Goal: Communication & Community: Answer question/provide support

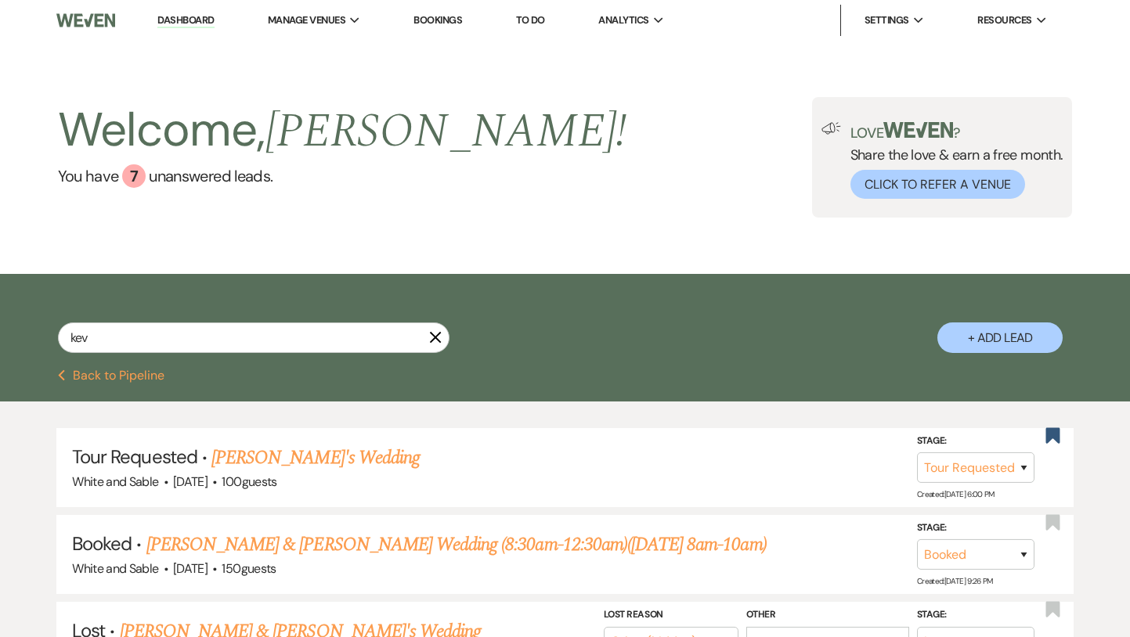
select select "2"
select select "8"
select select "2"
click at [169, 26] on link "Dashboard" at bounding box center [185, 20] width 56 height 15
select select "2"
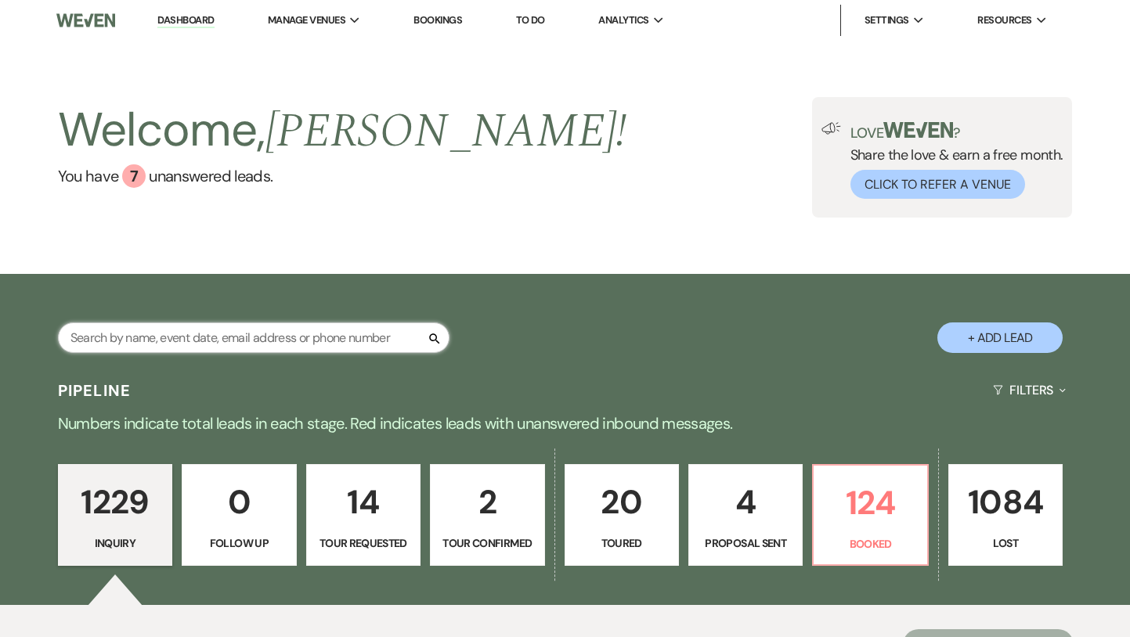
click at [186, 338] on input "text" at bounding box center [253, 338] width 391 height 31
type input "jori"
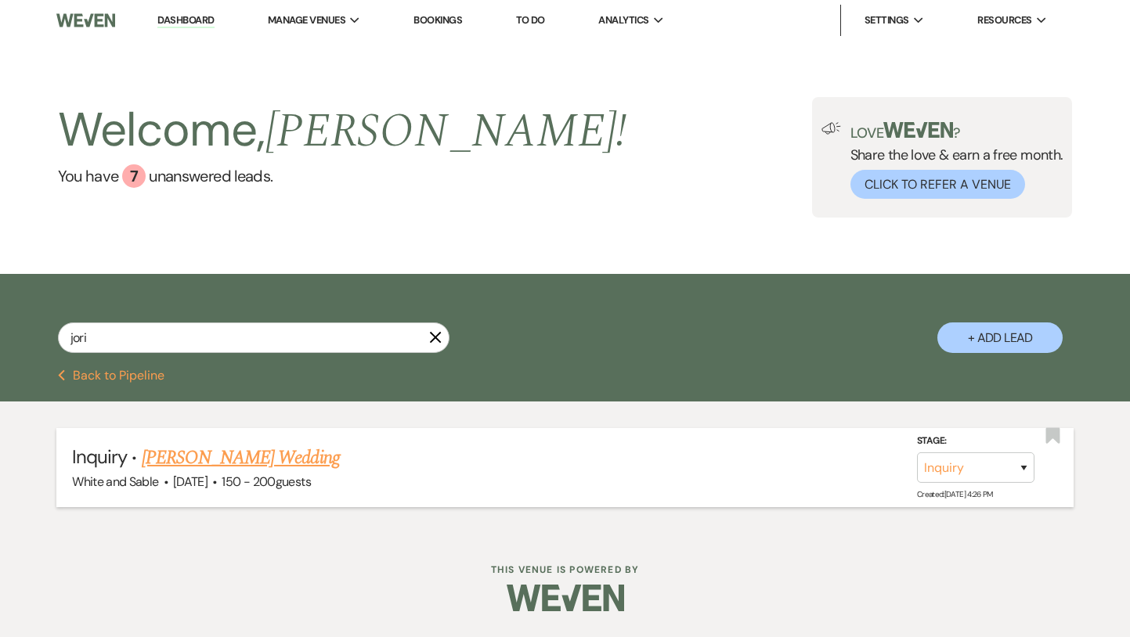
click at [233, 458] on link "[PERSON_NAME] Wedding" at bounding box center [241, 458] width 198 height 28
select select "5"
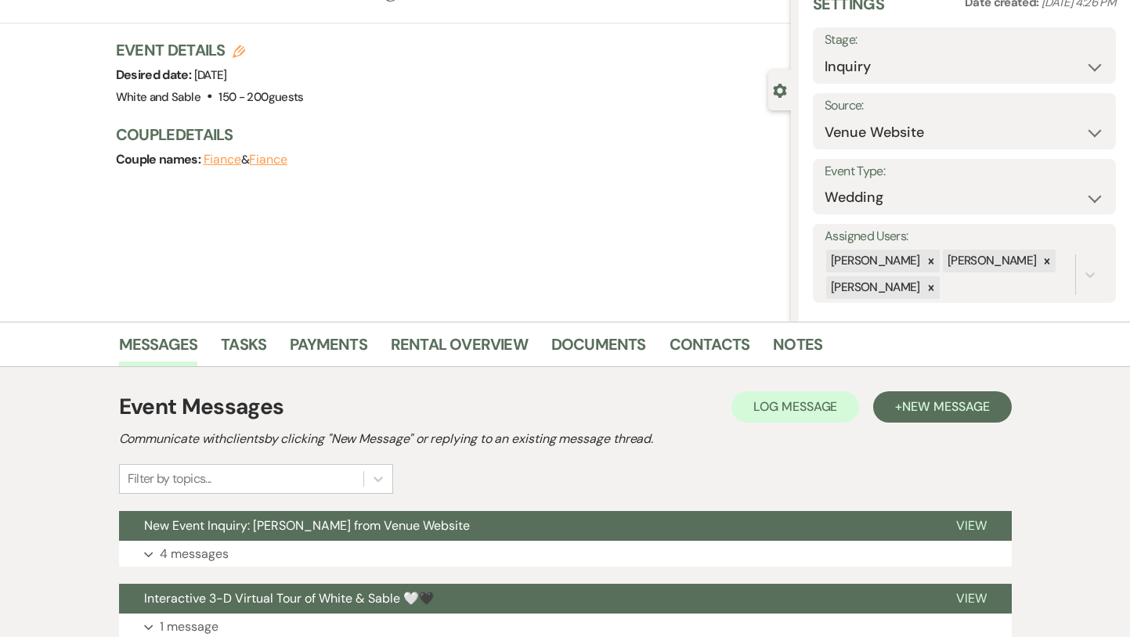
scroll to position [142, 0]
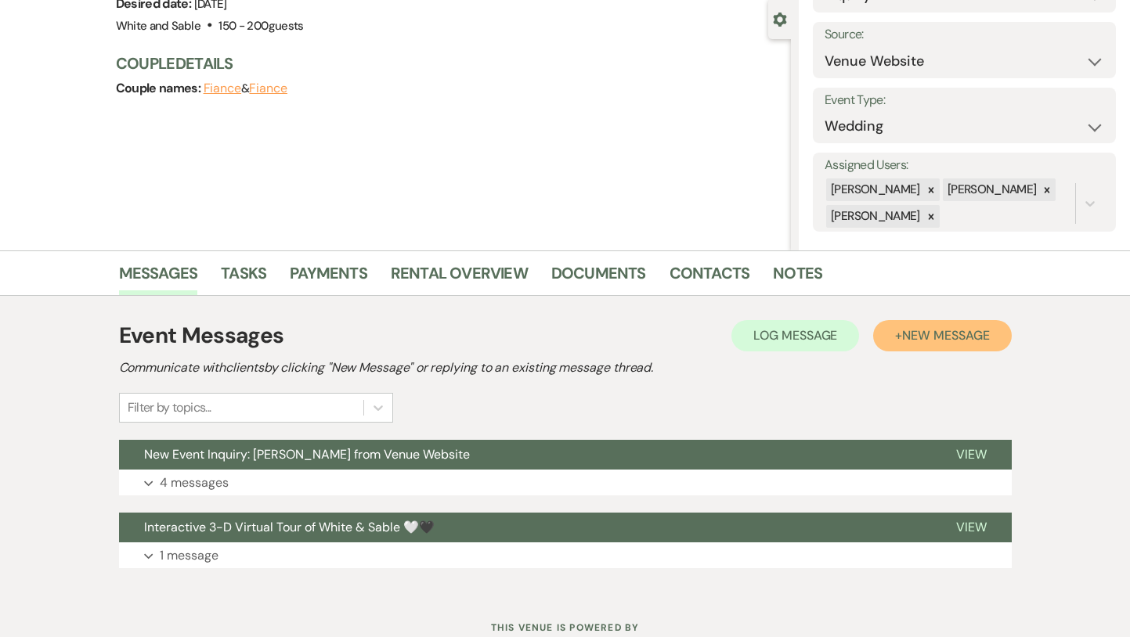
click at [935, 335] on span "New Message" at bounding box center [945, 335] width 87 height 16
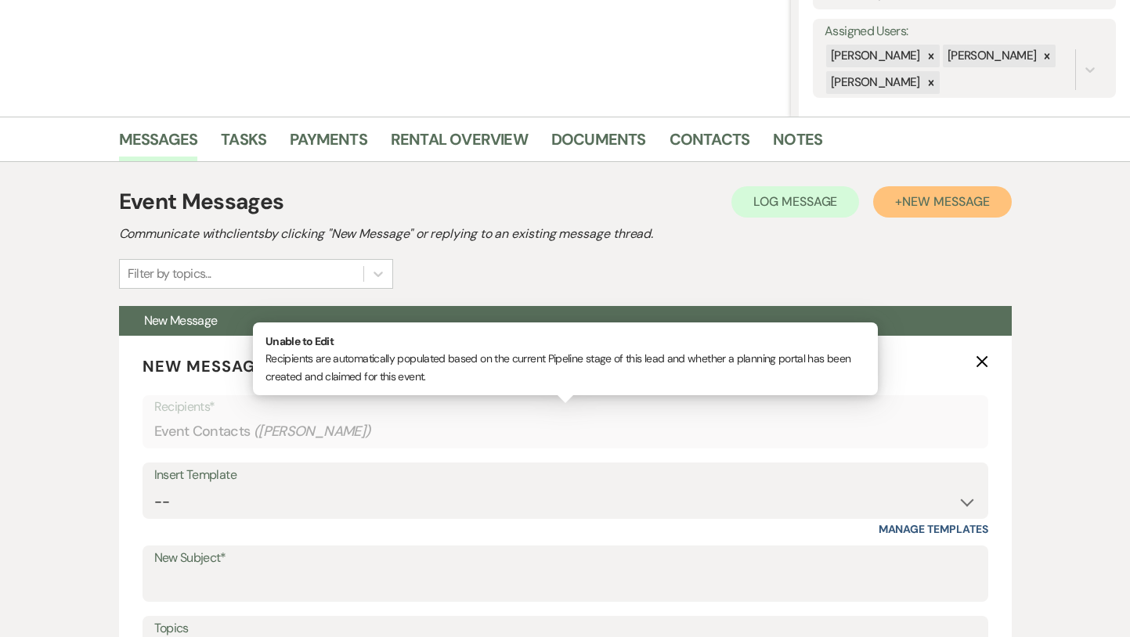
scroll to position [301, 0]
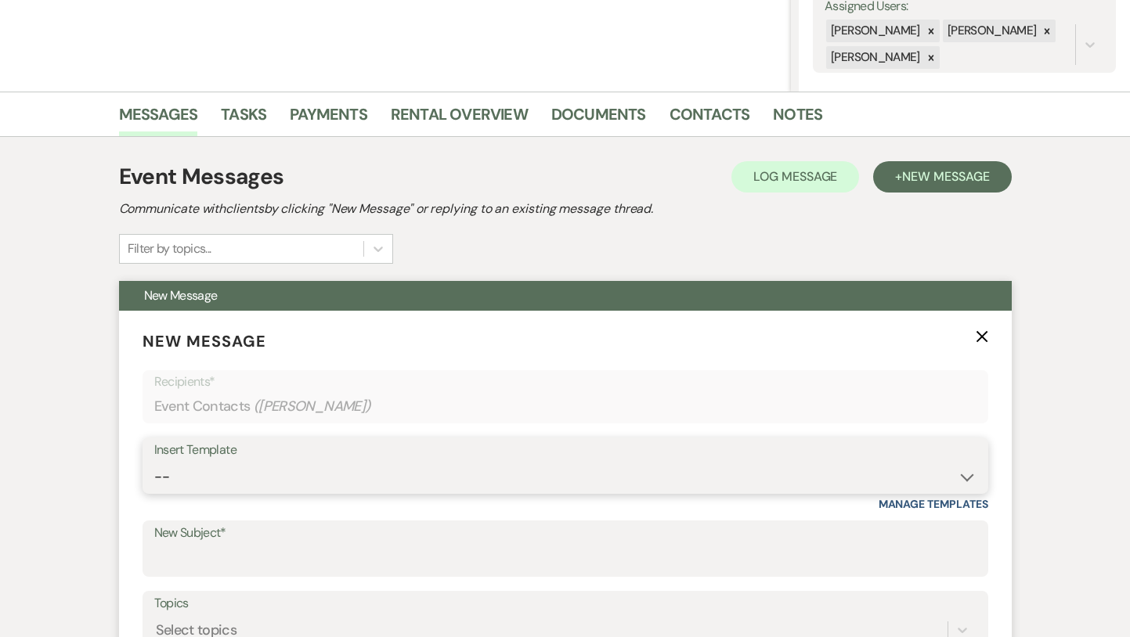
click at [326, 479] on select "-- Inquiry Response (Venue Guide) Schedule - Venue Tour Appt Confirmation Sched…" at bounding box center [565, 477] width 822 height 31
select select "4647"
click at [154, 462] on select "-- Inquiry Response (Venue Guide) Schedule - Venue Tour Appt Confirmation Sched…" at bounding box center [565, 477] width 822 height 31
type input "Your Upcoming Tour at White & Sable!"
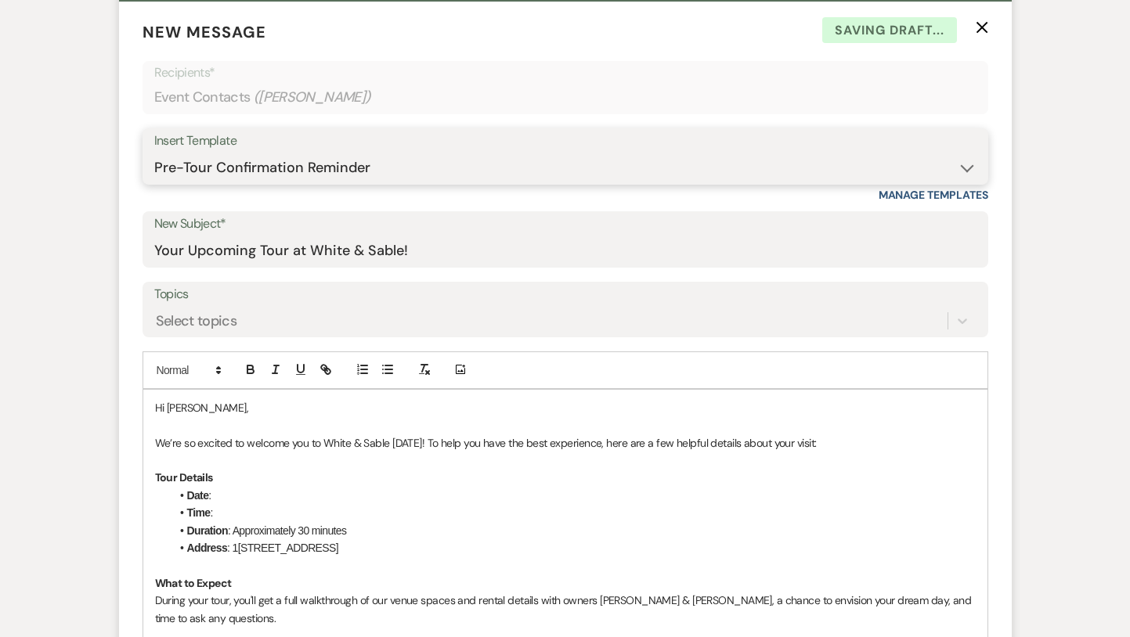
scroll to position [611, 0]
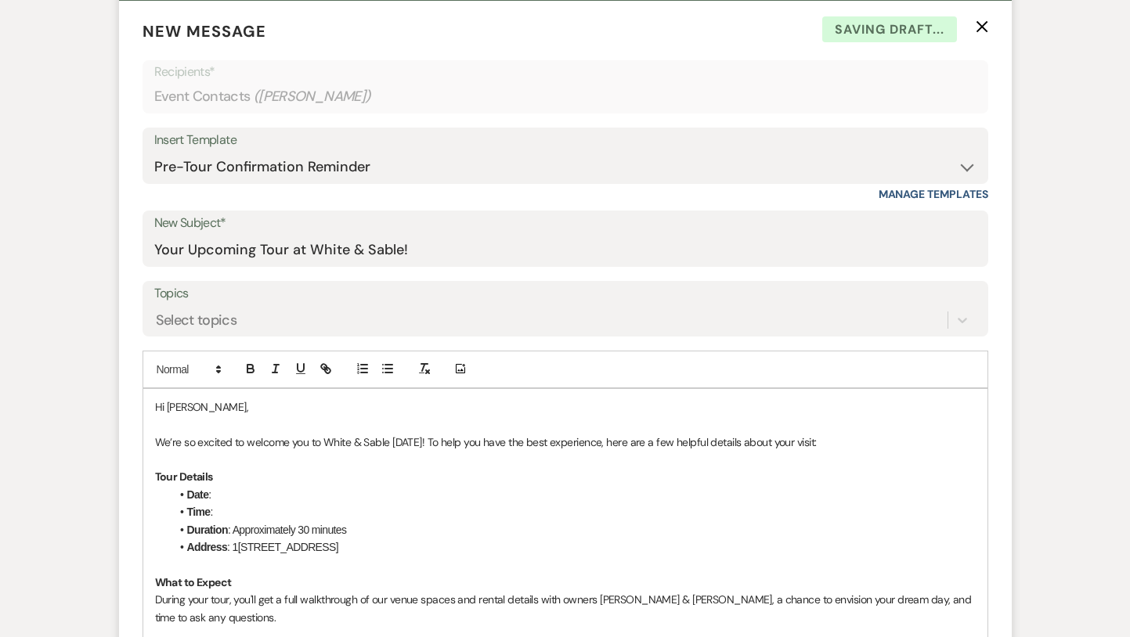
click at [310, 422] on p at bounding box center [565, 424] width 820 height 17
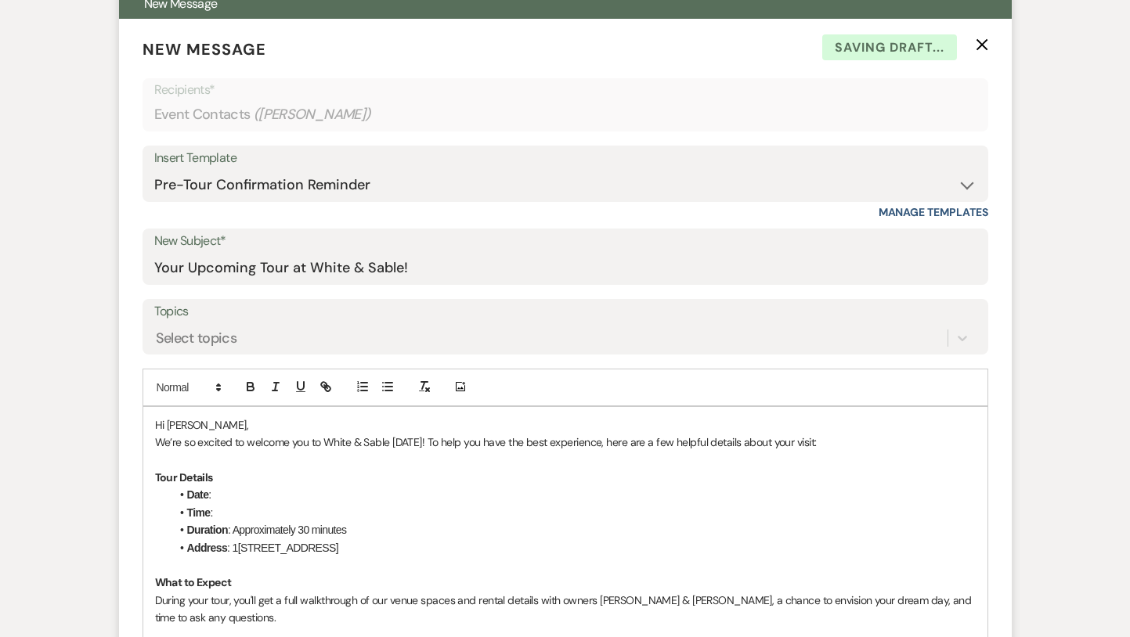
click at [436, 435] on p "We’re so excited to welcome you to White & Sable [DATE]! To help you have the b…" at bounding box center [565, 442] width 820 height 17
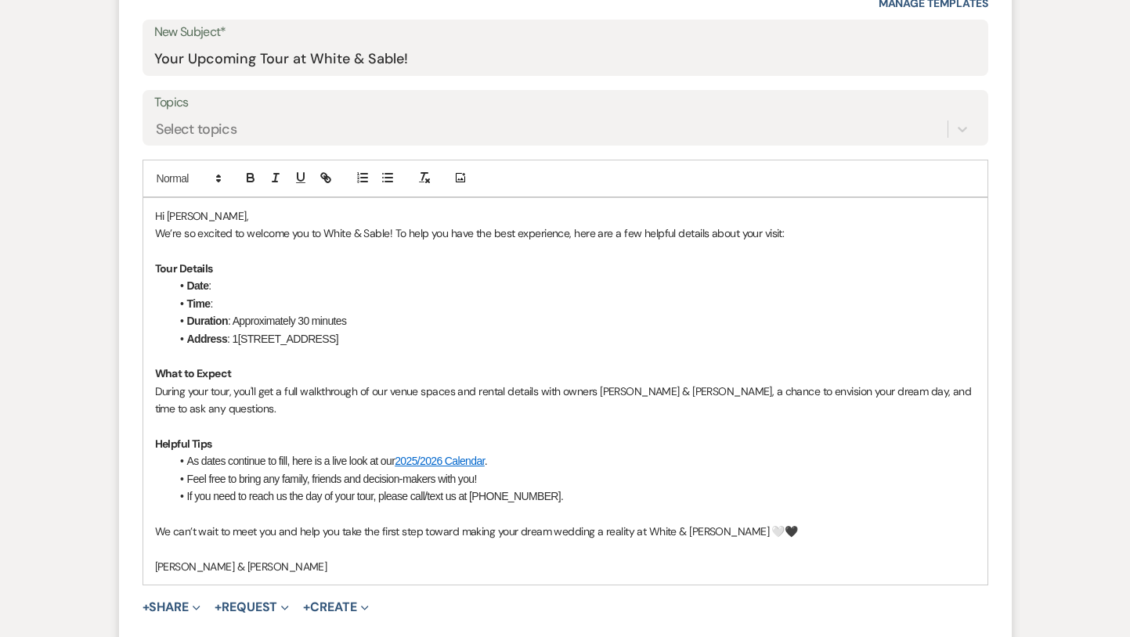
scroll to position [807, 0]
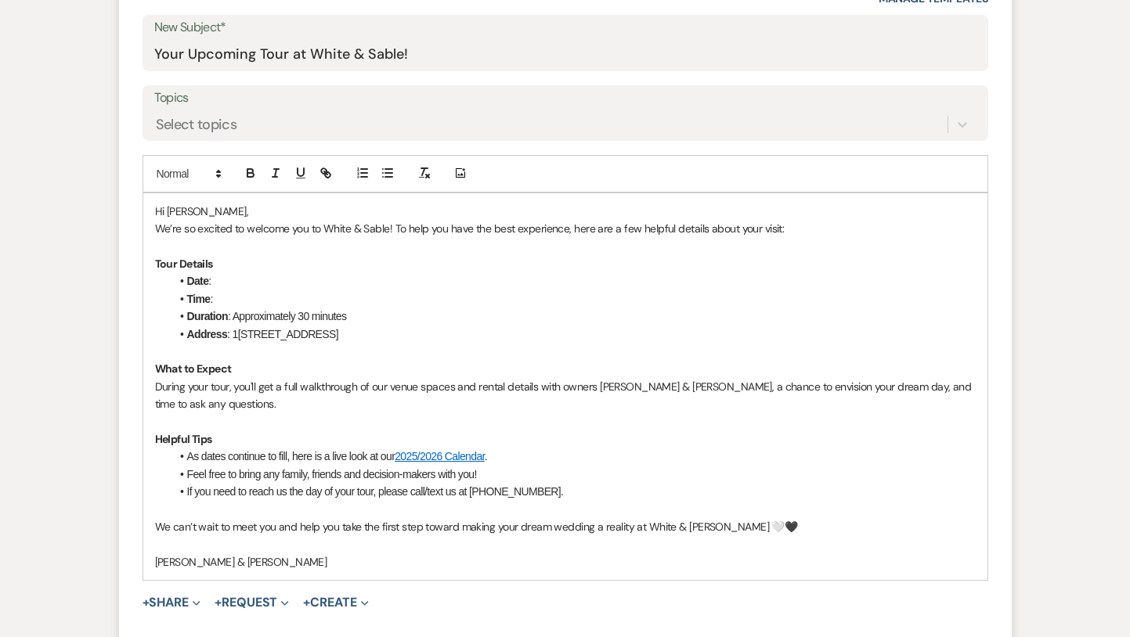
click at [270, 278] on li "Date :" at bounding box center [573, 280] width 805 height 17
click at [265, 295] on li "Time :" at bounding box center [573, 298] width 805 height 17
drag, startPoint x: 404, startPoint y: 299, endPoint x: 261, endPoint y: 299, distance: 143.3
click at [261, 299] on li "Time : 11:30am - [DATE]" at bounding box center [573, 298] width 805 height 17
click at [261, 283] on li "Date : 11:30am - [DATE]" at bounding box center [573, 280] width 805 height 17
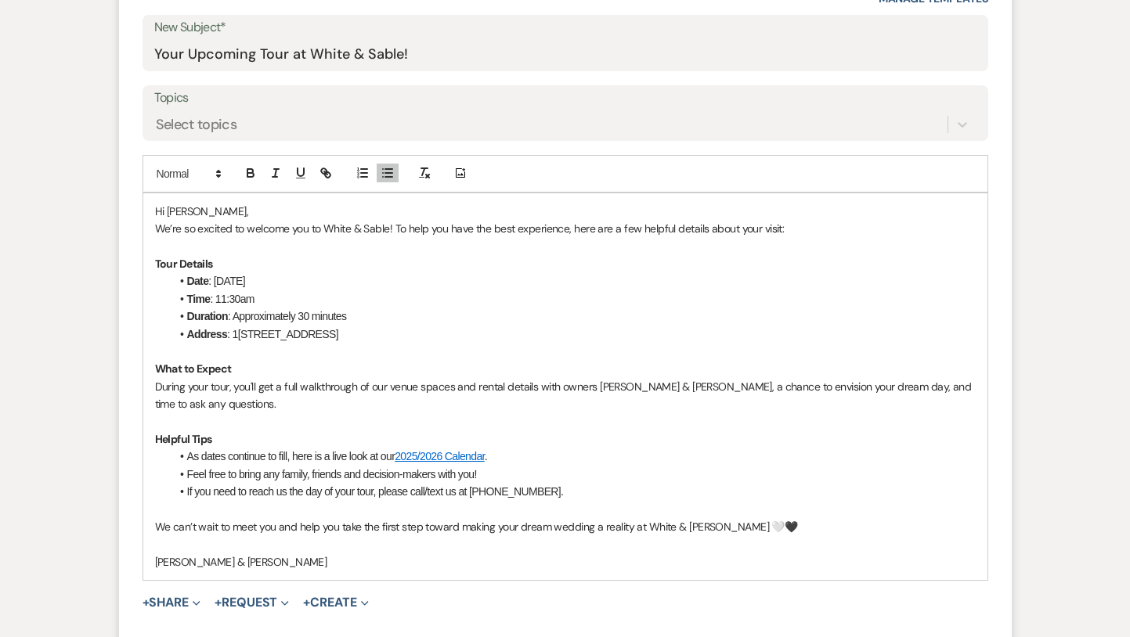
click at [546, 276] on li "Date : [DATE]" at bounding box center [573, 280] width 805 height 17
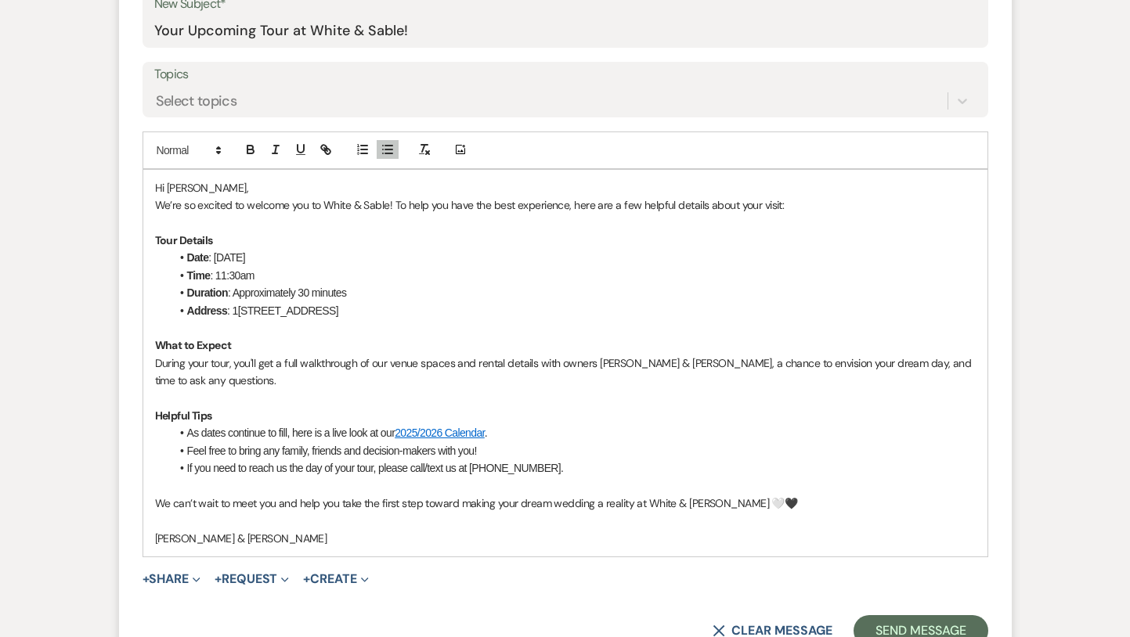
scroll to position [845, 0]
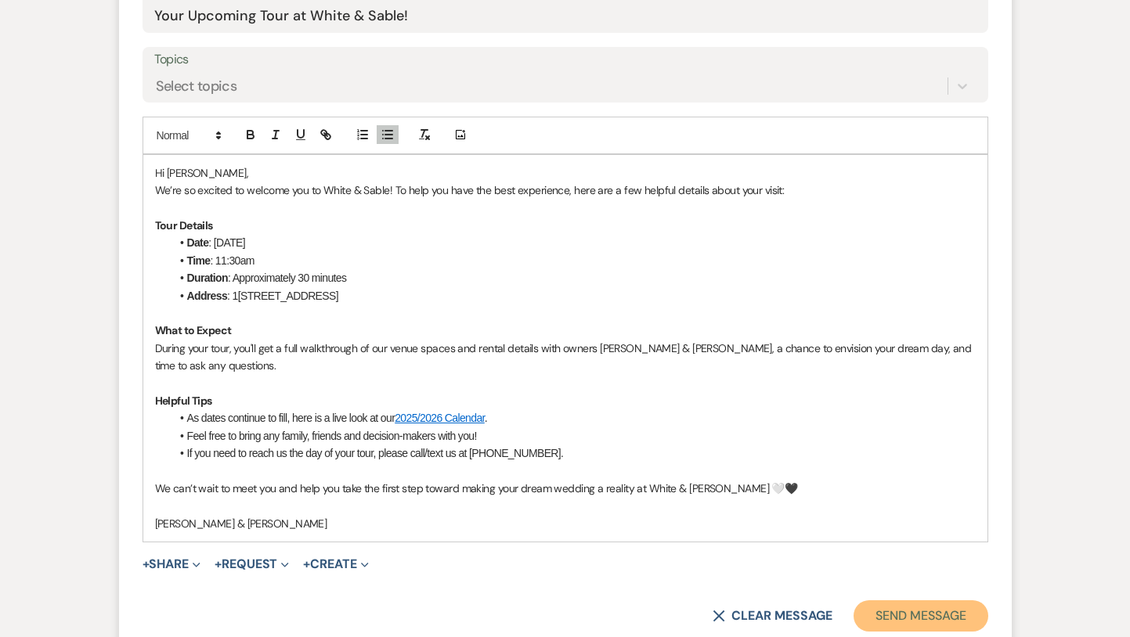
click at [891, 613] on button "Send Message" at bounding box center [920, 615] width 134 height 31
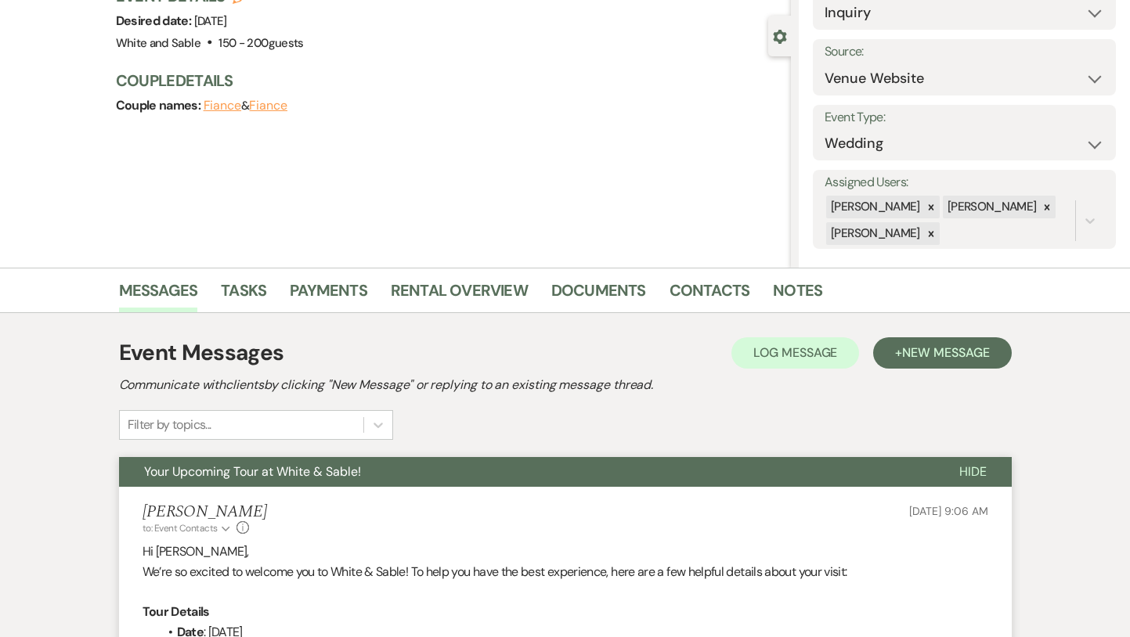
scroll to position [0, 0]
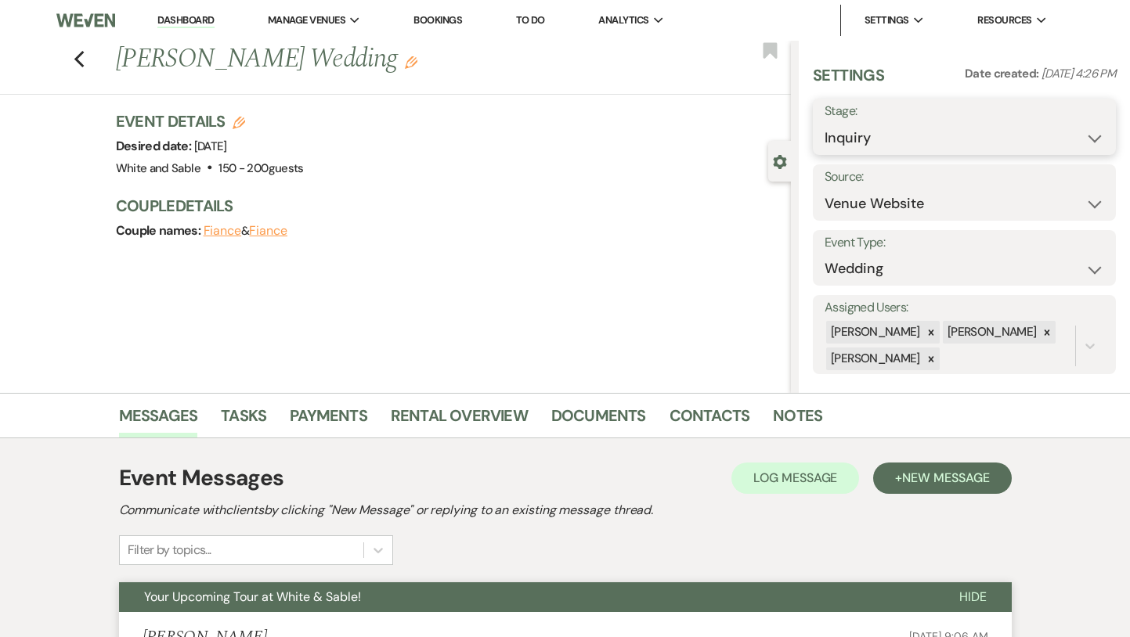
click at [878, 146] on select "Inquiry Follow Up Tour Requested Tour Confirmed Toured Proposal Sent Booked Lost" at bounding box center [963, 138] width 279 height 31
select select "2"
click at [824, 123] on select "Inquiry Follow Up Tour Requested Tour Confirmed Toured Proposal Sent Booked Lost" at bounding box center [963, 138] width 279 height 31
click at [769, 45] on use "button" at bounding box center [770, 50] width 14 height 16
click at [1061, 139] on button "Save" at bounding box center [1085, 126] width 62 height 31
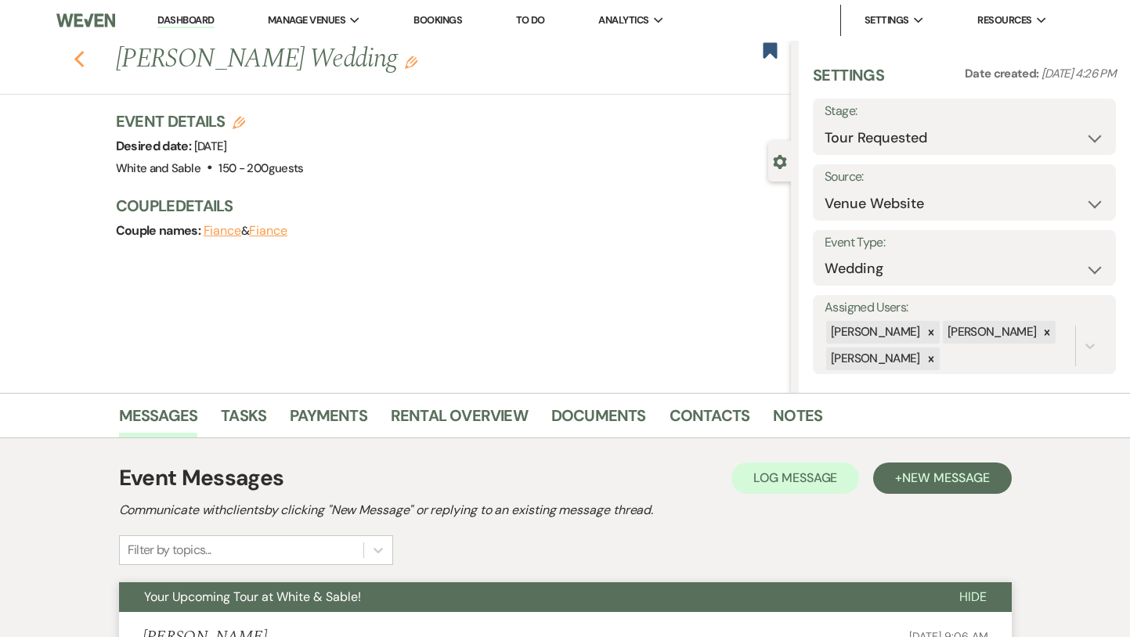
click at [74, 54] on icon "Previous" at bounding box center [80, 59] width 12 height 19
select select "2"
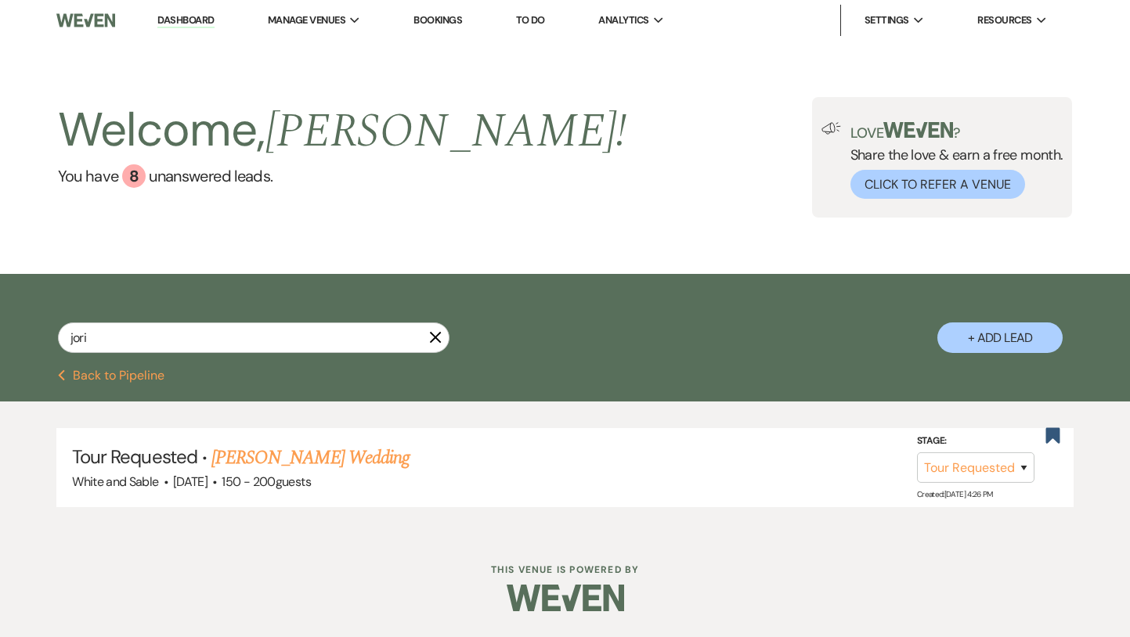
click at [432, 335] on use "button" at bounding box center [435, 338] width 12 height 12
select select "2"
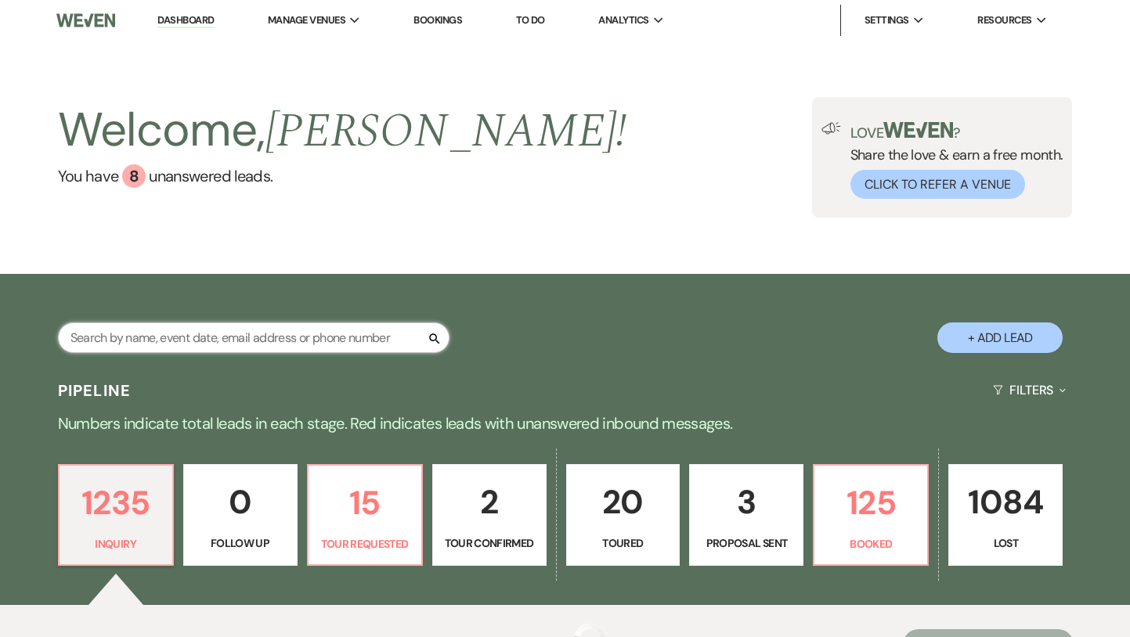
click at [336, 341] on input "text" at bounding box center [253, 338] width 391 height 31
type input "[PERSON_NAME]"
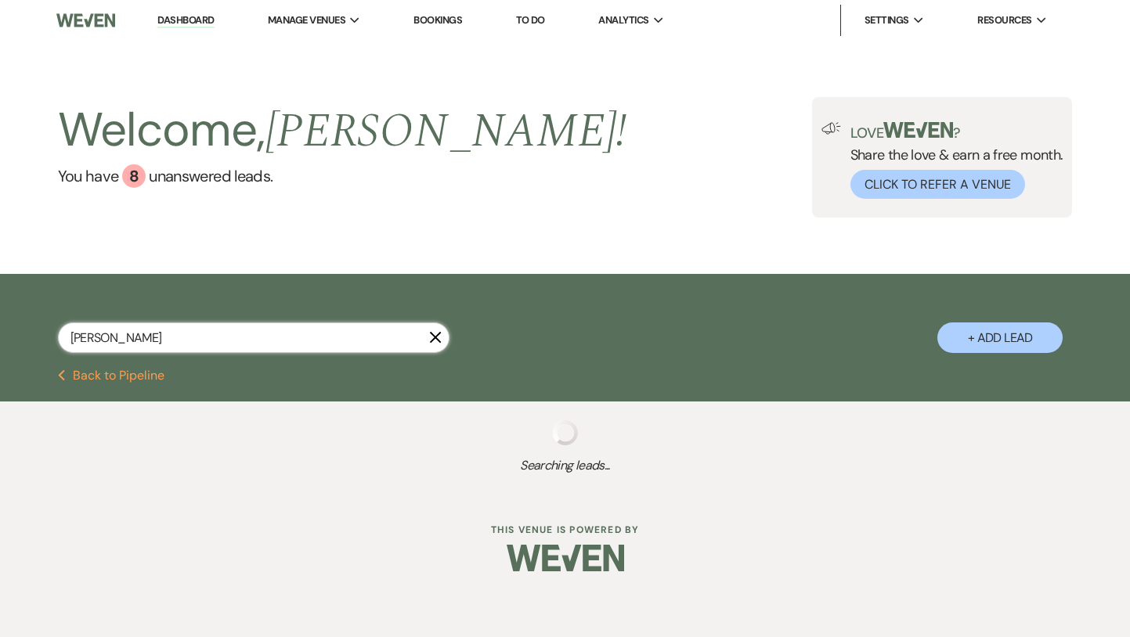
select select "8"
select select "2"
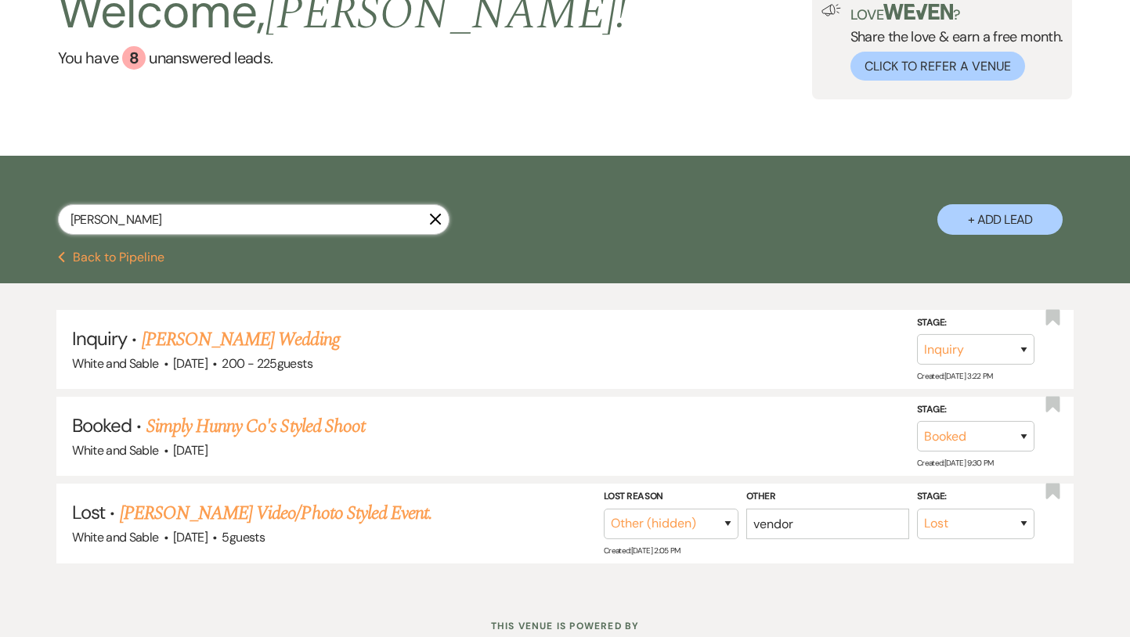
scroll to position [169, 0]
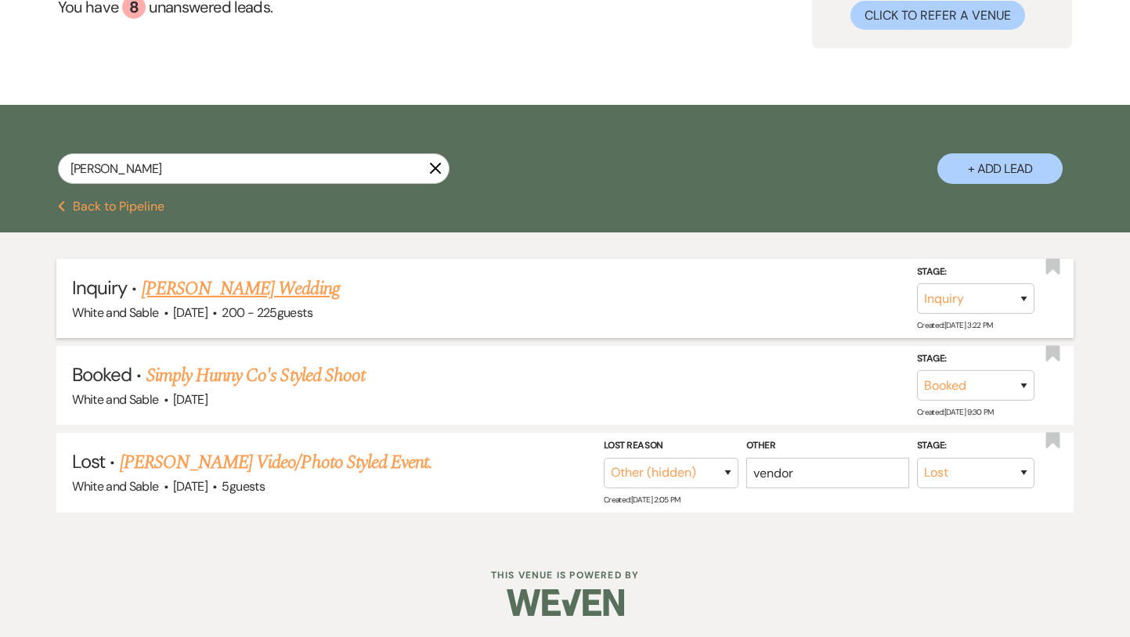
click at [293, 284] on link "[PERSON_NAME] Wedding" at bounding box center [241, 289] width 198 height 28
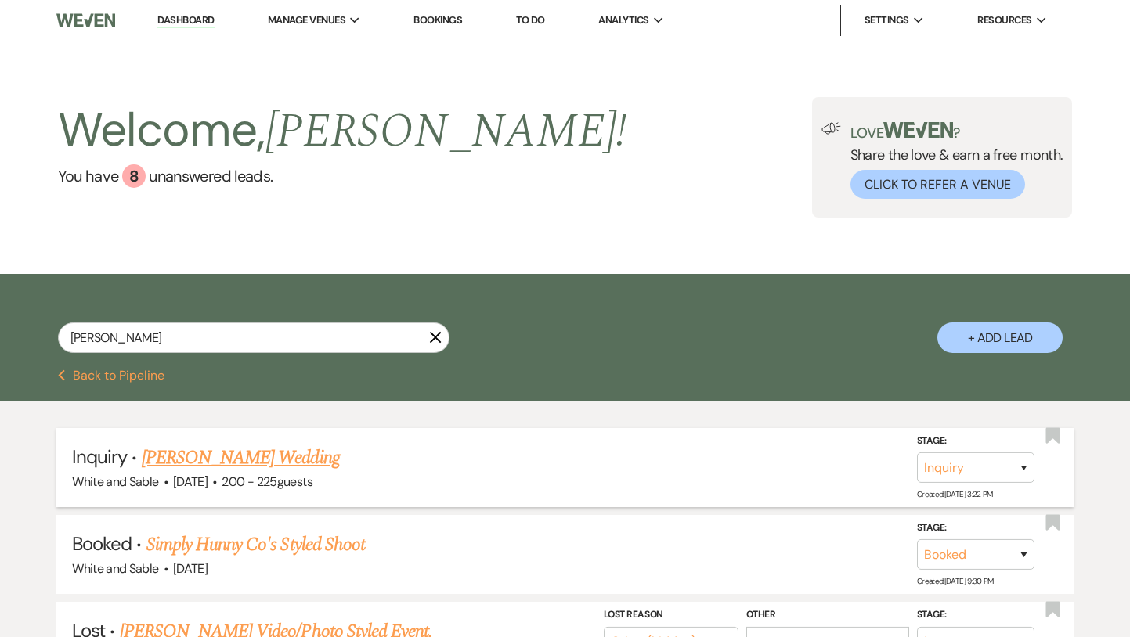
select select "5"
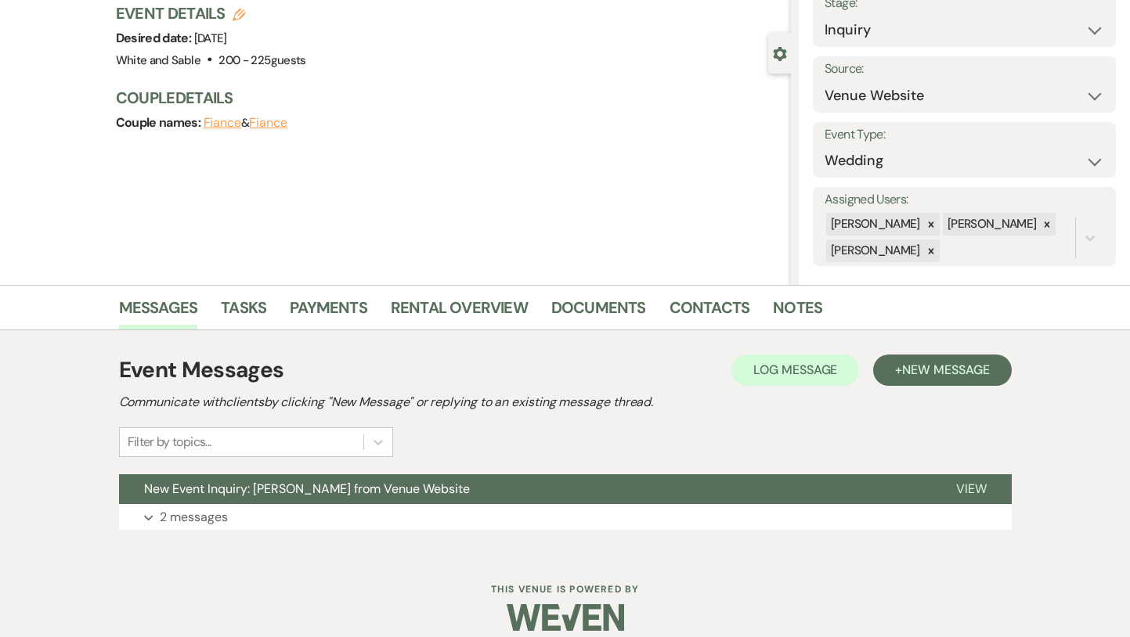
scroll to position [125, 0]
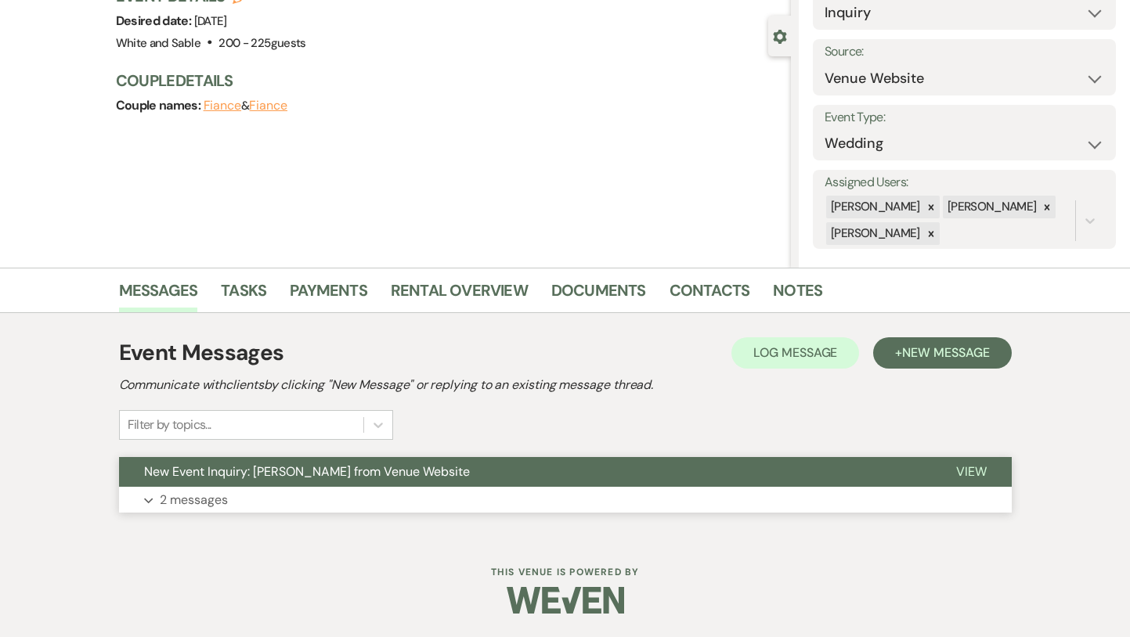
click at [363, 467] on span "New Event Inquiry: [PERSON_NAME] from Venue Website" at bounding box center [307, 471] width 326 height 16
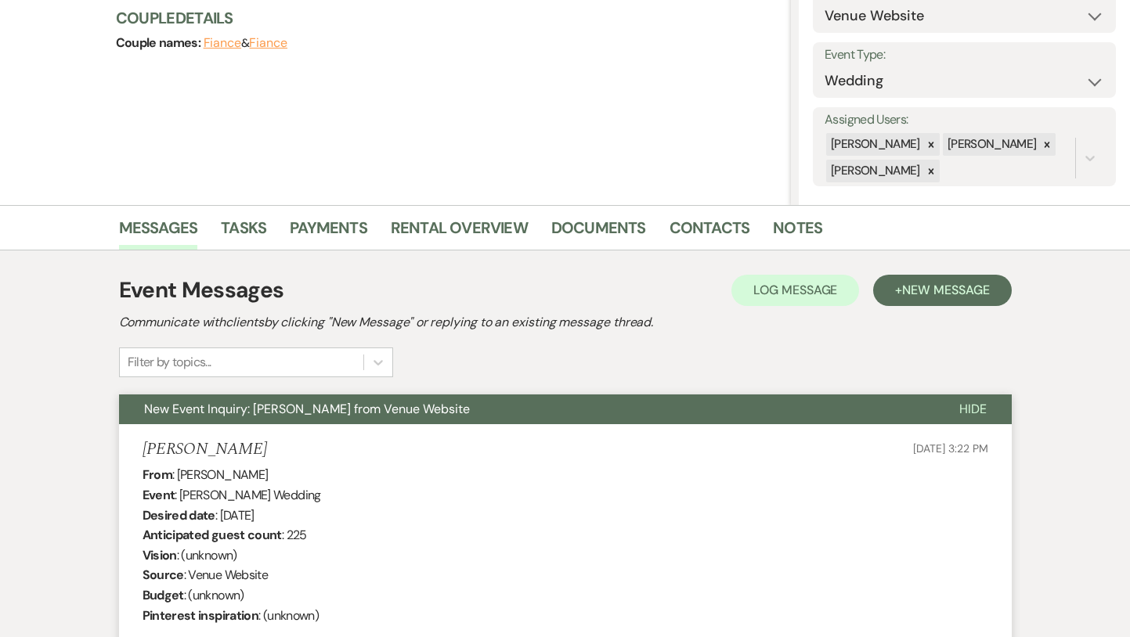
scroll to position [187, 0]
click at [344, 398] on button "New Event Inquiry: [PERSON_NAME] from Venue Website" at bounding box center [526, 410] width 815 height 30
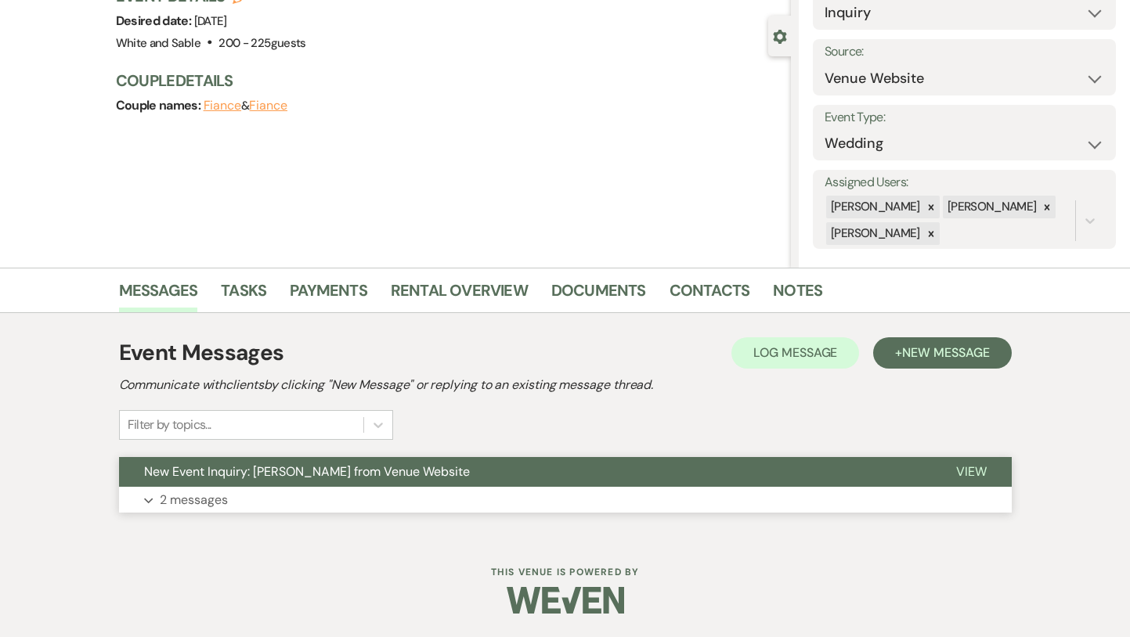
scroll to position [125, 0]
click at [928, 365] on button "+ New Message" at bounding box center [942, 352] width 138 height 31
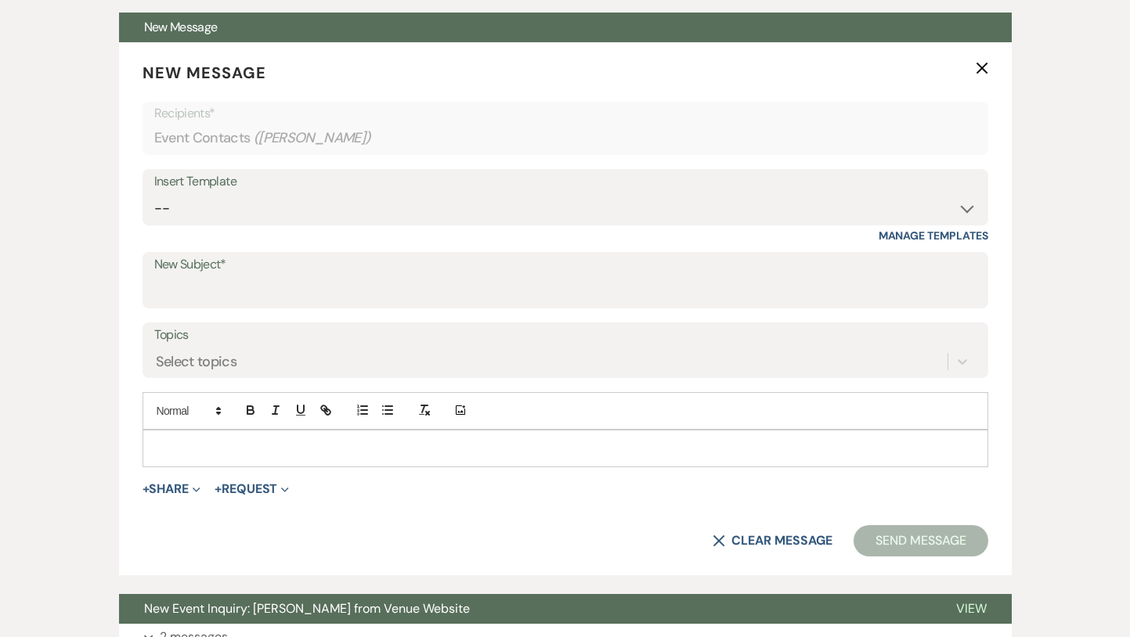
scroll to position [638, 0]
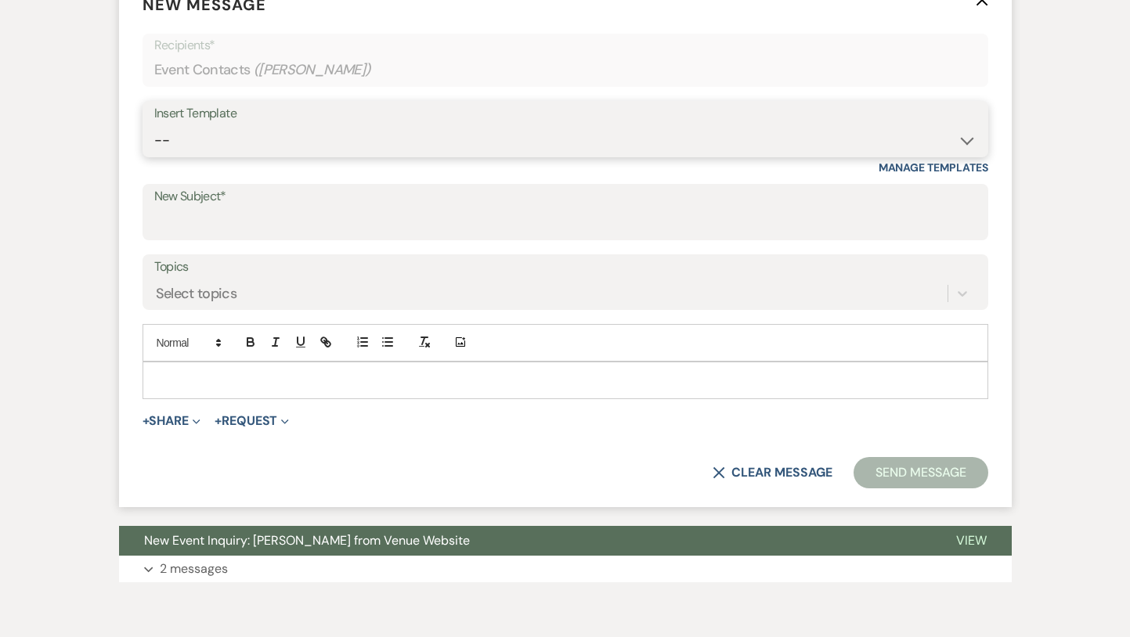
click at [340, 146] on select "-- Inquiry Response (Venue Guide) Schedule - Venue Tour Appt Confirmation Sched…" at bounding box center [565, 140] width 822 height 31
select select "4647"
click at [154, 125] on select "-- Inquiry Response (Venue Guide) Schedule - Venue Tour Appt Confirmation Sched…" at bounding box center [565, 140] width 822 height 31
type input "Your Upcoming Tour at White & Sable!"
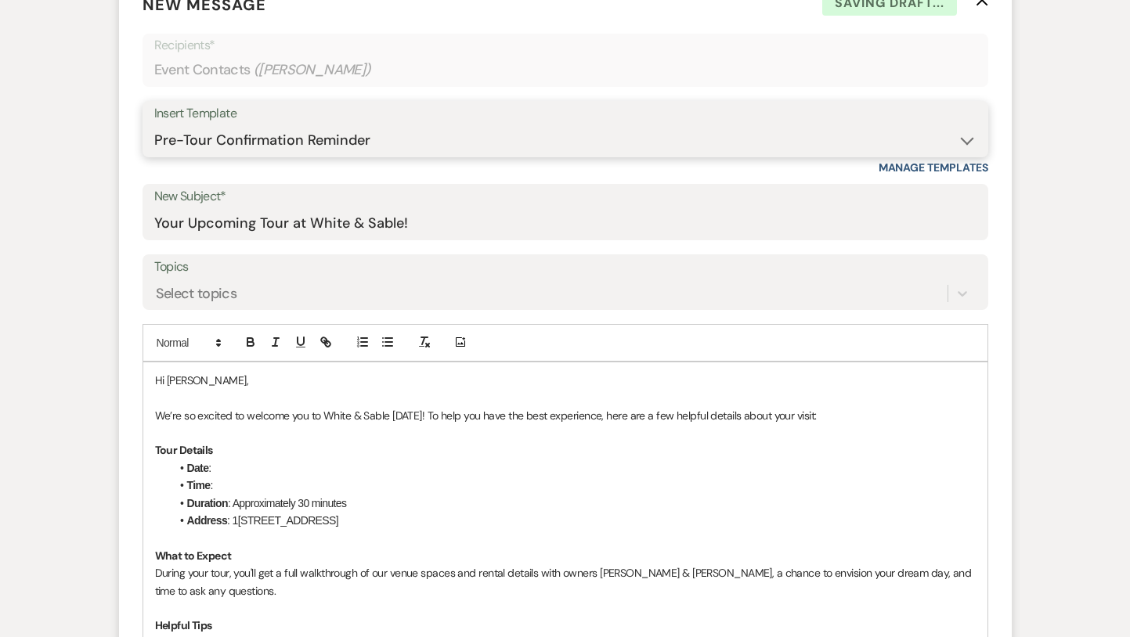
scroll to position [672, 0]
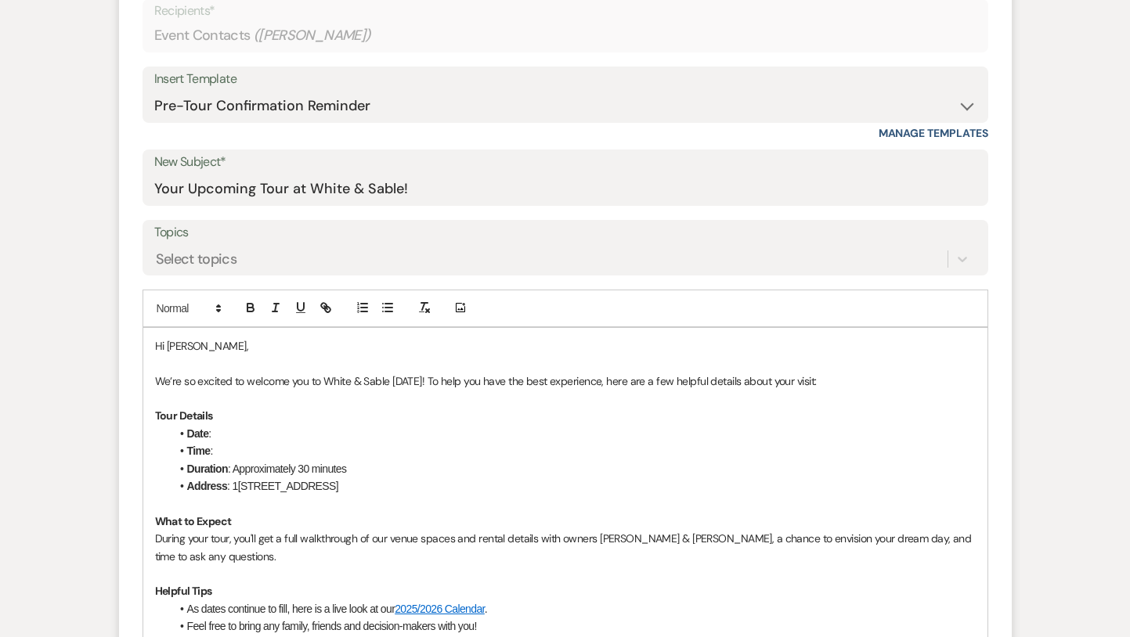
click at [338, 363] on p at bounding box center [565, 363] width 820 height 17
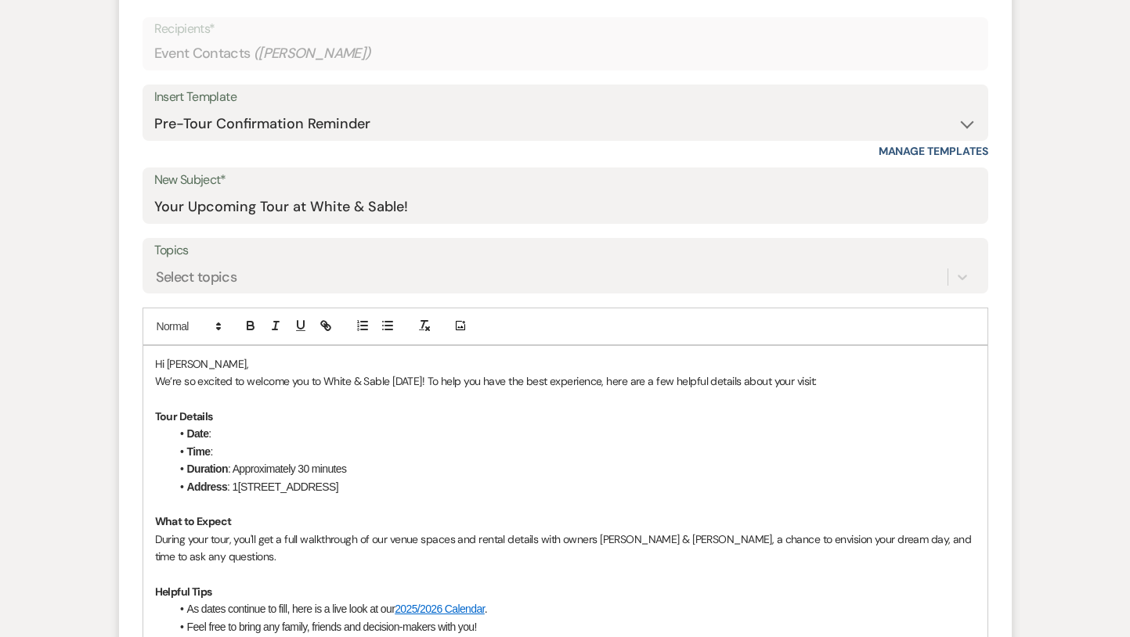
click at [262, 440] on li "Date :" at bounding box center [573, 433] width 805 height 17
click at [247, 462] on li "Duration : Approximately 30 minutes" at bounding box center [573, 468] width 805 height 17
click at [236, 449] on li "Time :" at bounding box center [573, 451] width 805 height 17
drag, startPoint x: 380, startPoint y: 450, endPoint x: 251, endPoint y: 449, distance: 129.2
click at [251, 449] on li "Time : 3:00pm - [DATE]" at bounding box center [573, 451] width 805 height 17
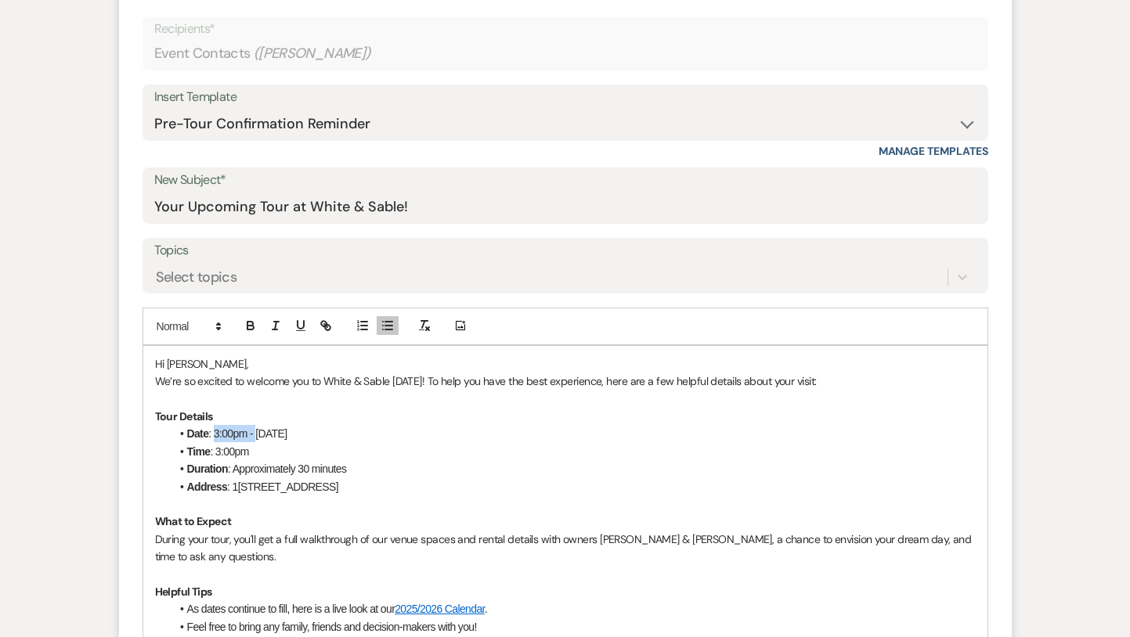
drag, startPoint x: 257, startPoint y: 437, endPoint x: 213, endPoint y: 436, distance: 43.8
click at [213, 436] on li "Date : 3:00pm - [DATE]" at bounding box center [573, 433] width 805 height 17
click at [427, 384] on p "We’re so excited to welcome you to White & Sable [DATE]! To help you have the b…" at bounding box center [565, 381] width 820 height 17
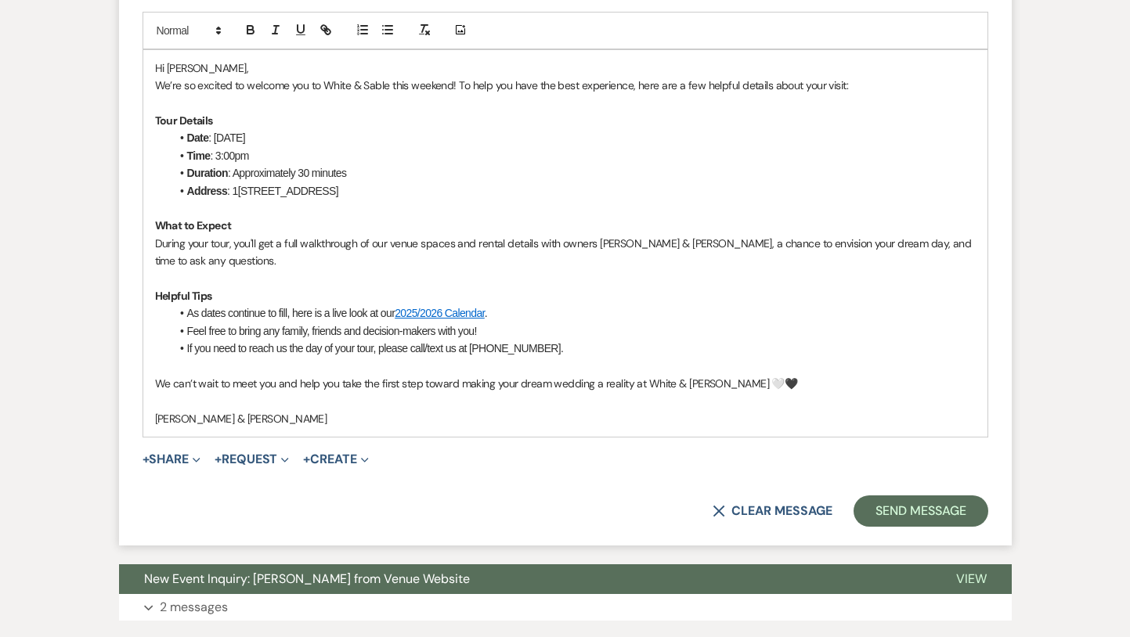
scroll to position [955, 0]
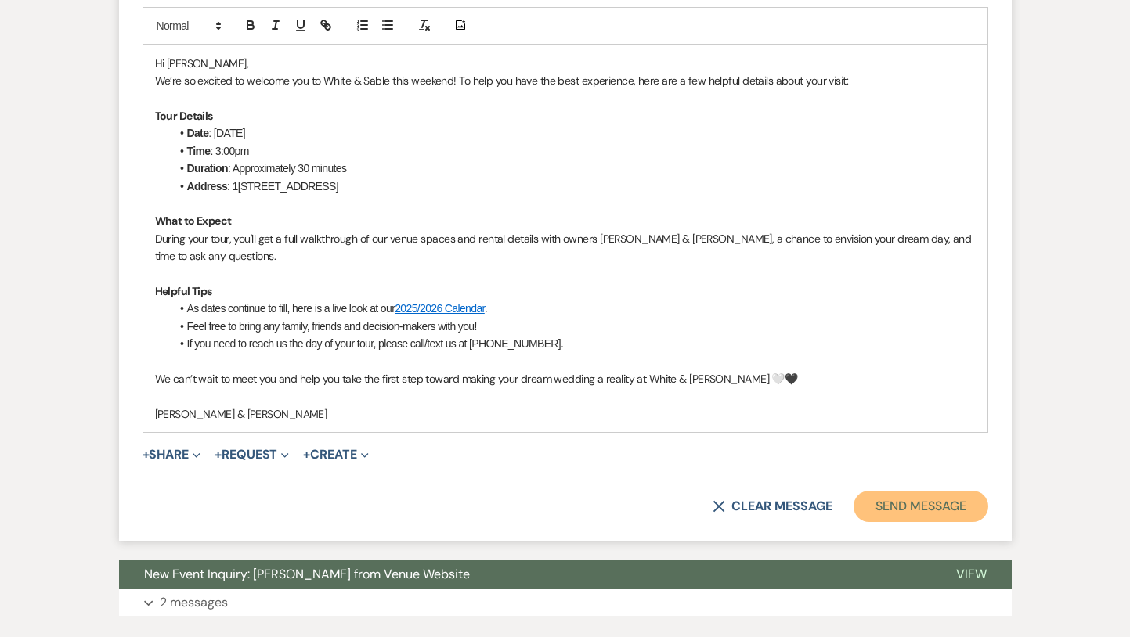
click at [879, 499] on button "Send Message" at bounding box center [920, 506] width 134 height 31
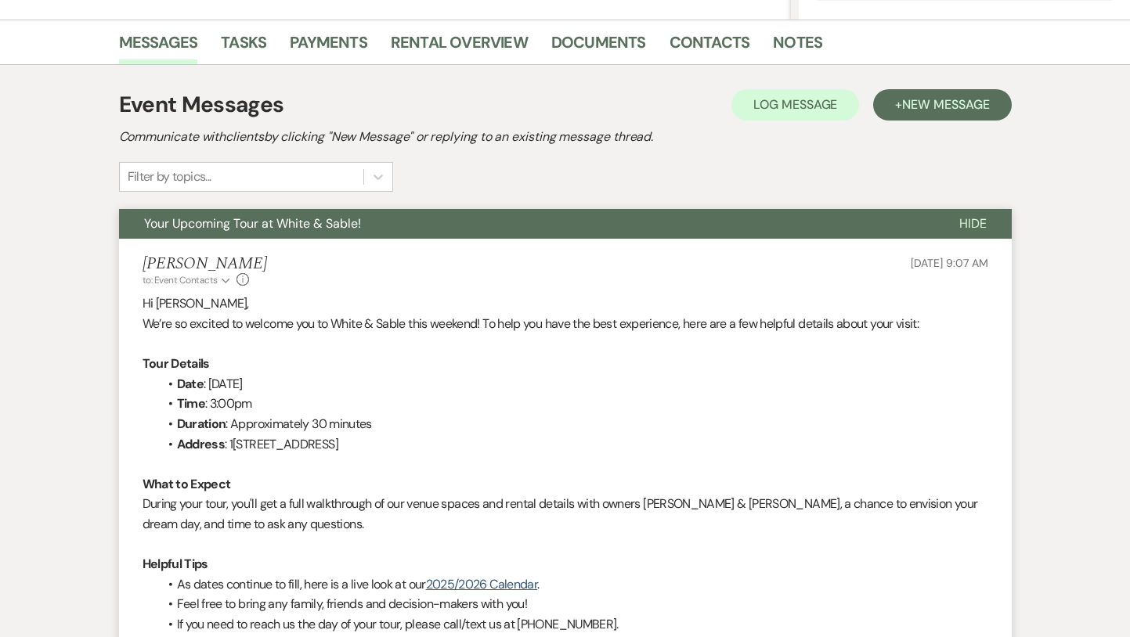
scroll to position [0, 0]
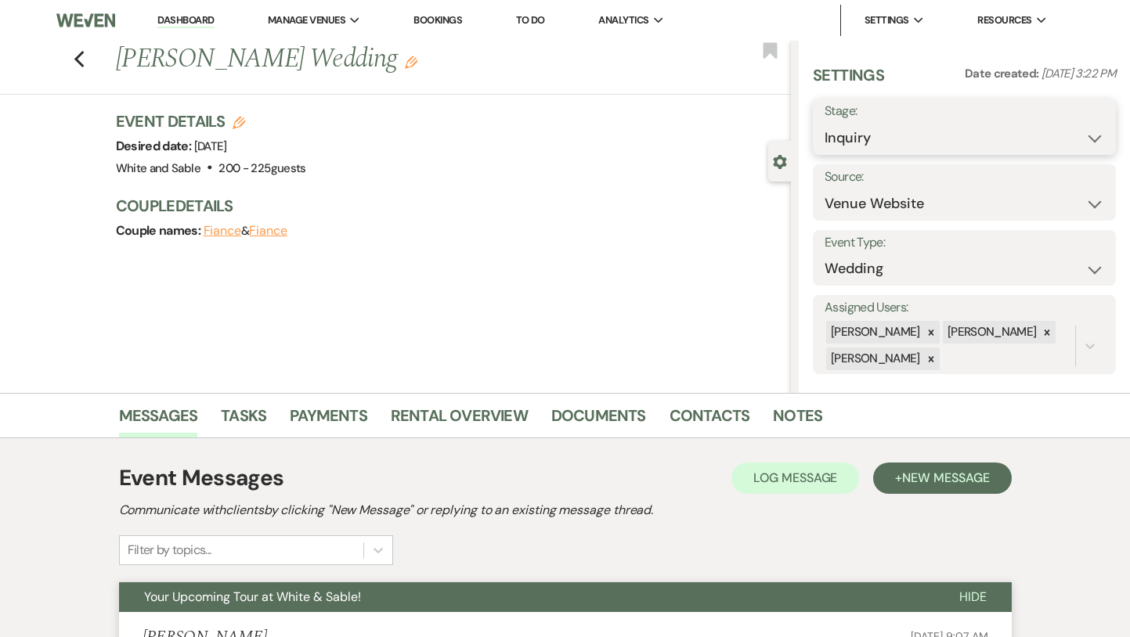
click at [869, 135] on select "Inquiry Follow Up Tour Requested Tour Confirmed Toured Proposal Sent Booked Lost" at bounding box center [963, 138] width 279 height 31
select select "2"
click at [824, 123] on select "Inquiry Follow Up Tour Requested Tour Confirmed Toured Proposal Sent Booked Lost" at bounding box center [963, 138] width 279 height 31
click at [768, 56] on icon "Bookmark" at bounding box center [770, 50] width 16 height 19
click at [1075, 138] on button "Save" at bounding box center [1085, 126] width 62 height 31
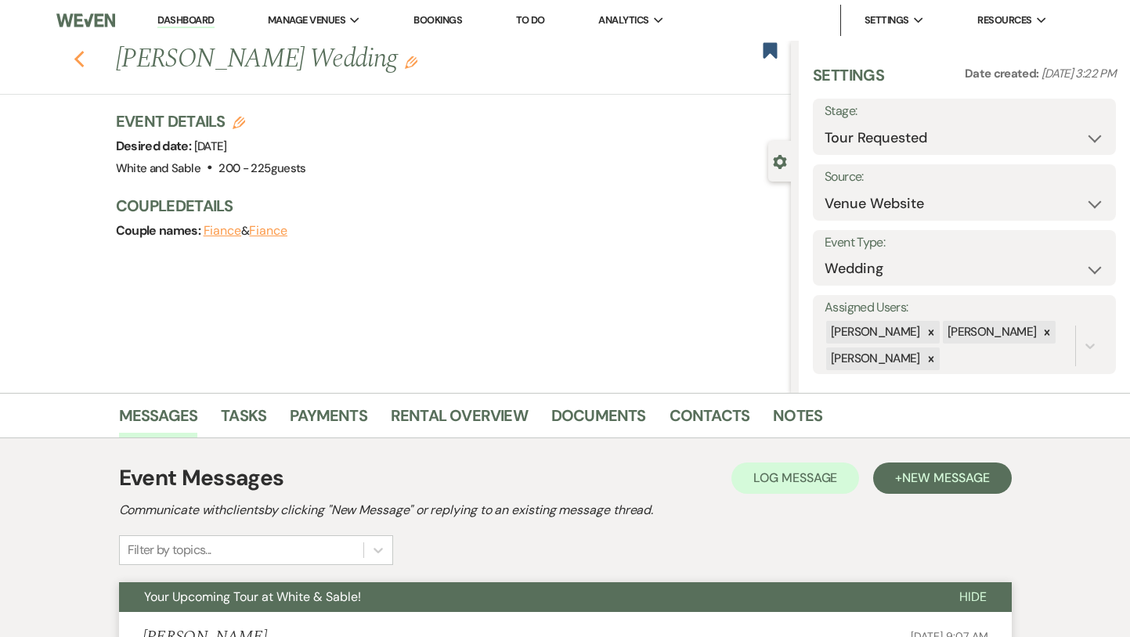
click at [78, 58] on use "button" at bounding box center [79, 59] width 10 height 17
select select "2"
select select "8"
select select "2"
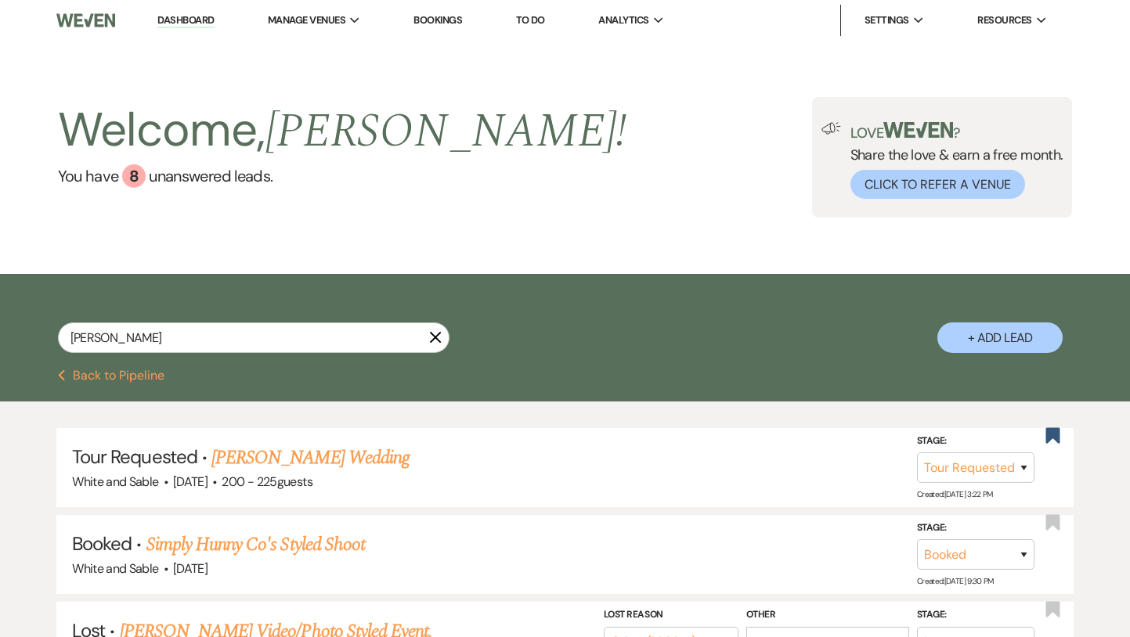
click at [194, 23] on link "Dashboard" at bounding box center [185, 20] width 56 height 15
select select "2"
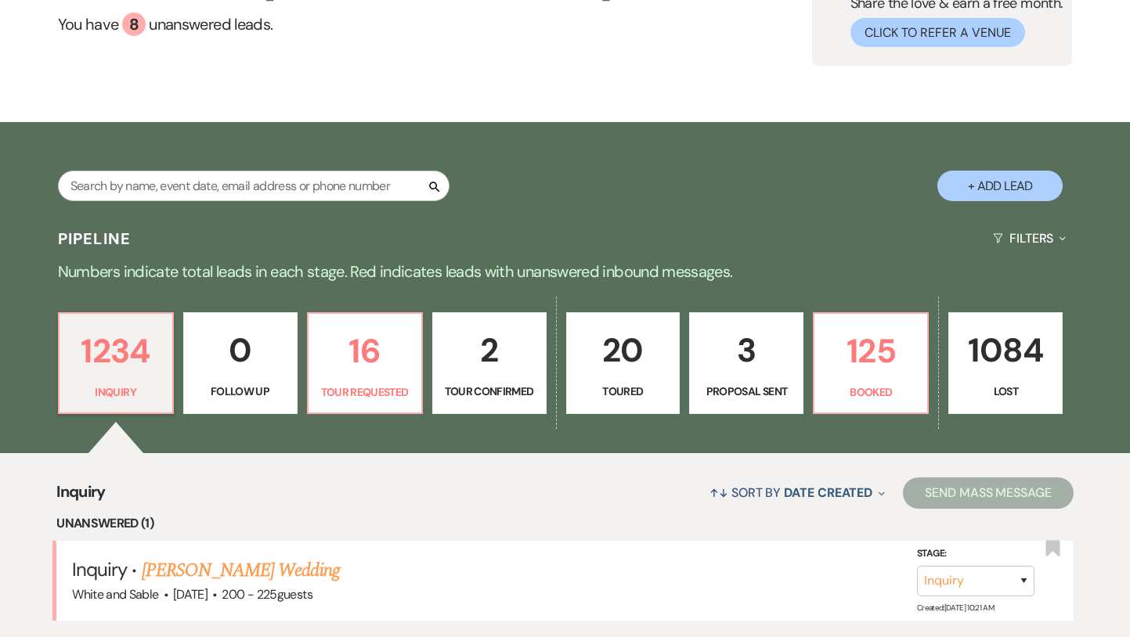
scroll to position [179, 0]
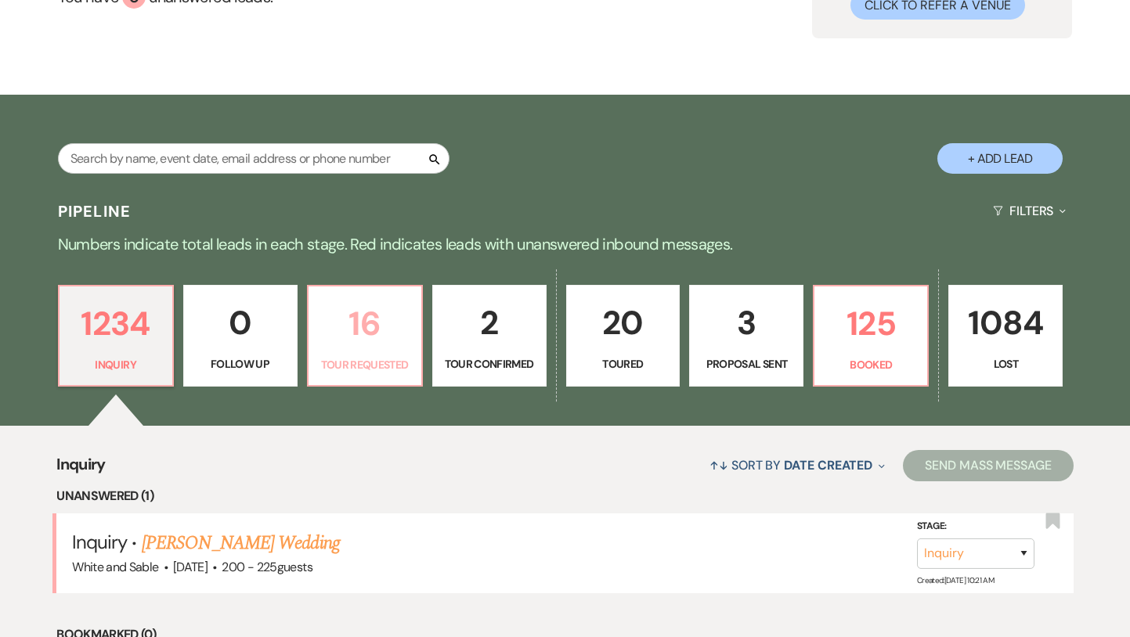
click at [364, 319] on p "16" at bounding box center [365, 323] width 94 height 52
select select "2"
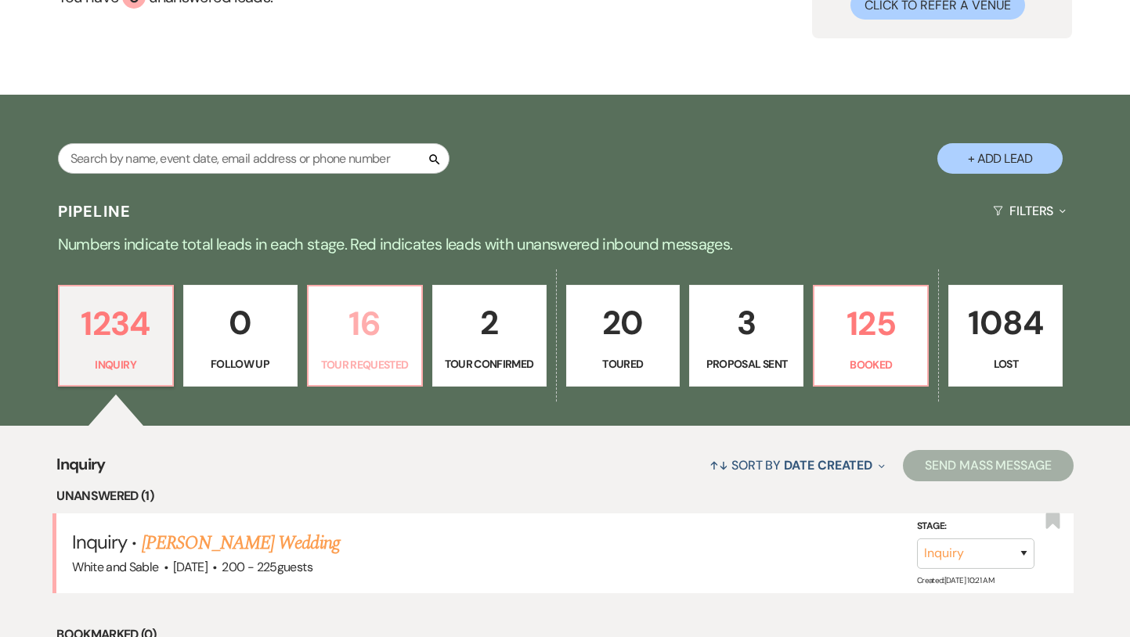
select select "2"
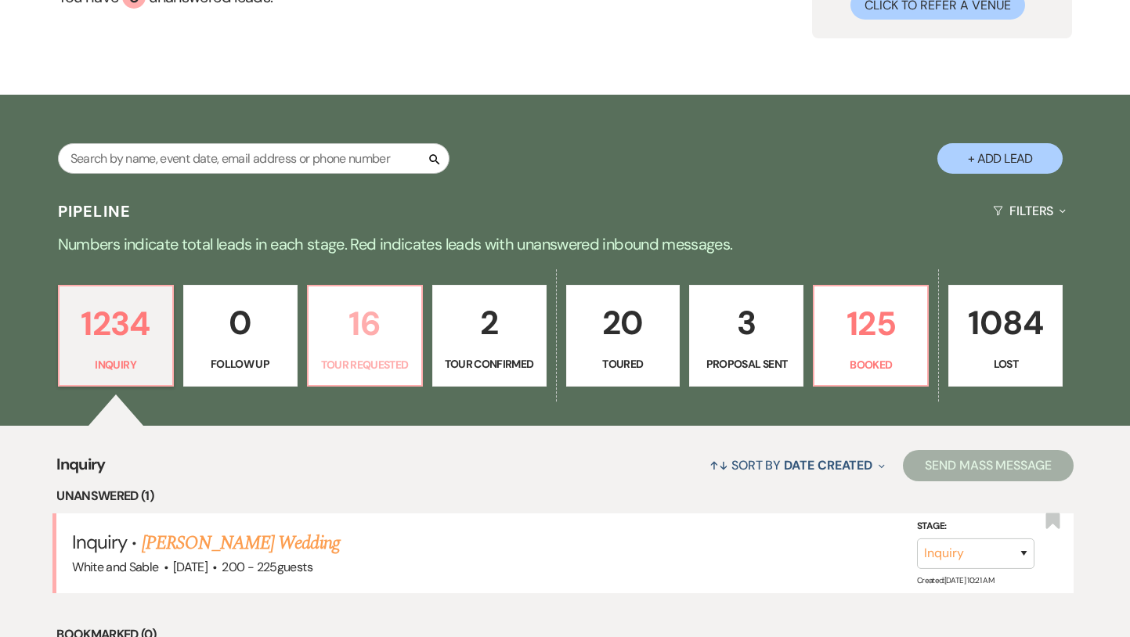
select select "2"
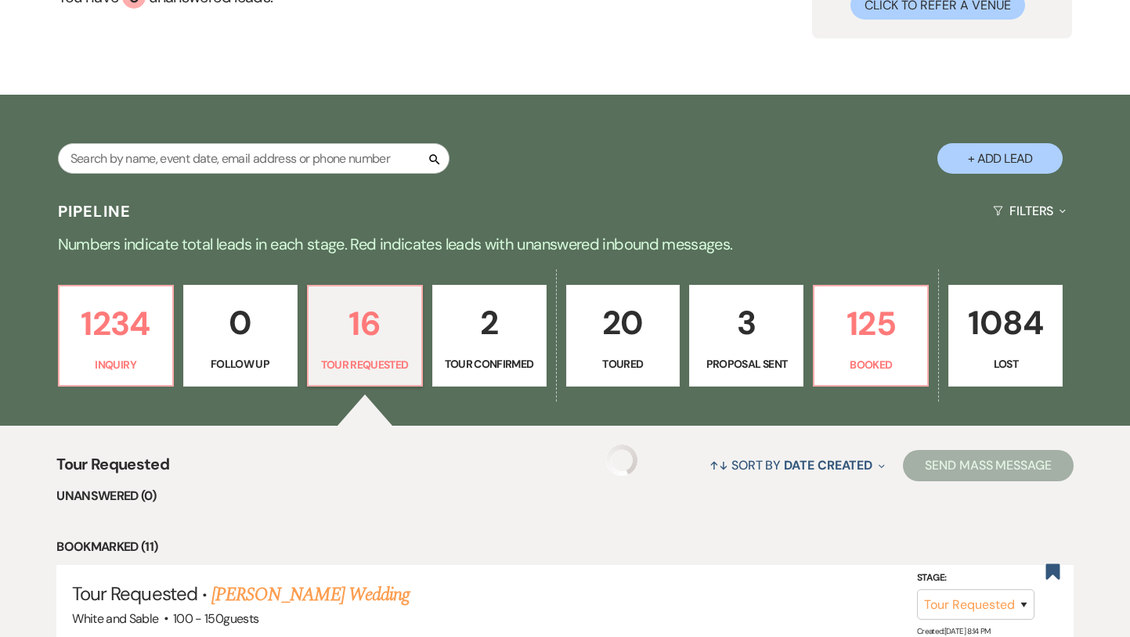
select select "2"
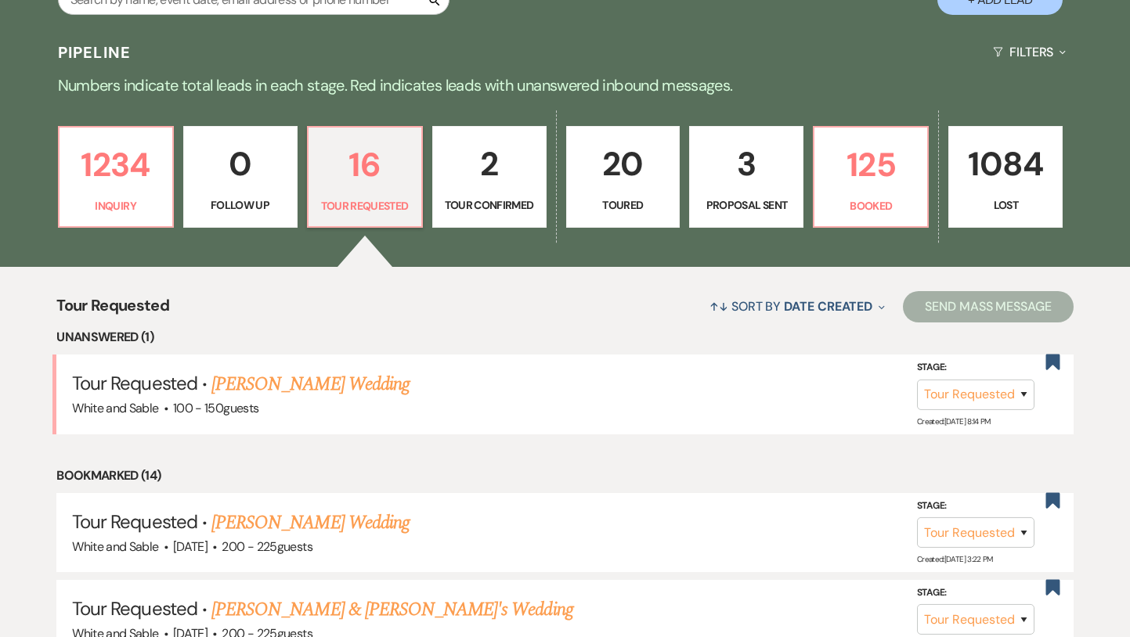
scroll to position [348, 0]
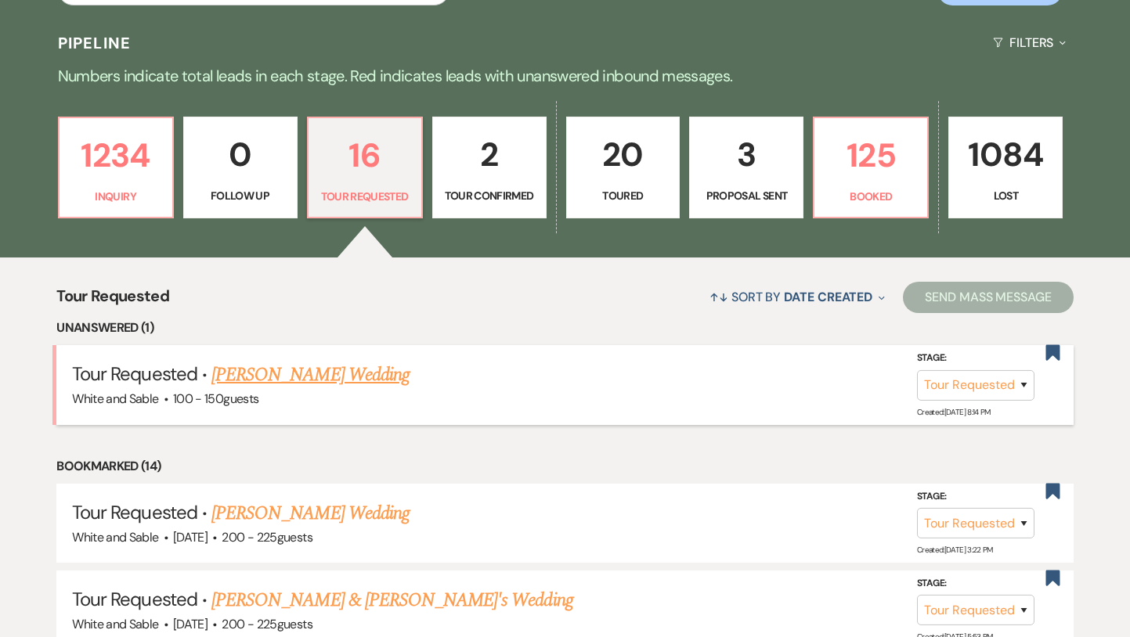
click at [343, 392] on div "White and Sable · 100 - 150 guests" at bounding box center [565, 399] width 986 height 20
click at [338, 374] on link "[PERSON_NAME] Wedding" at bounding box center [310, 375] width 198 height 28
select select "2"
select select "5"
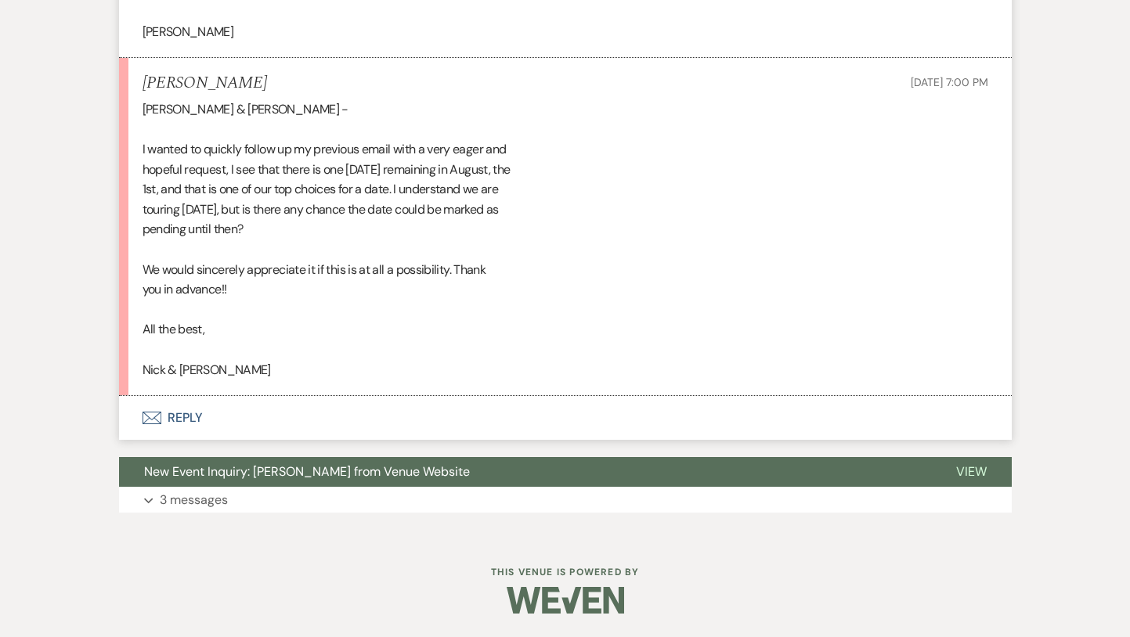
click at [231, 421] on button "Envelope Reply" at bounding box center [565, 418] width 892 height 44
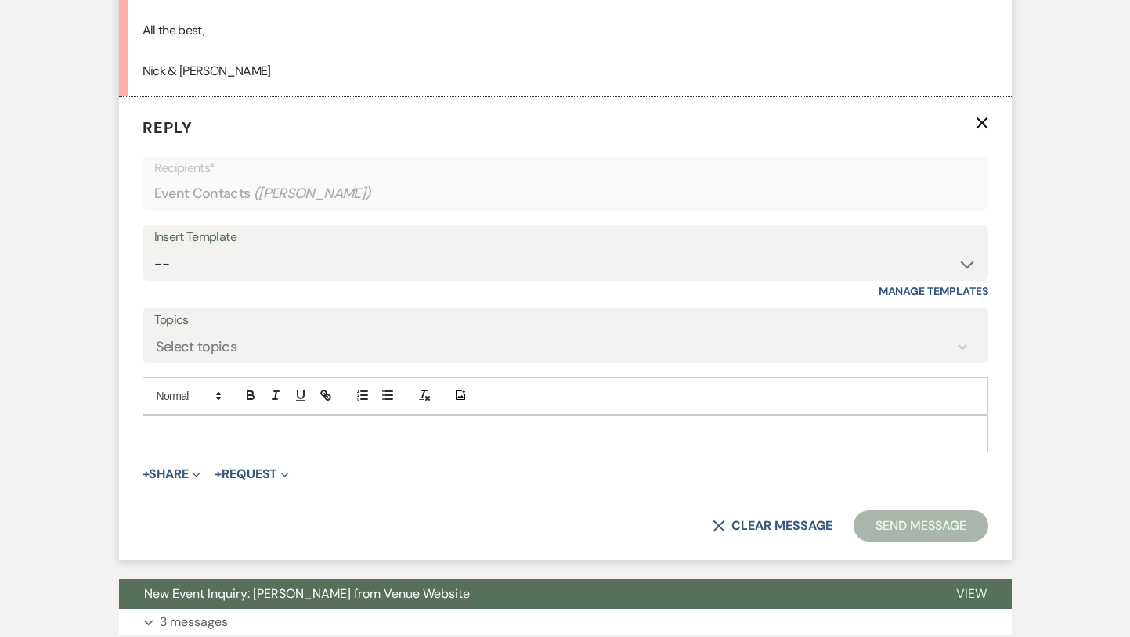
scroll to position [1614, 0]
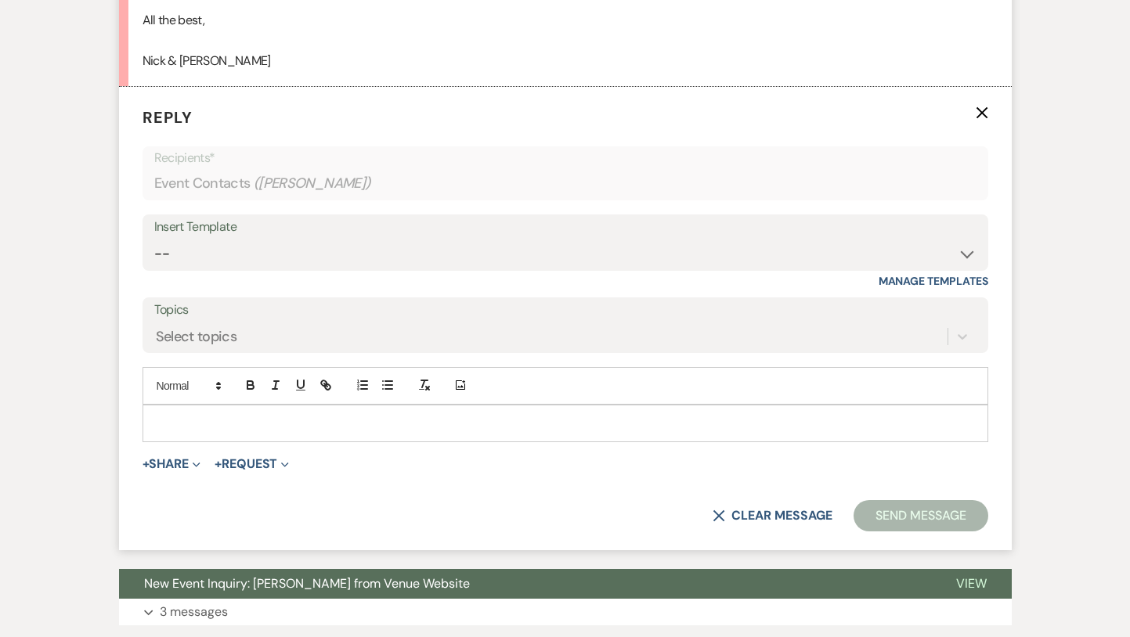
click at [225, 423] on p at bounding box center [565, 423] width 820 height 17
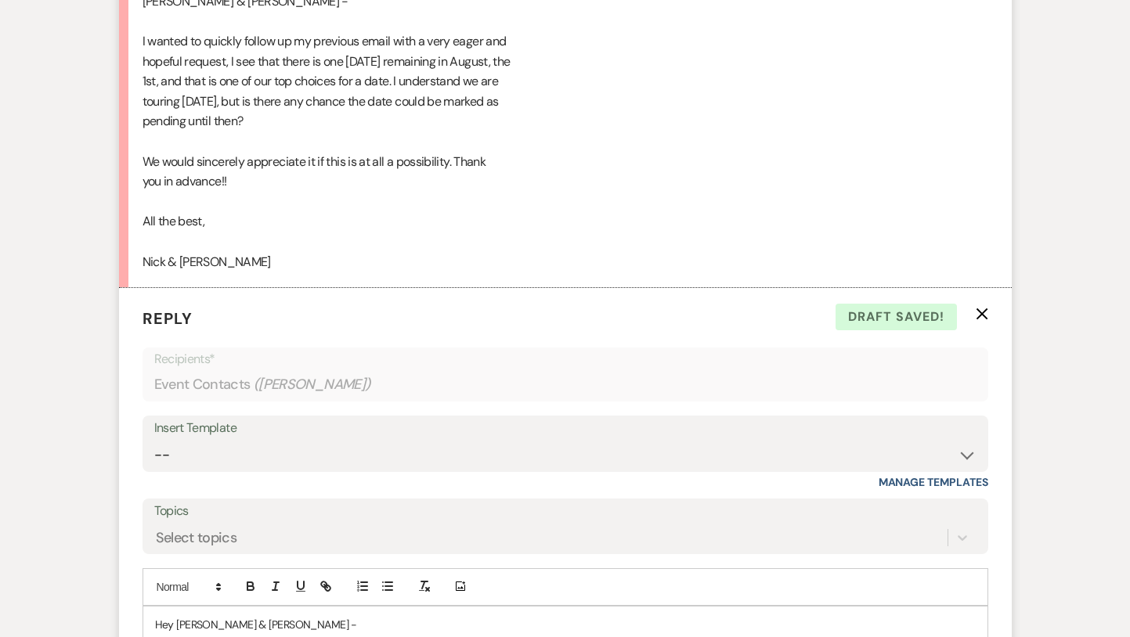
scroll to position [1425, 0]
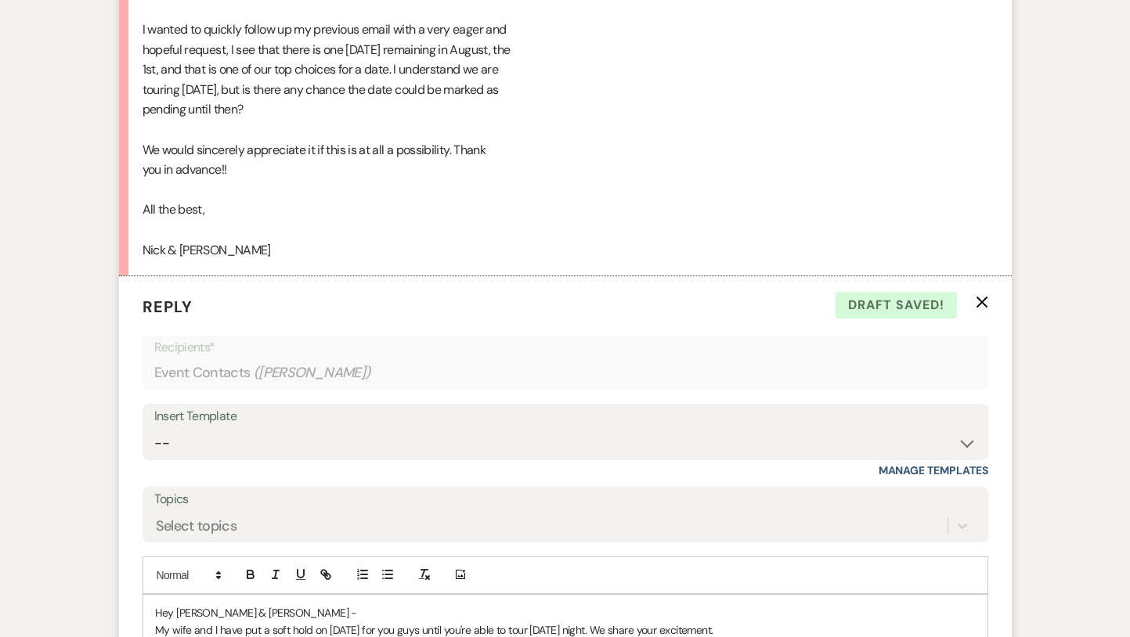
click at [772, 629] on p "My wife and I have put a soft hold on [DATE] for you guys until you're able to …" at bounding box center [565, 630] width 820 height 17
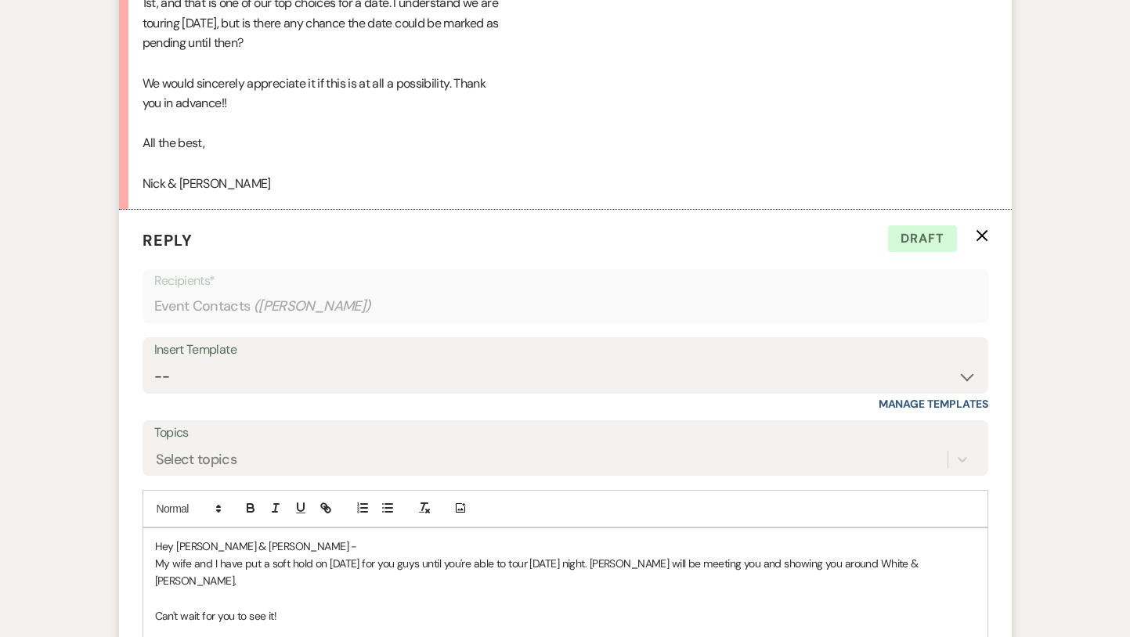
scroll to position [1814, 0]
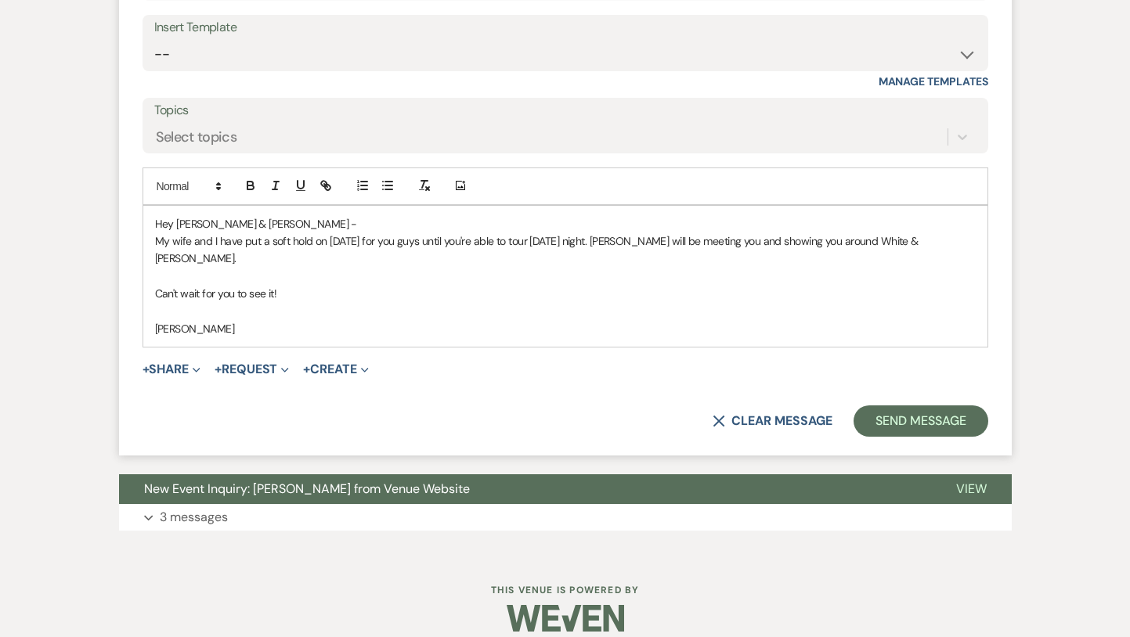
click at [388, 285] on p "Can't wait for you to see it!" at bounding box center [565, 293] width 820 height 17
click at [153, 274] on div "Hey [PERSON_NAME] & [PERSON_NAME] - My wife and I have put a soft hold on [DATE…" at bounding box center [565, 277] width 844 height 142
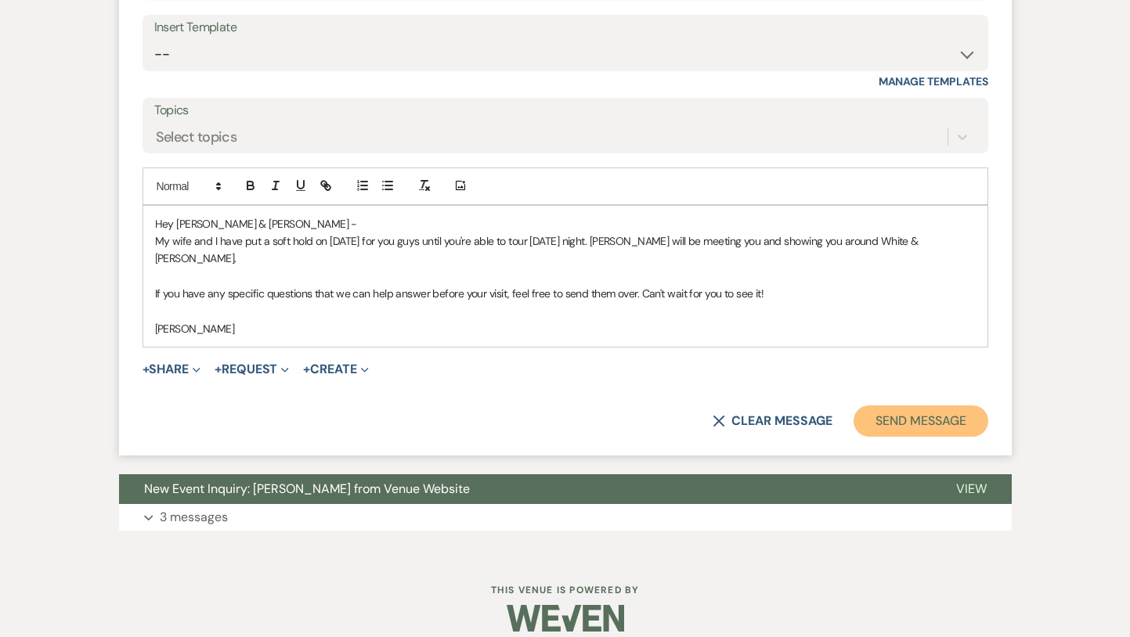
click at [887, 409] on button "Send Message" at bounding box center [920, 420] width 134 height 31
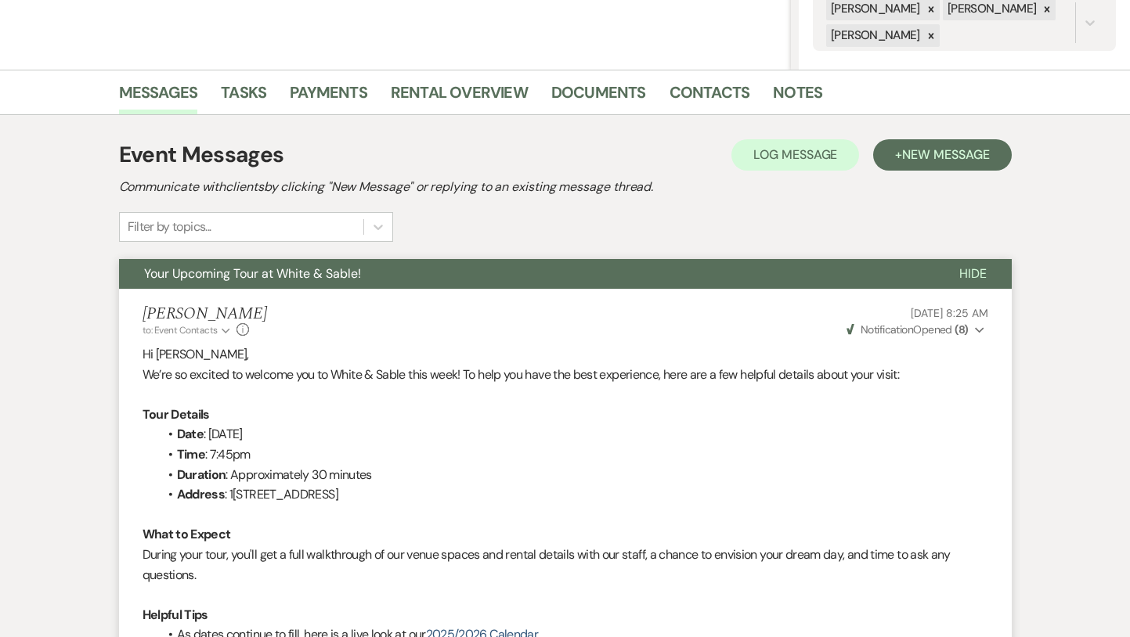
scroll to position [0, 0]
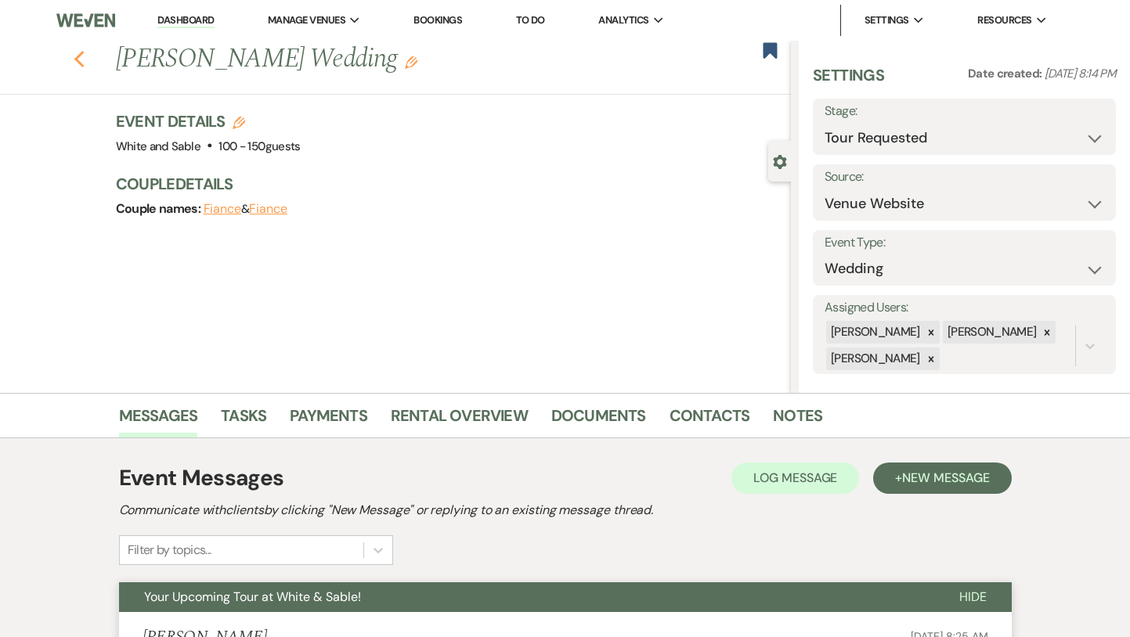
click at [78, 61] on use "button" at bounding box center [79, 59] width 10 height 17
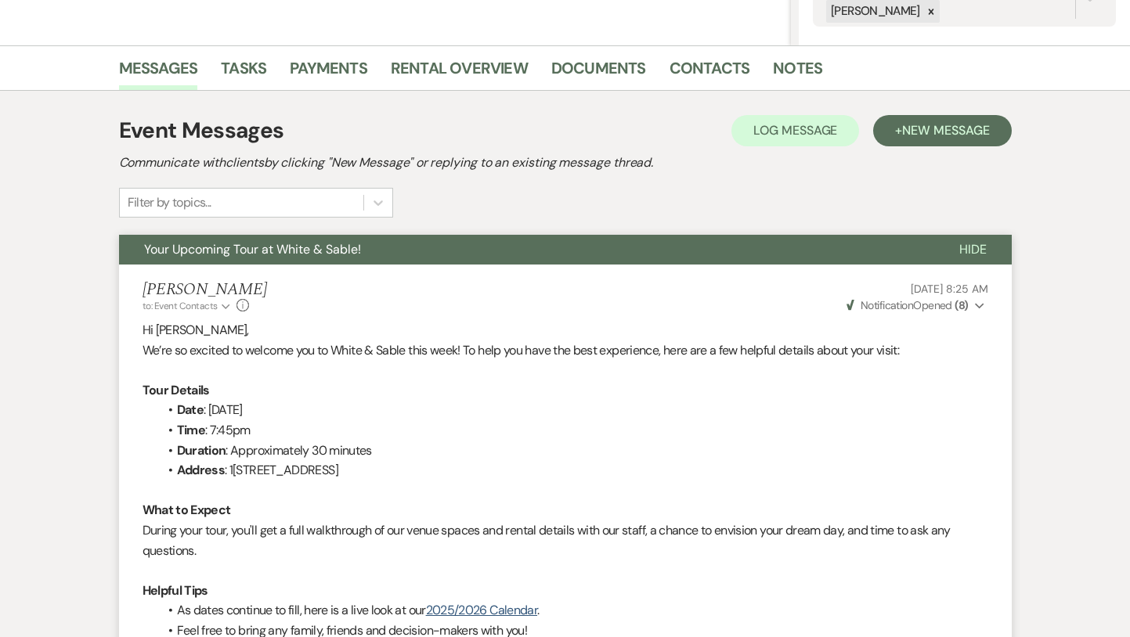
select select "2"
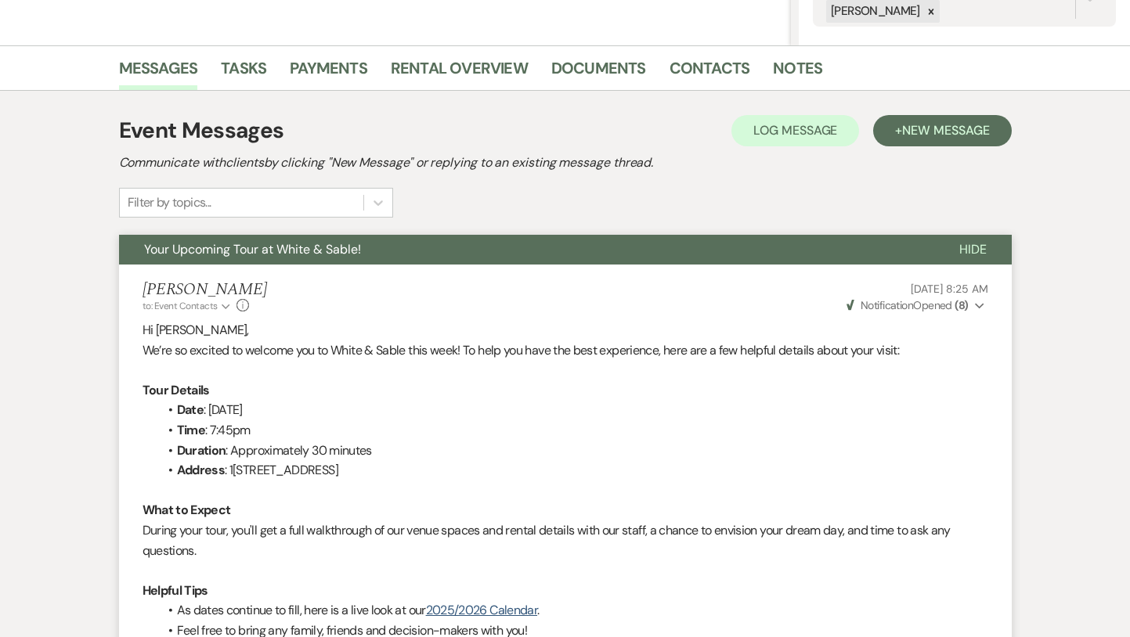
select select "2"
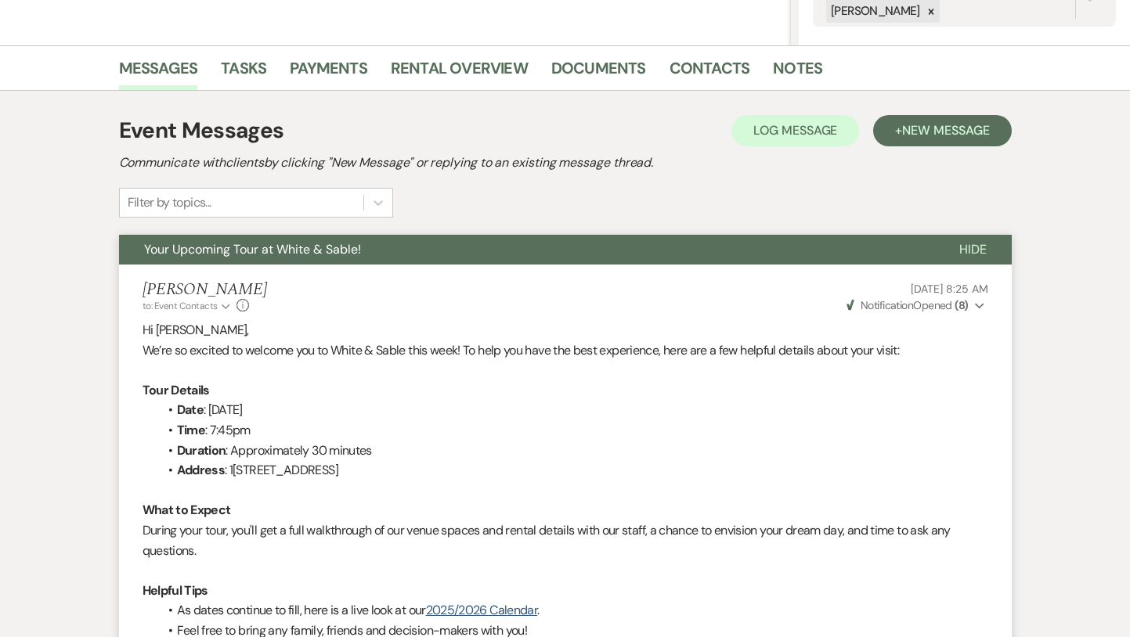
select select "2"
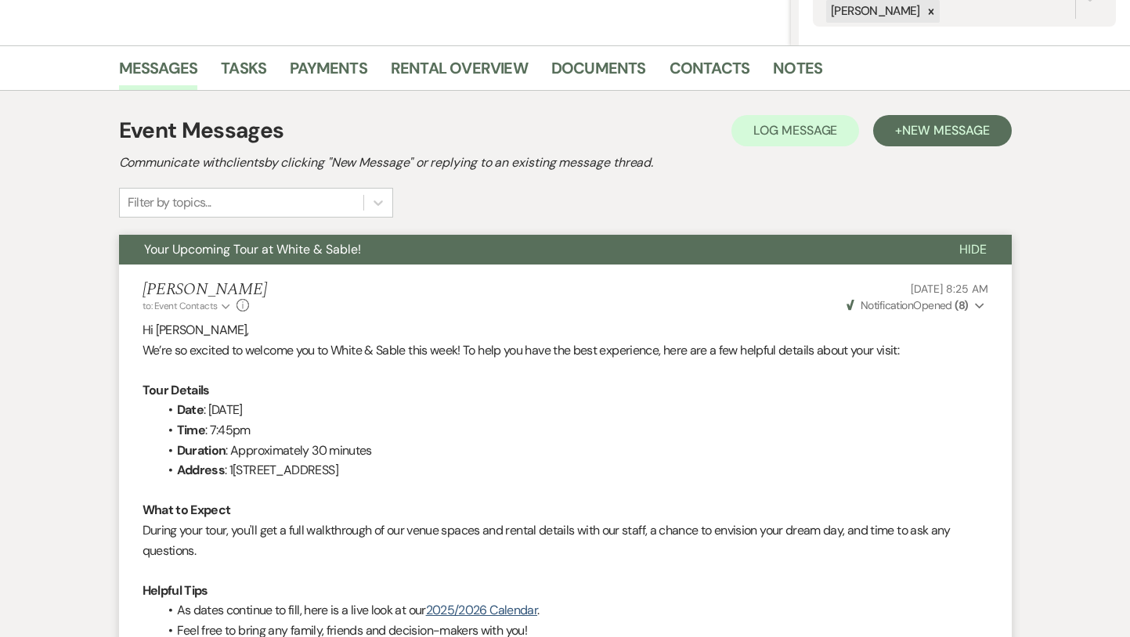
select select "2"
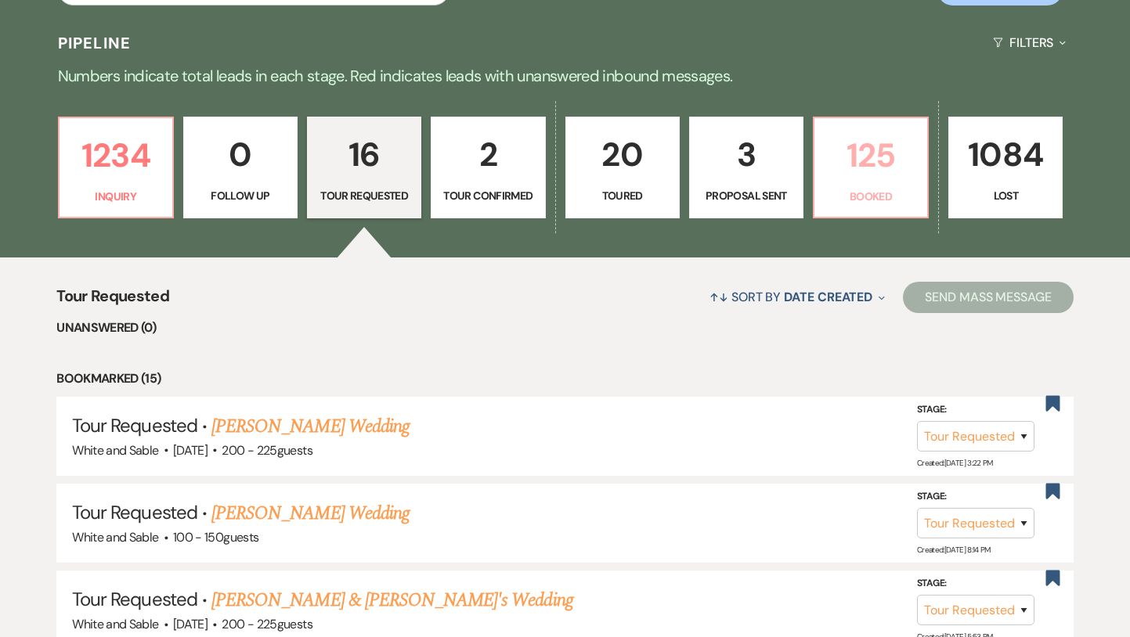
click at [870, 174] on p "125" at bounding box center [871, 155] width 94 height 52
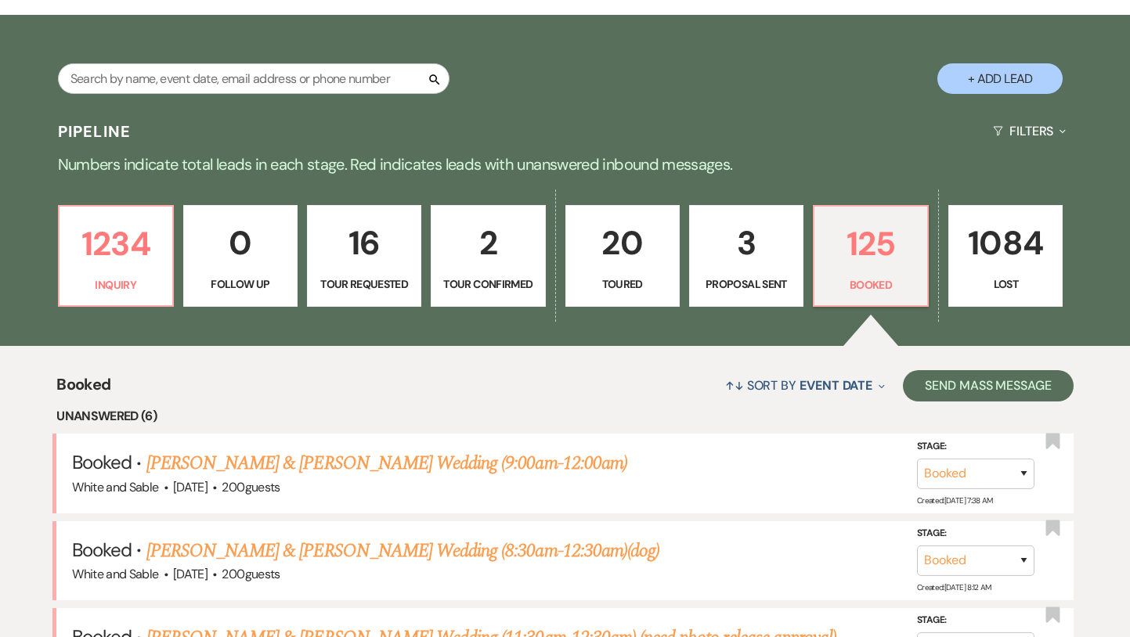
scroll to position [236, 0]
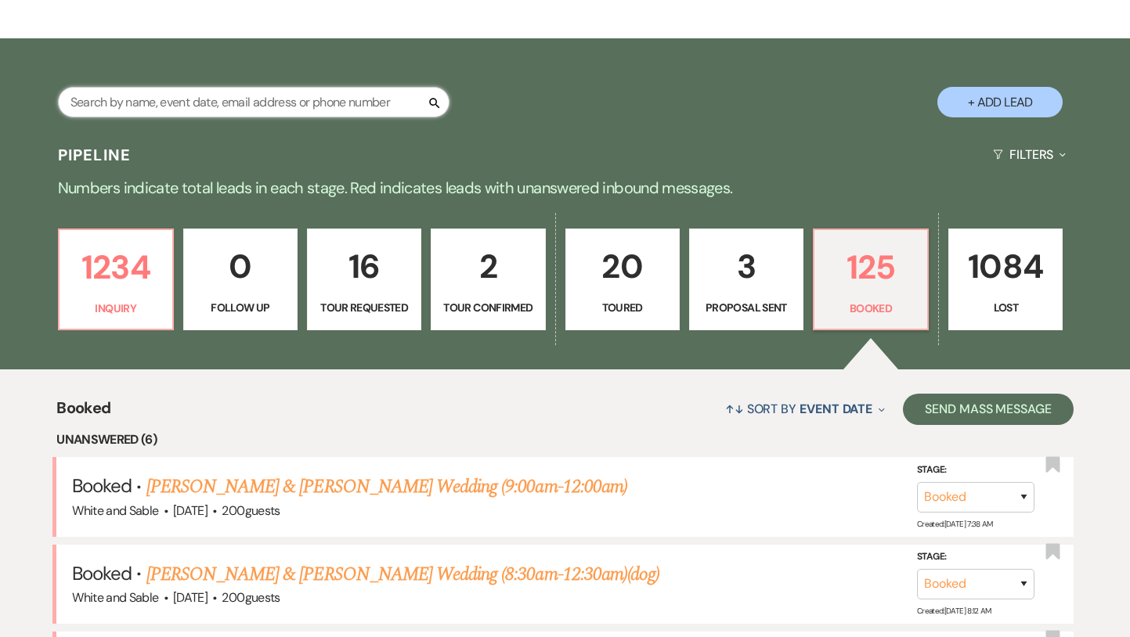
click at [204, 101] on input "text" at bounding box center [253, 102] width 391 height 31
paste input "Jamaica [PERSON_NAME]"
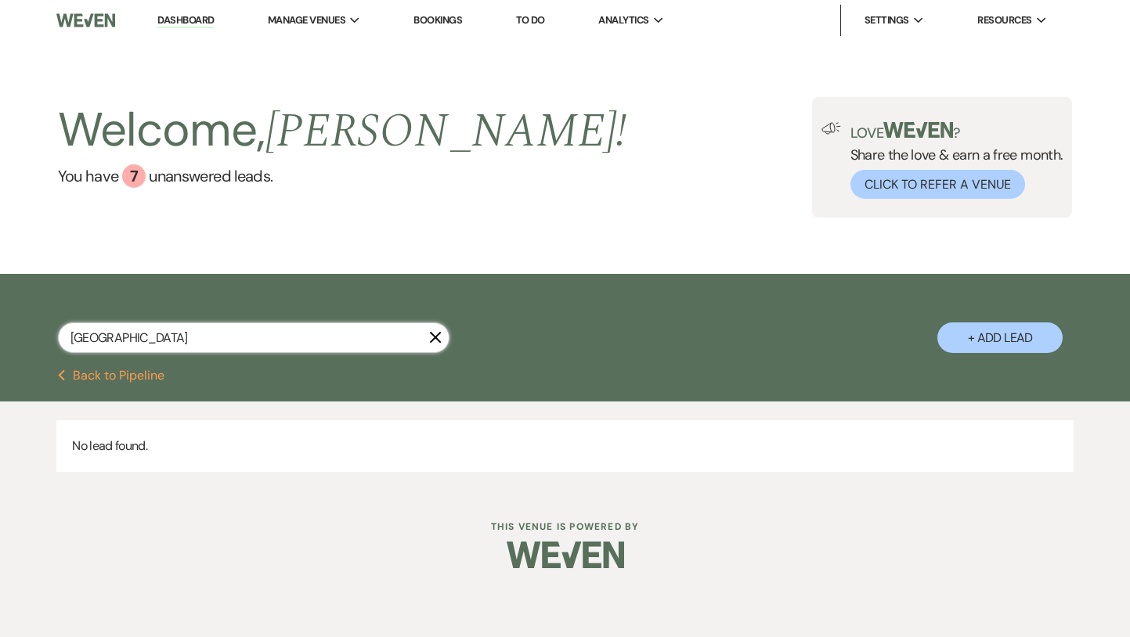
type input "[GEOGRAPHIC_DATA]"
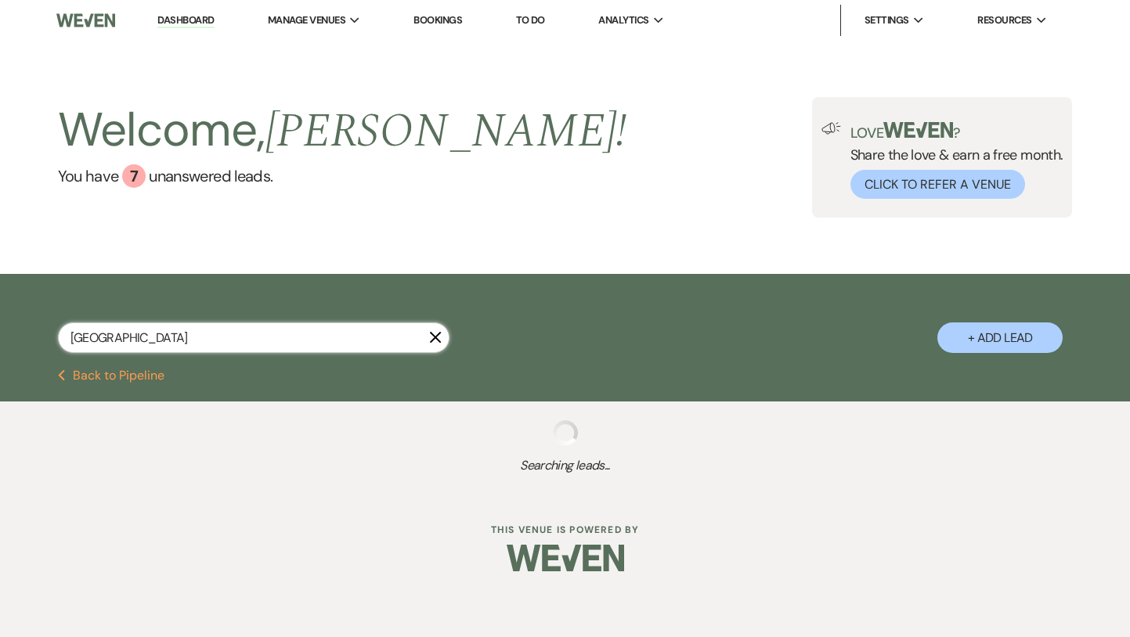
select select "8"
select select "4"
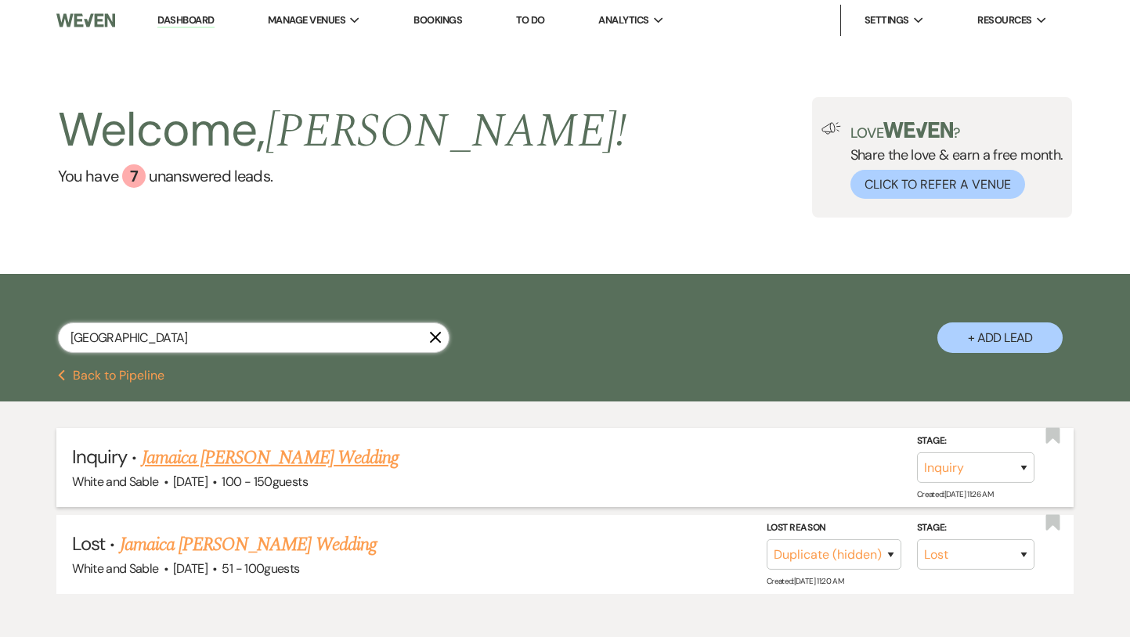
type input "[GEOGRAPHIC_DATA]"
click at [321, 456] on link "Jamaica [PERSON_NAME] Wedding" at bounding box center [270, 458] width 257 height 28
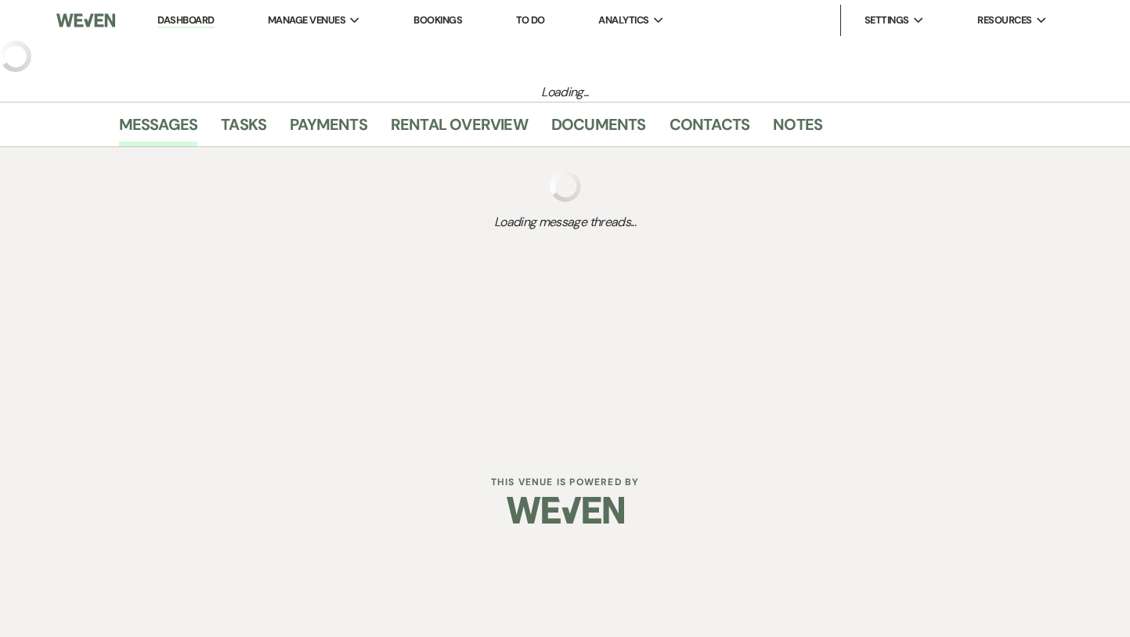
select select "5"
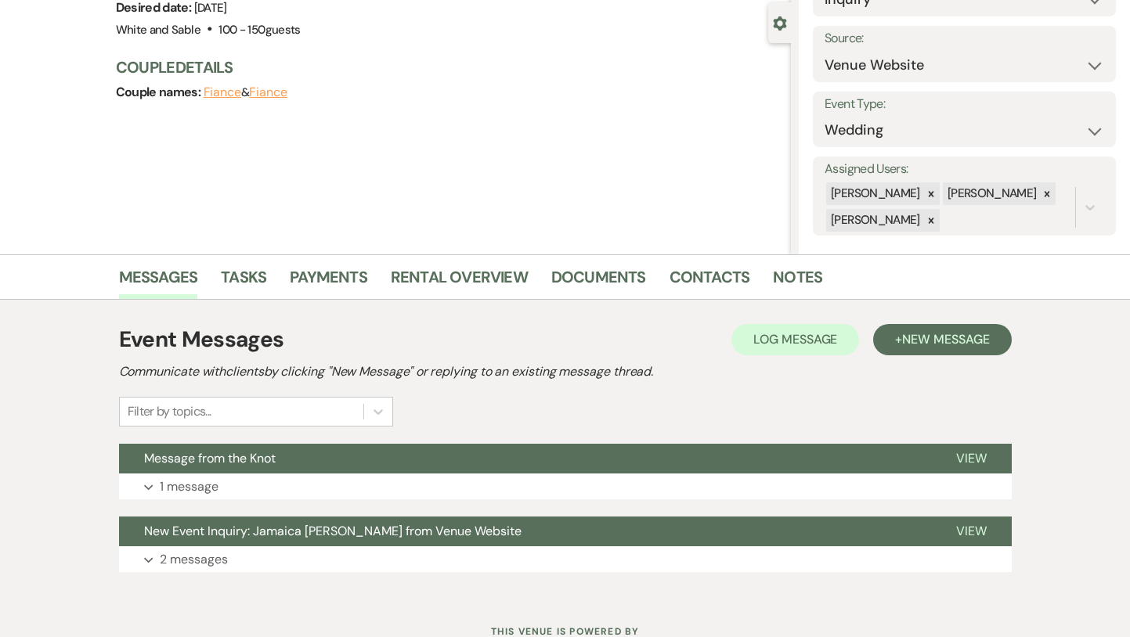
scroll to position [198, 0]
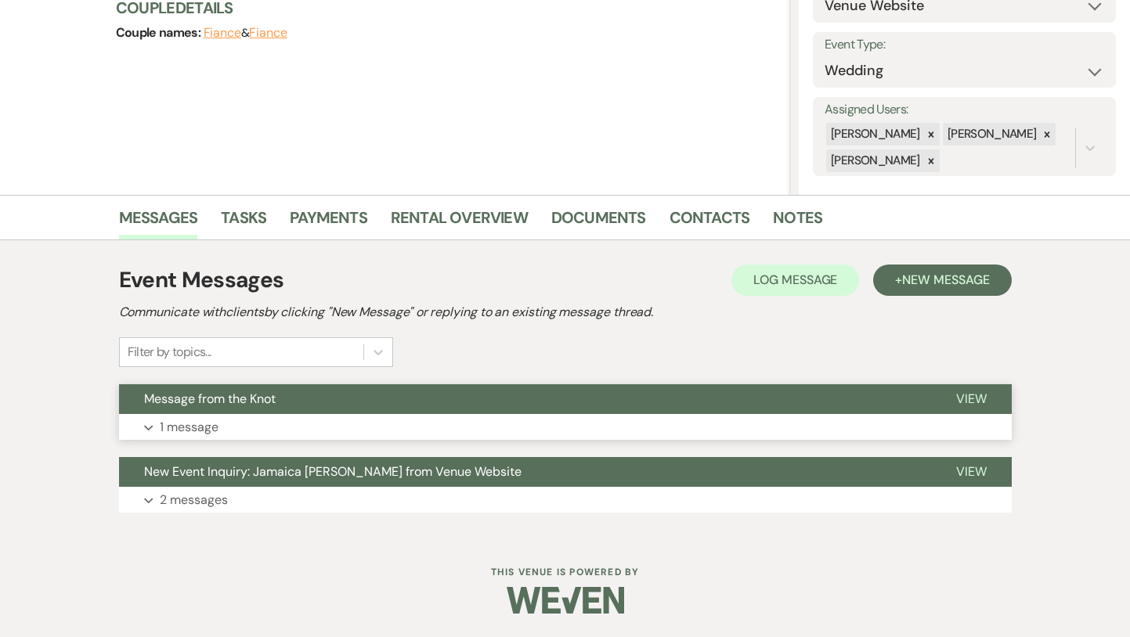
click at [384, 395] on button "Message from the Knot" at bounding box center [525, 399] width 812 height 30
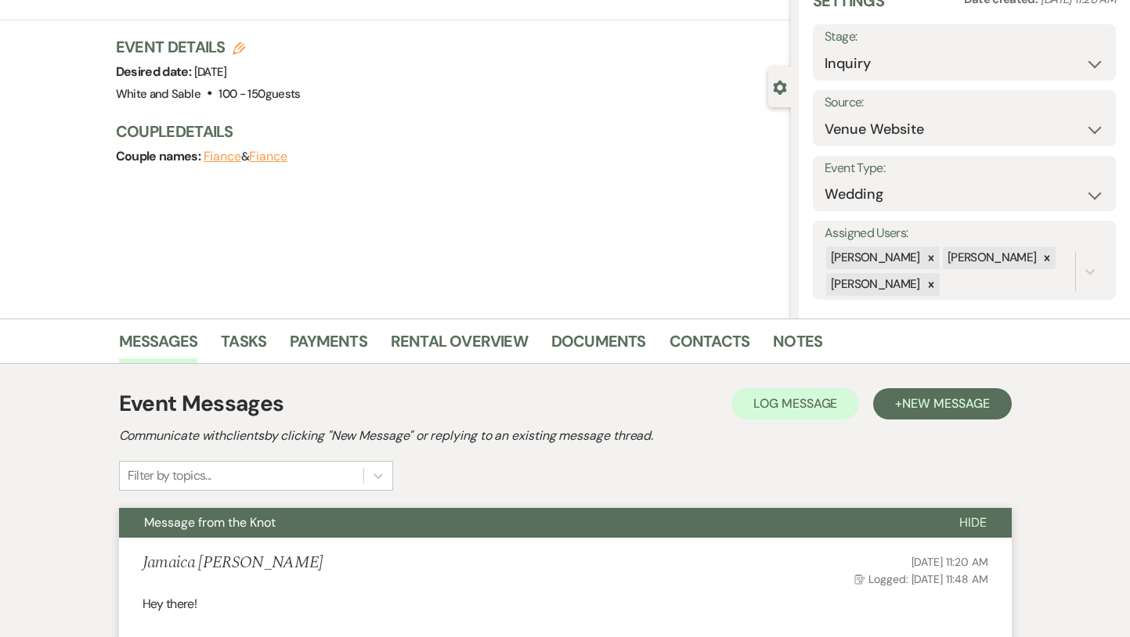
scroll to position [0, 0]
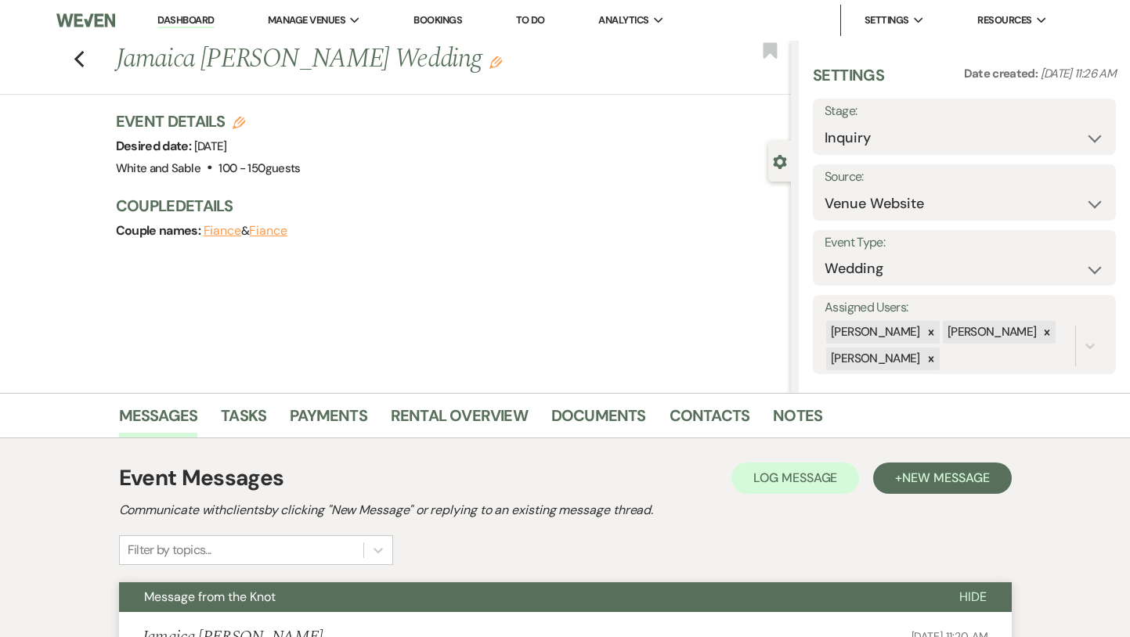
click at [508, 596] on button "Message from the Knot" at bounding box center [526, 597] width 815 height 30
click at [522, 542] on div "Event Messages Log Log Message + New Message Communicate with clients by clicki…" at bounding box center [565, 513] width 892 height 103
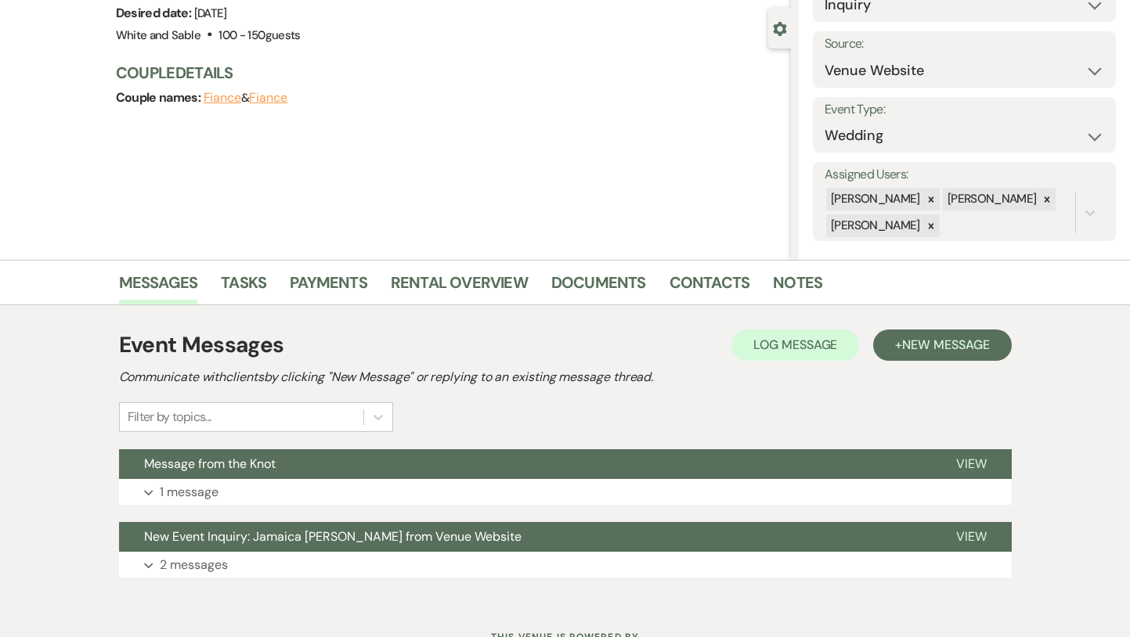
scroll to position [164, 0]
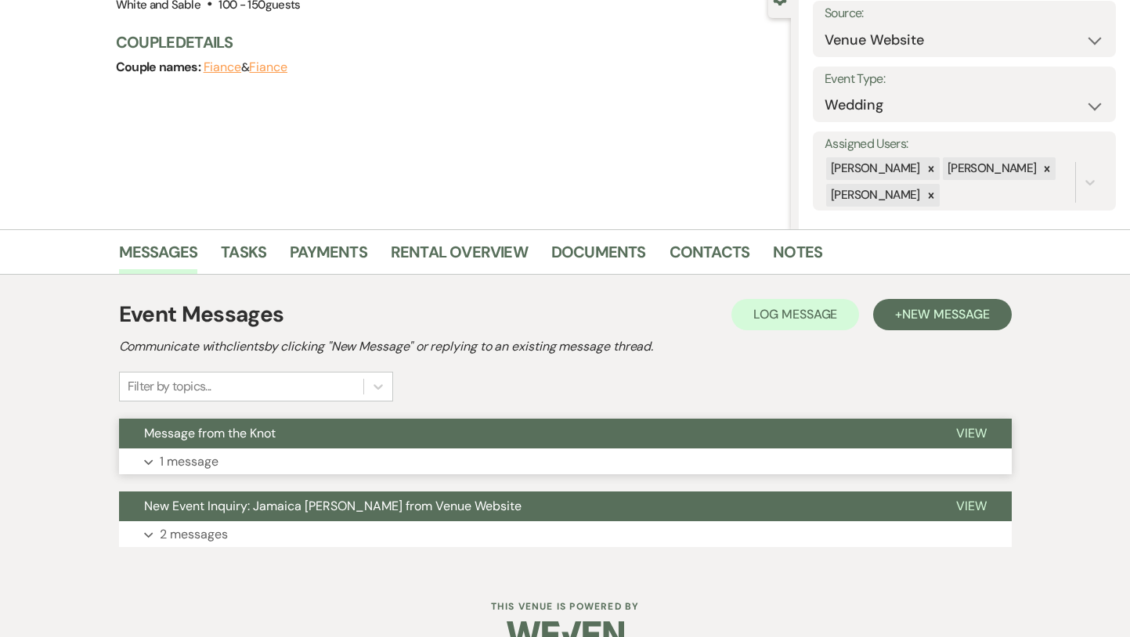
click at [477, 438] on button "Message from the Knot" at bounding box center [525, 434] width 812 height 30
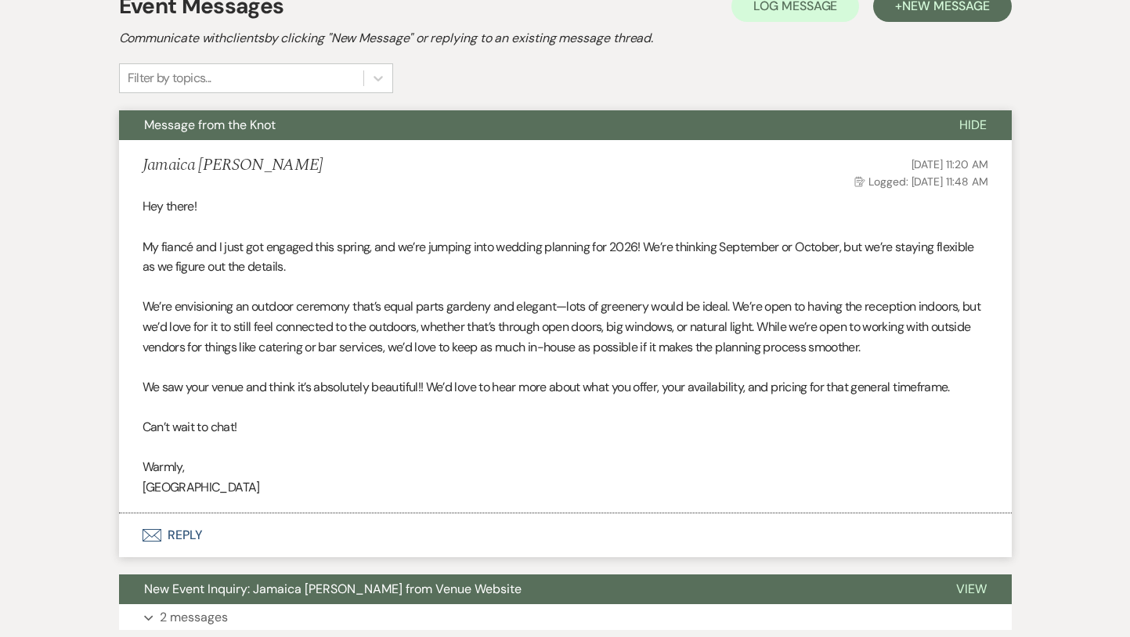
scroll to position [589, 0]
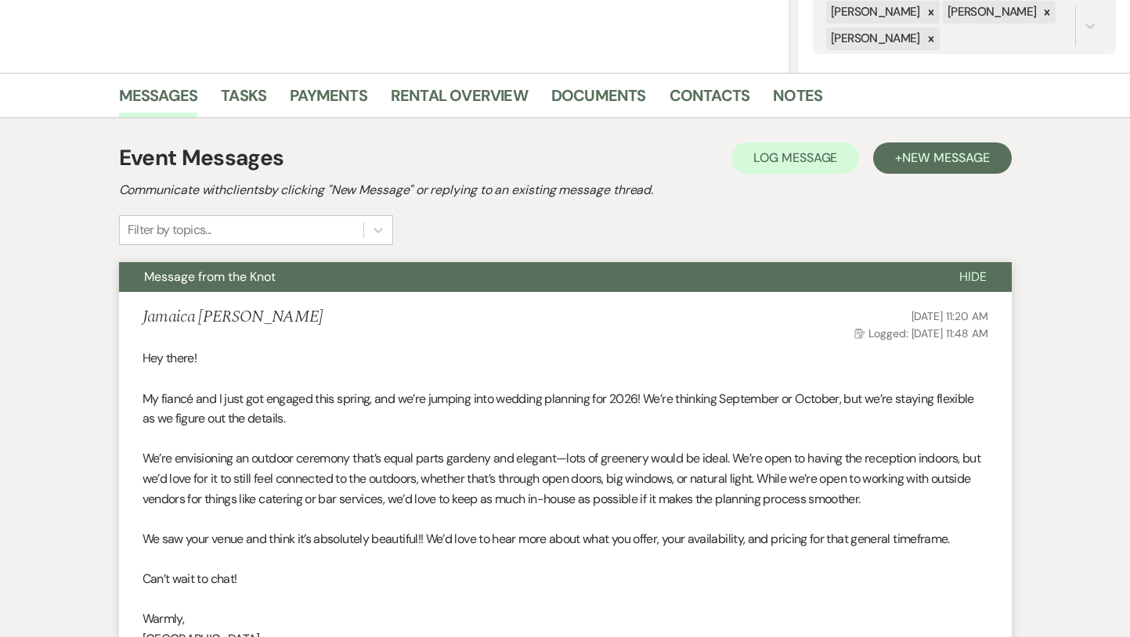
click at [419, 281] on button "Message from the Knot" at bounding box center [526, 277] width 815 height 30
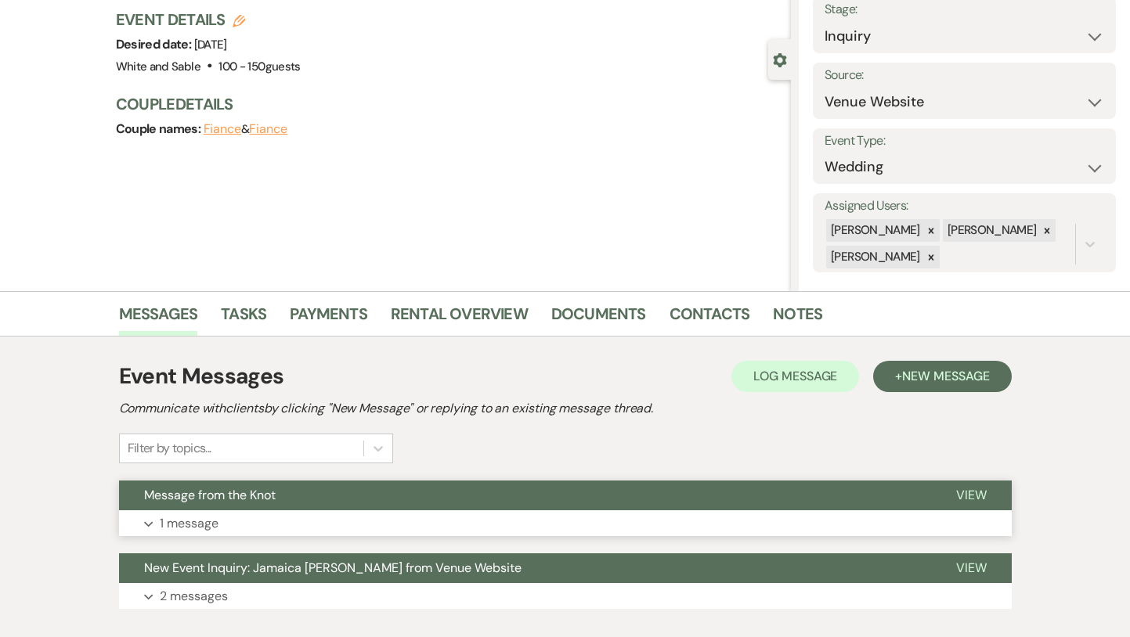
scroll to position [0, 0]
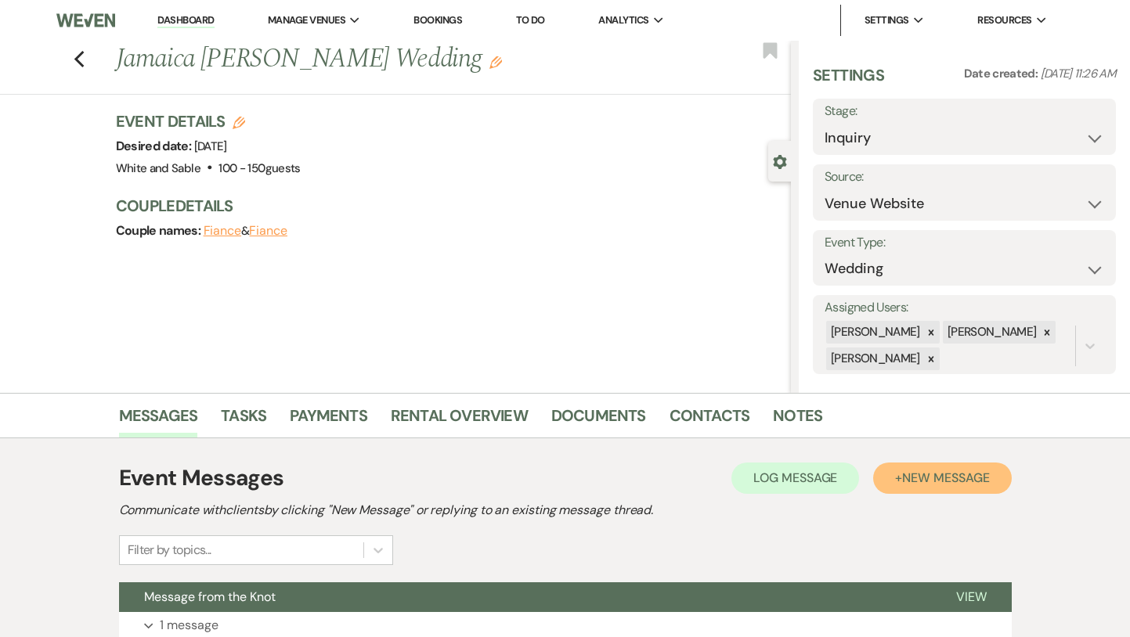
click at [925, 474] on span "New Message" at bounding box center [945, 478] width 87 height 16
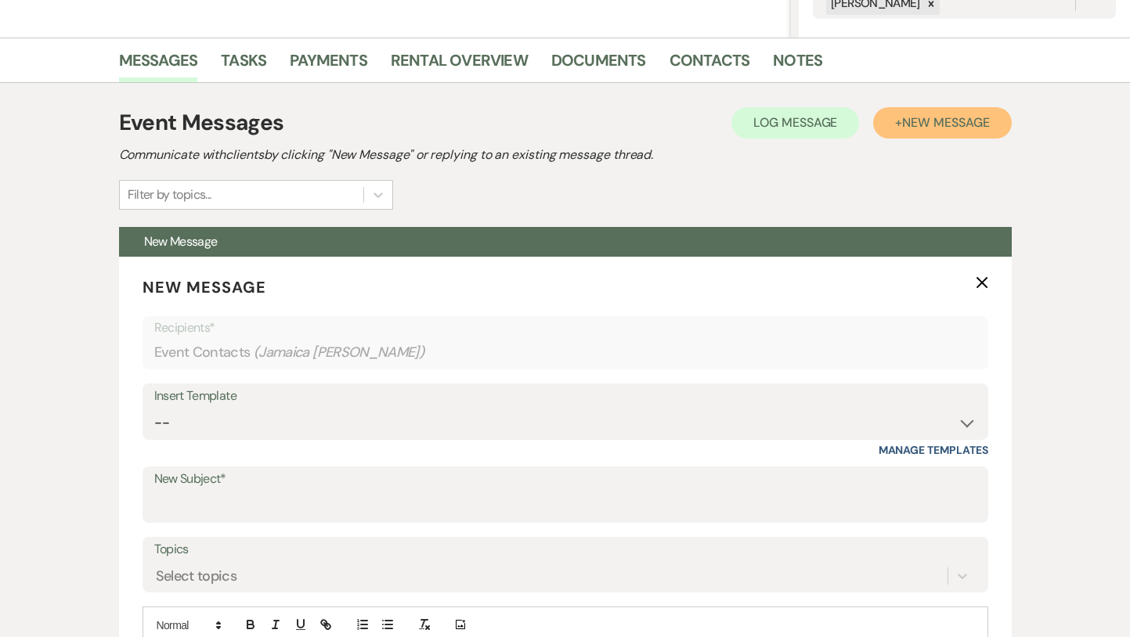
scroll to position [439, 0]
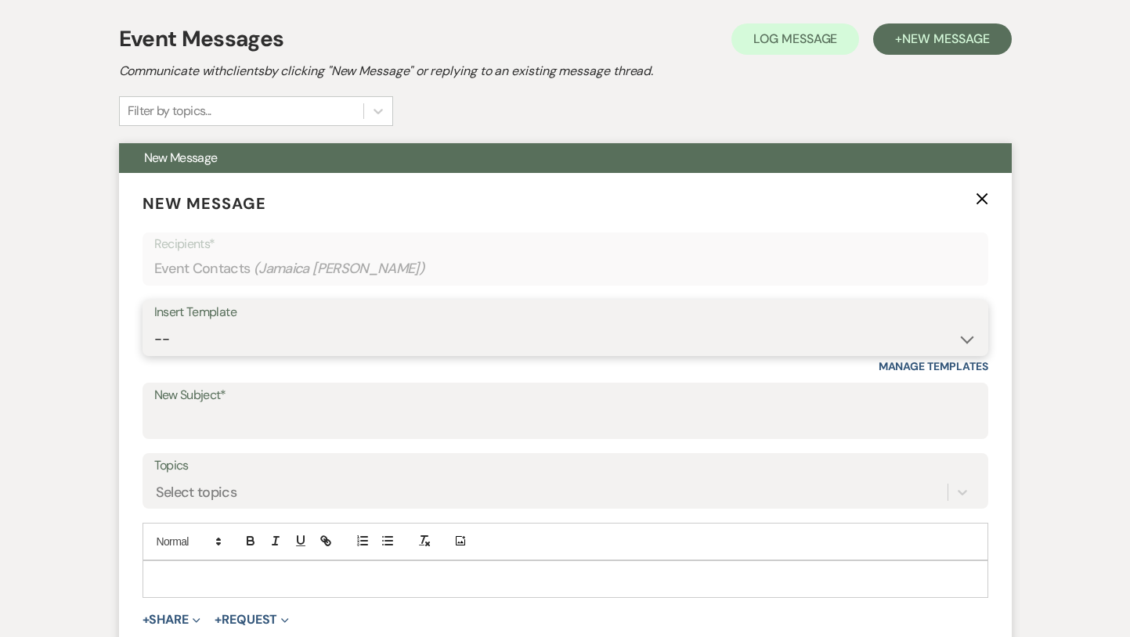
click at [293, 339] on select "-- Inquiry Response (Venue Guide) Schedule - Venue Tour Appt Confirmation Sched…" at bounding box center [565, 339] width 822 height 31
select select "4647"
click at [154, 324] on select "-- Inquiry Response (Venue Guide) Schedule - Venue Tour Appt Confirmation Sched…" at bounding box center [565, 339] width 822 height 31
type input "Your Upcoming Tour at White & Sable!"
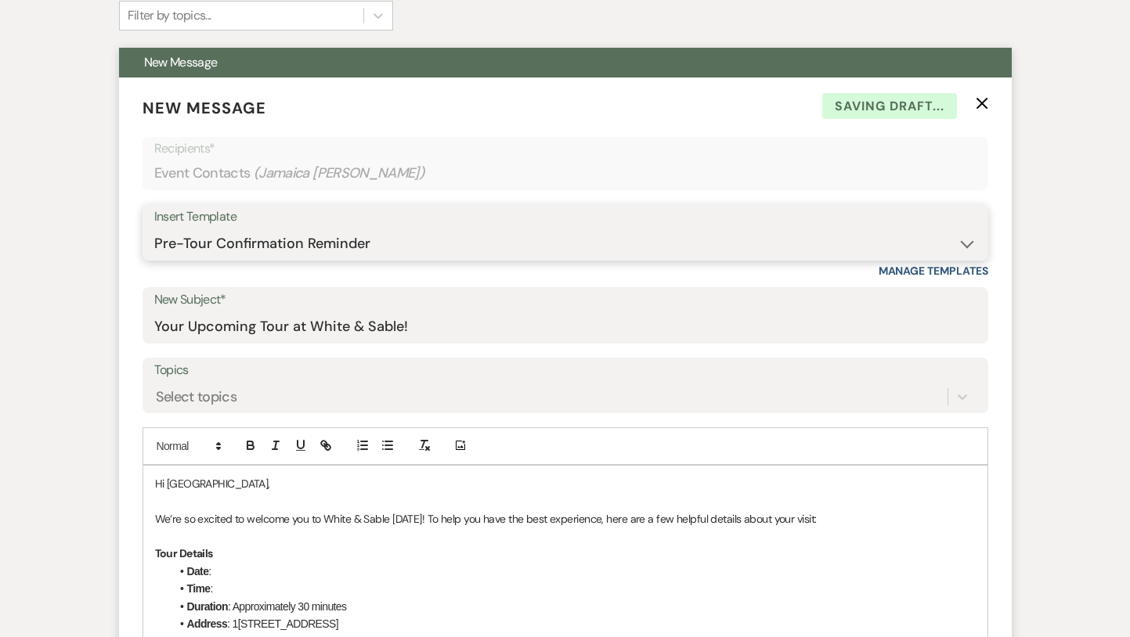
scroll to position [573, 0]
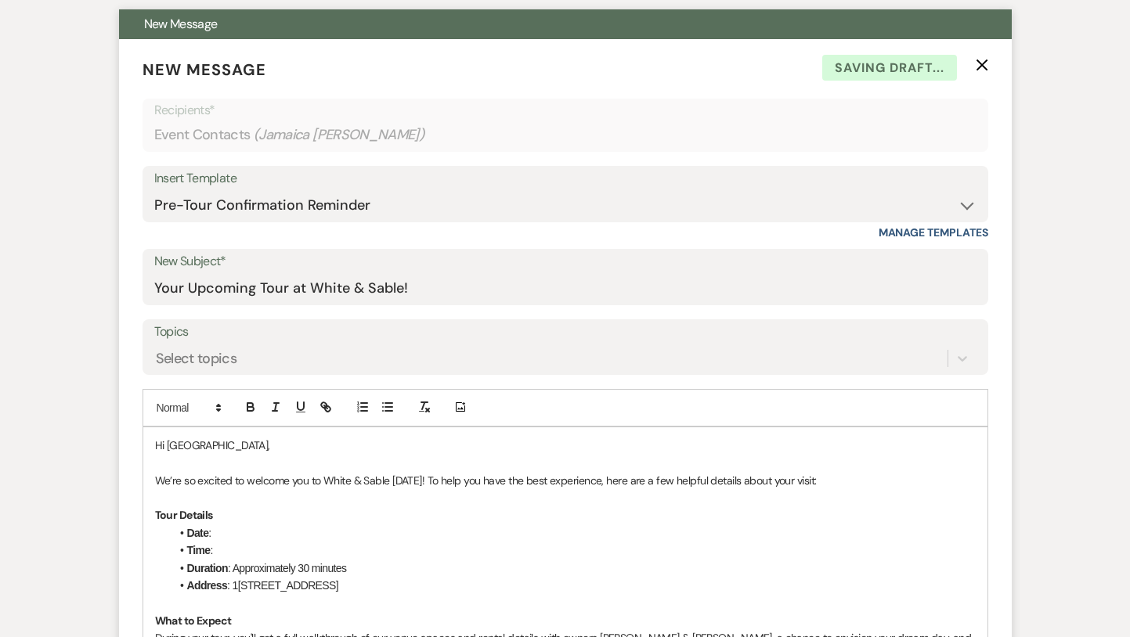
click at [410, 474] on p "We’re so excited to welcome you to White & Sable [DATE]! To help you have the b…" at bounding box center [565, 480] width 820 height 17
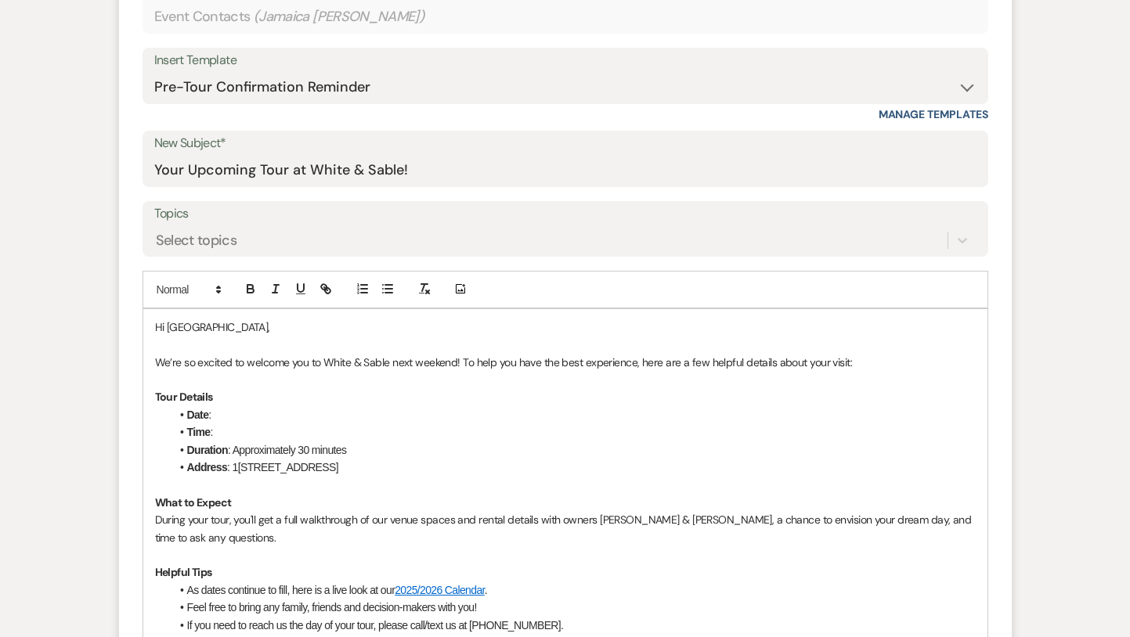
scroll to position [695, 0]
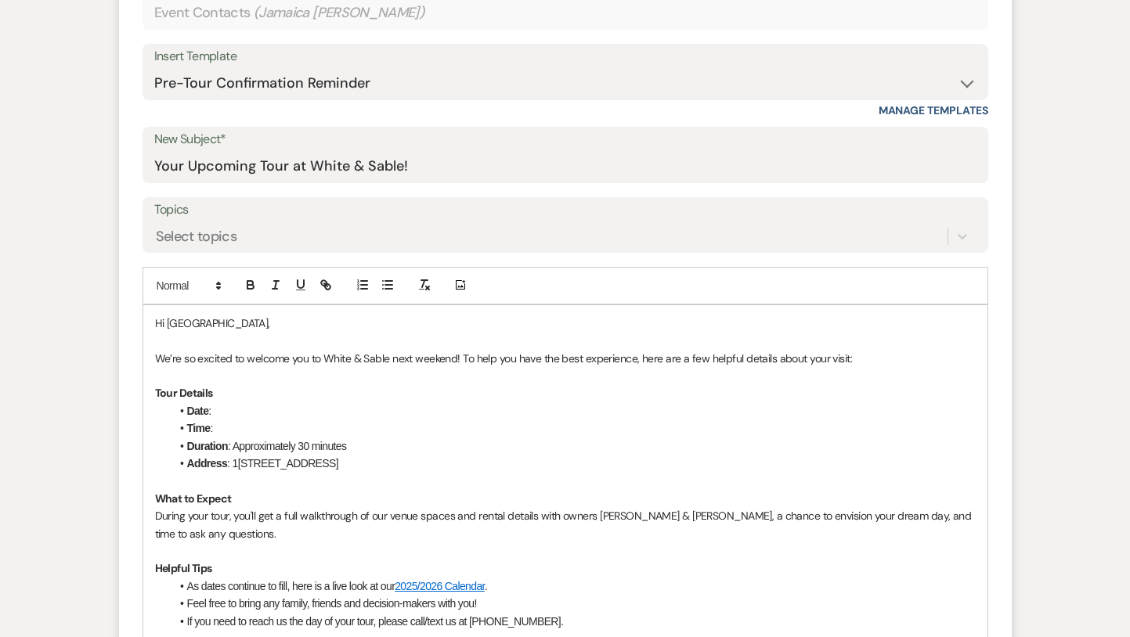
click at [250, 414] on li "Date :" at bounding box center [573, 410] width 805 height 17
click at [219, 424] on li "Time :" at bounding box center [573, 428] width 805 height 17
drag, startPoint x: 377, startPoint y: 427, endPoint x: 260, endPoint y: 428, distance: 116.6
click at [260, 428] on li "Time : 11:30am - [DATE]" at bounding box center [573, 428] width 805 height 17
drag, startPoint x: 261, startPoint y: 413, endPoint x: 216, endPoint y: 409, distance: 44.7
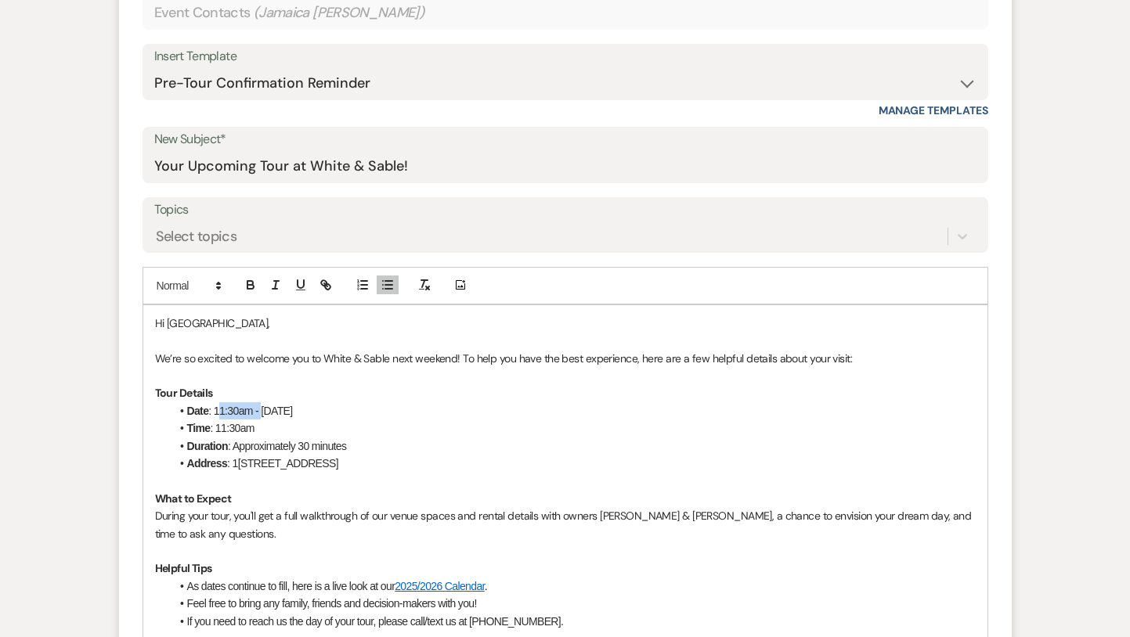
click at [216, 409] on li "Date : 11:30am - [DATE]" at bounding box center [573, 410] width 805 height 17
click at [442, 434] on li "Time : 11:30am" at bounding box center [573, 428] width 805 height 17
click at [218, 407] on li "Date : 1[DATE]" at bounding box center [573, 410] width 805 height 17
click at [353, 389] on p "Tour Details" at bounding box center [565, 392] width 820 height 17
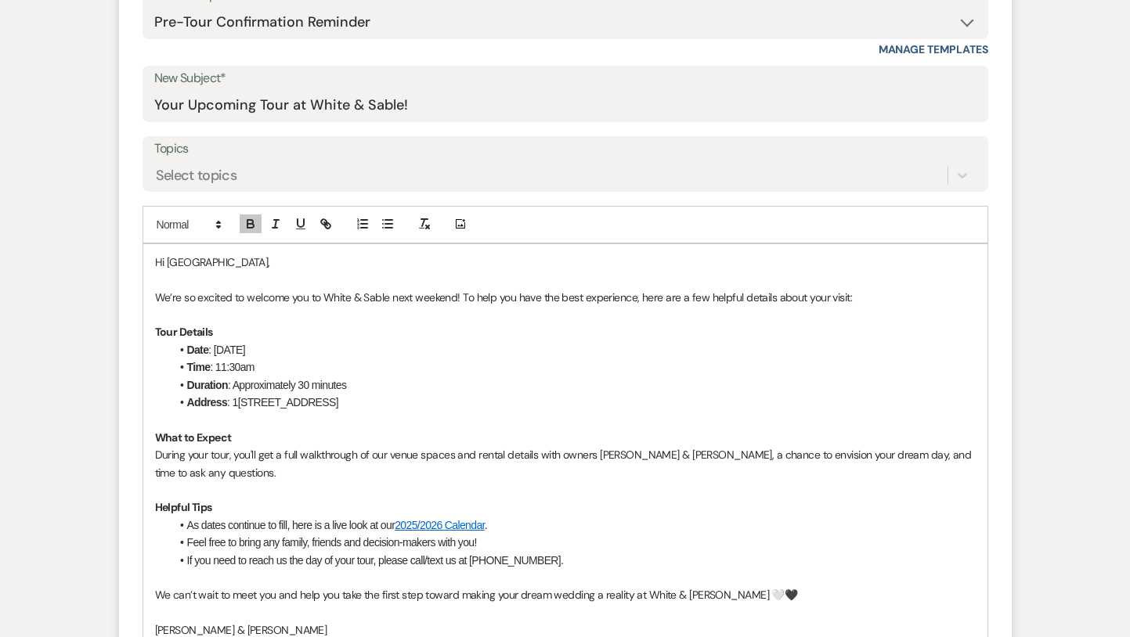
scroll to position [761, 0]
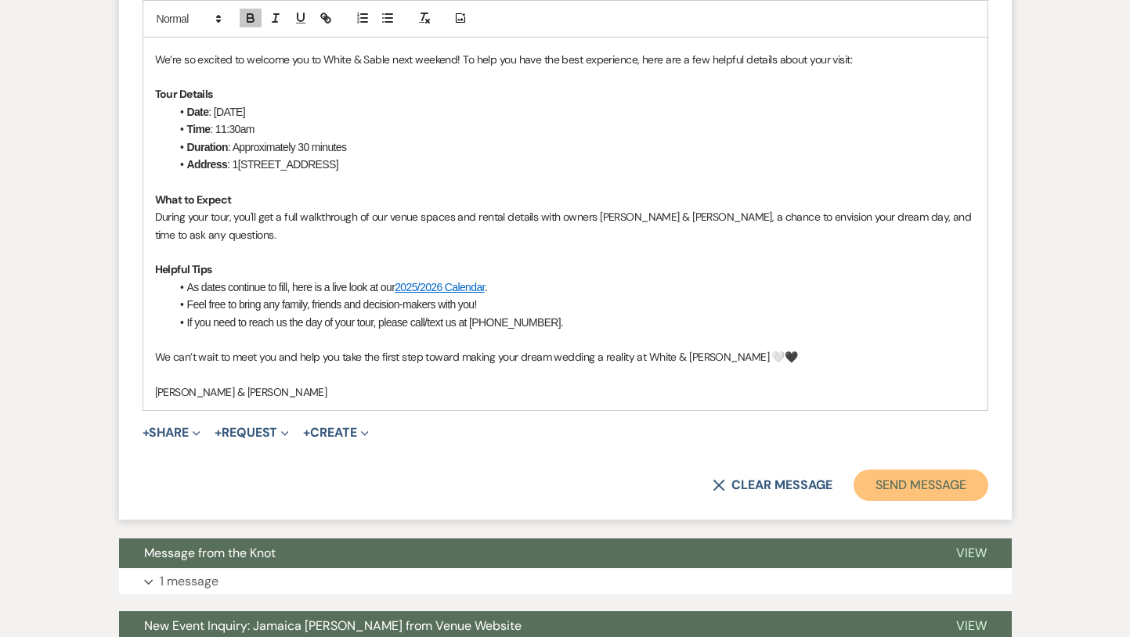
click at [870, 483] on button "Send Message" at bounding box center [920, 485] width 134 height 31
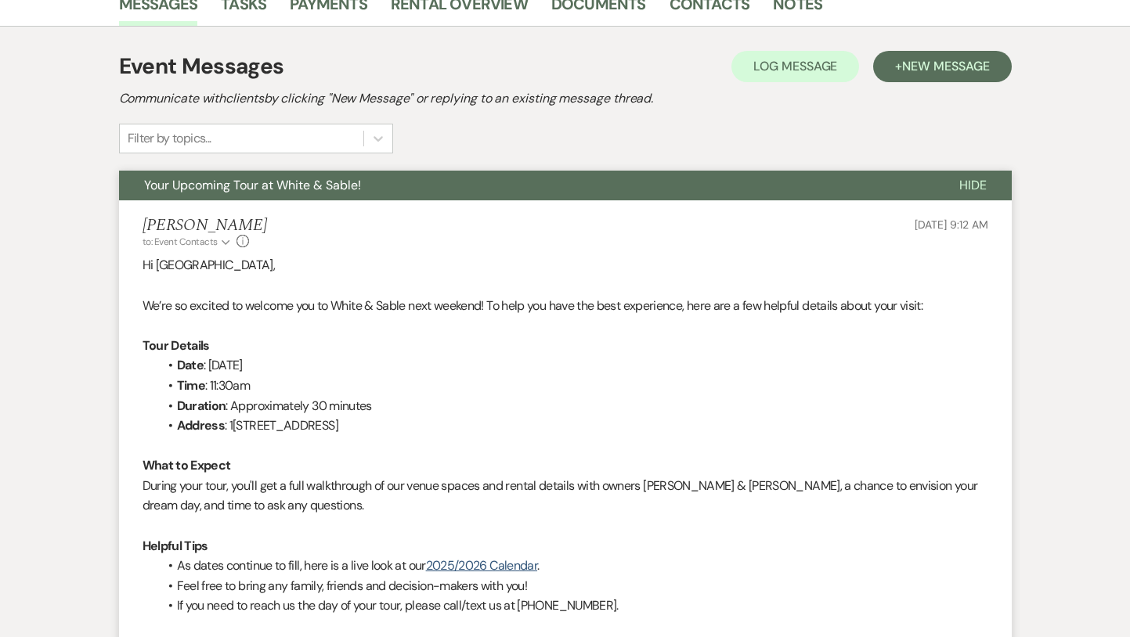
scroll to position [0, 0]
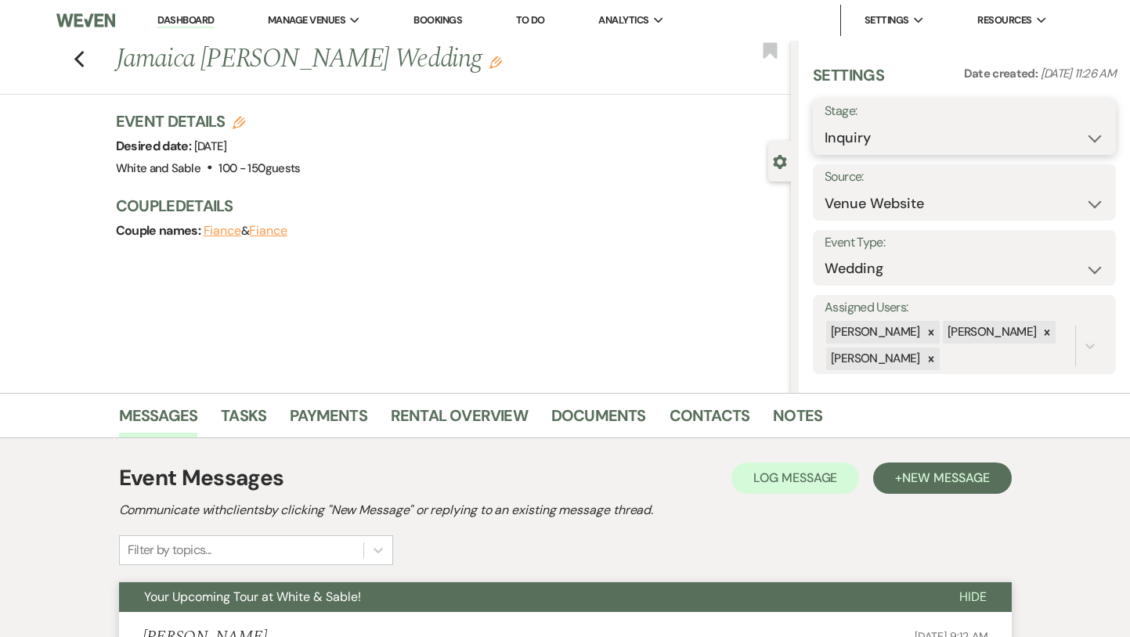
click at [870, 134] on select "Inquiry Follow Up Tour Requested Tour Confirmed Toured Proposal Sent Booked Lost" at bounding box center [963, 138] width 279 height 31
select select "2"
click at [824, 123] on select "Inquiry Follow Up Tour Requested Tour Confirmed Toured Proposal Sent Booked Lost" at bounding box center [963, 138] width 279 height 31
click at [765, 52] on use "button" at bounding box center [770, 50] width 14 height 16
click at [1072, 133] on button "Save" at bounding box center [1085, 126] width 62 height 31
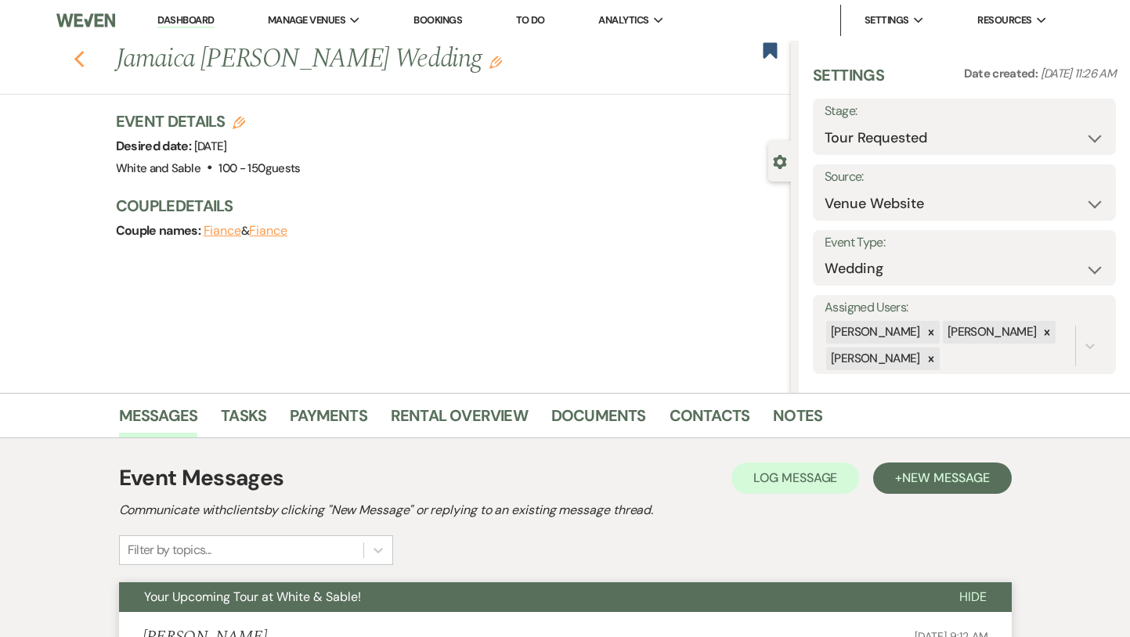
click at [78, 54] on icon "Previous" at bounding box center [80, 59] width 12 height 19
select select "2"
select select "8"
select select "4"
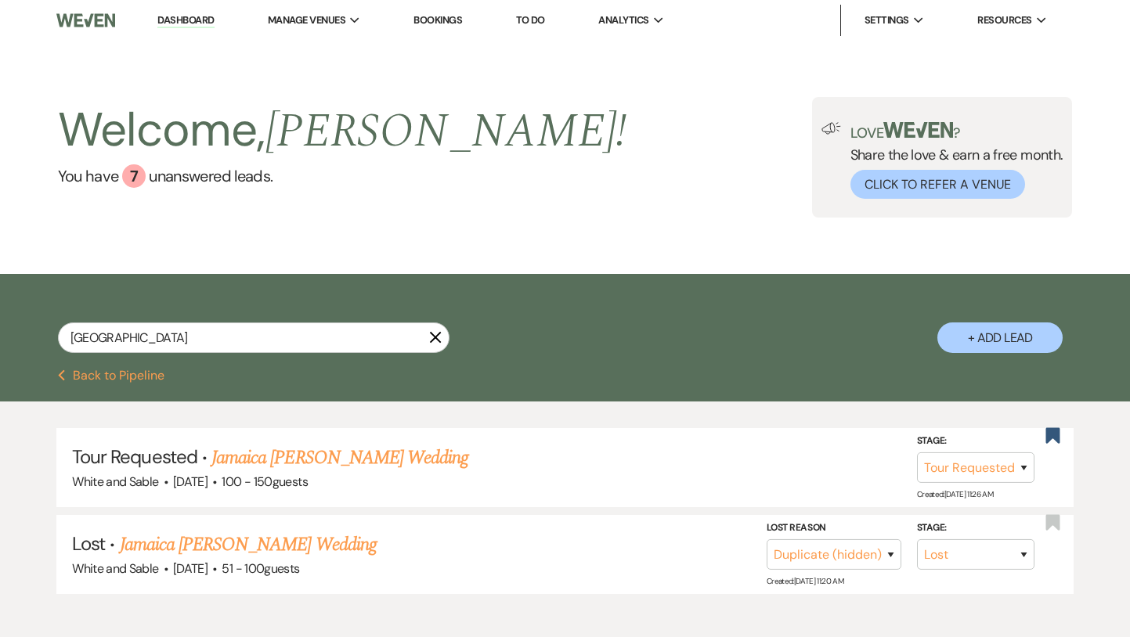
click at [168, 17] on link "Dashboard" at bounding box center [185, 20] width 56 height 15
select select "2"
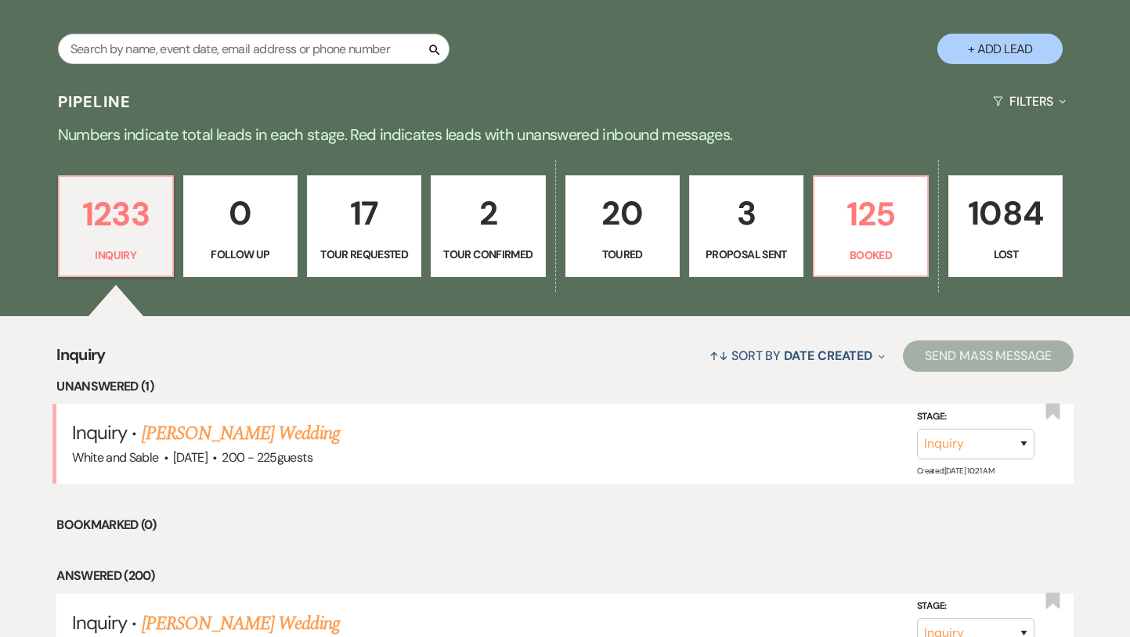
scroll to position [309, 0]
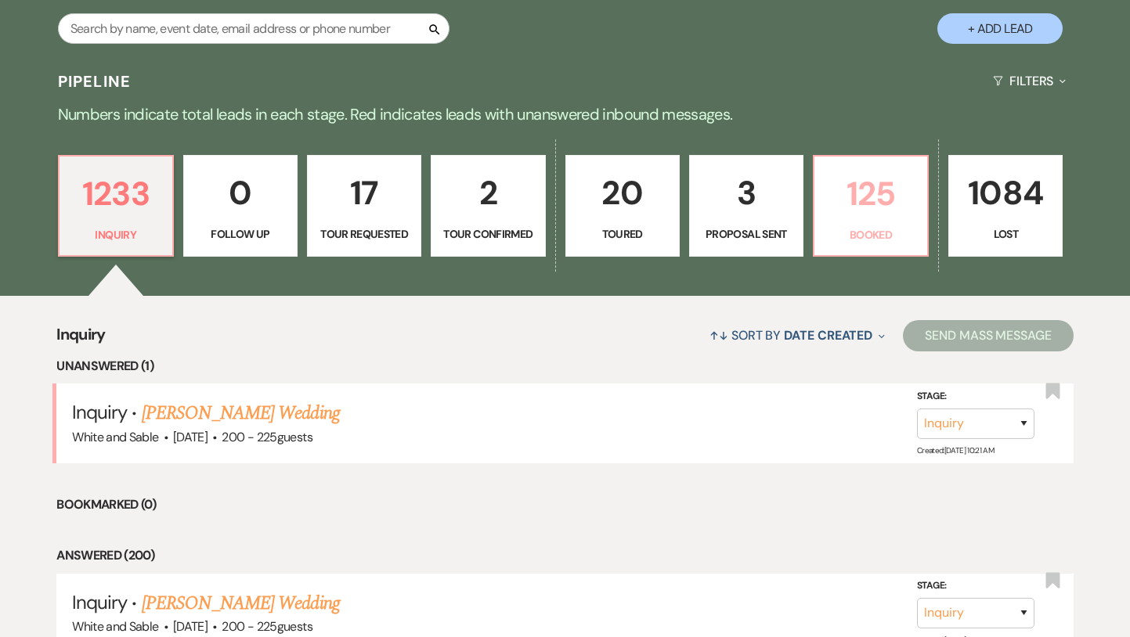
click at [878, 222] on link "125 Booked" at bounding box center [871, 206] width 116 height 102
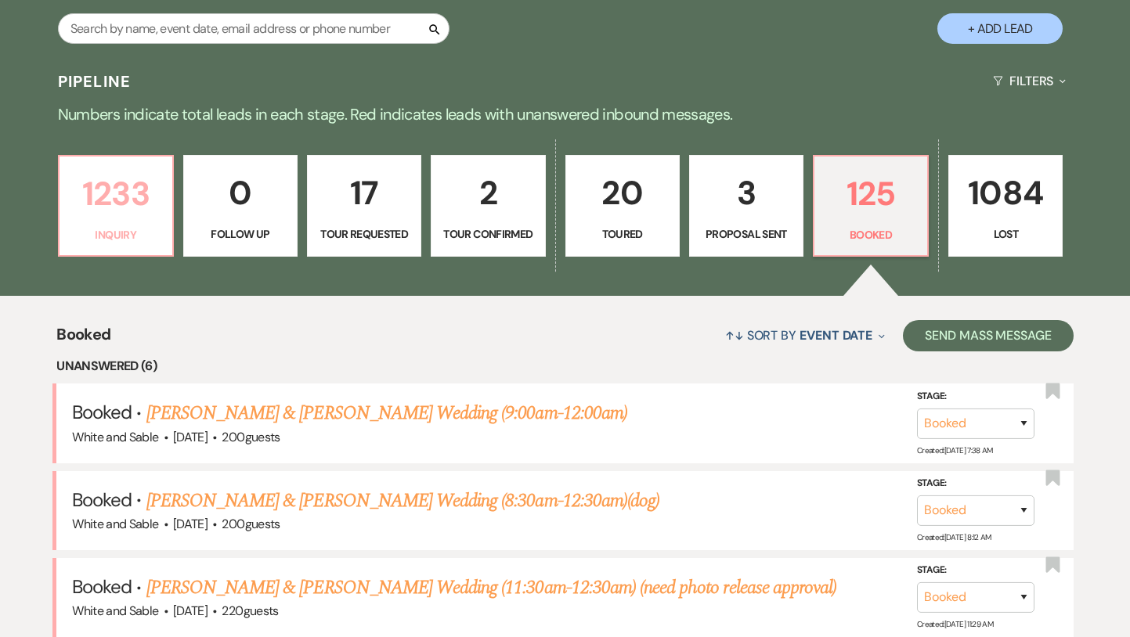
click at [99, 224] on link "1233 Inquiry" at bounding box center [116, 206] width 116 height 102
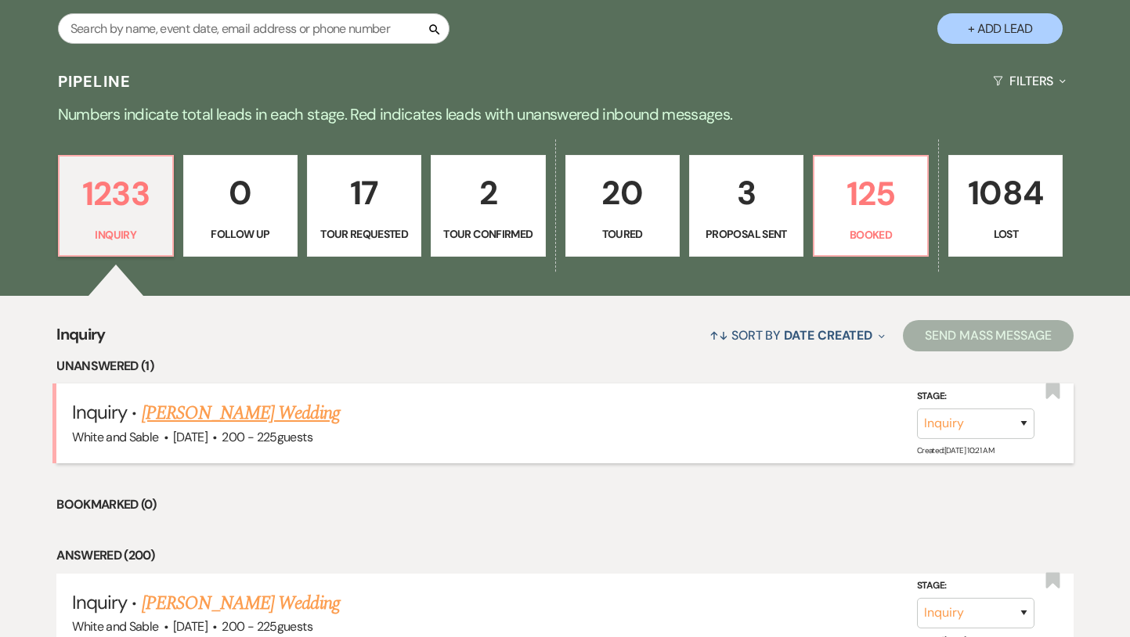
click at [258, 409] on link "[PERSON_NAME] Wedding" at bounding box center [241, 413] width 198 height 28
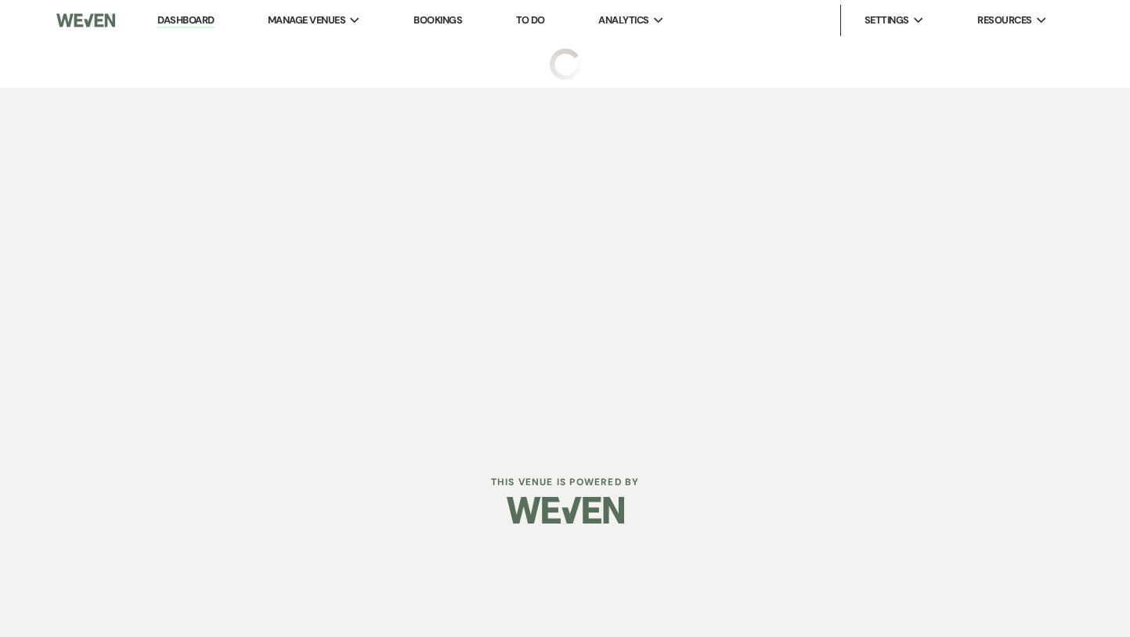
select select "5"
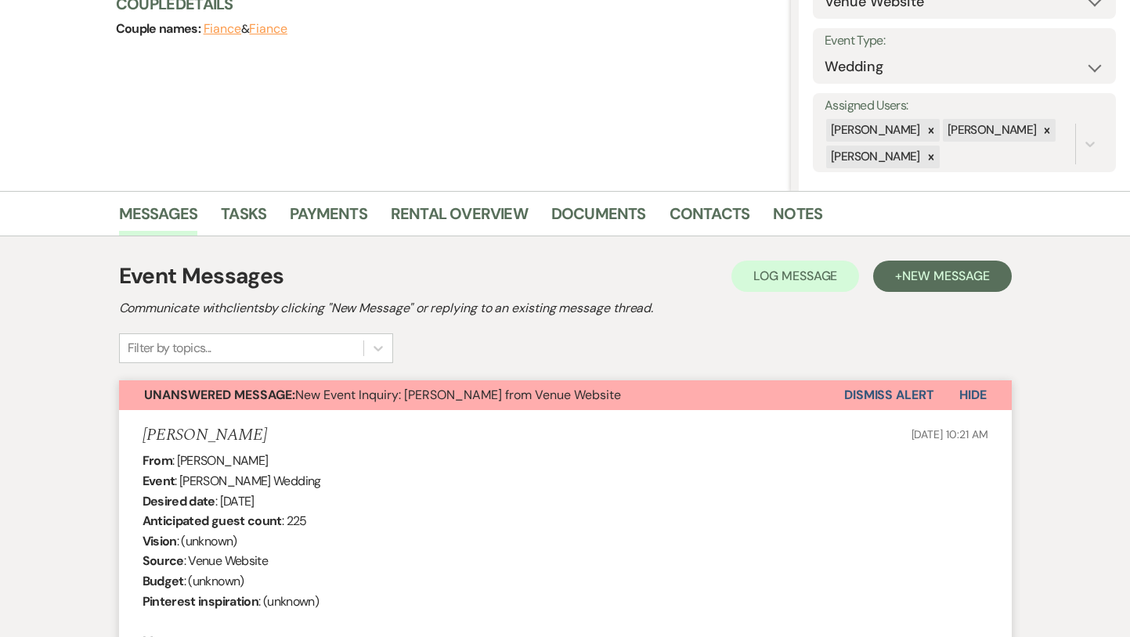
scroll to position [176, 0]
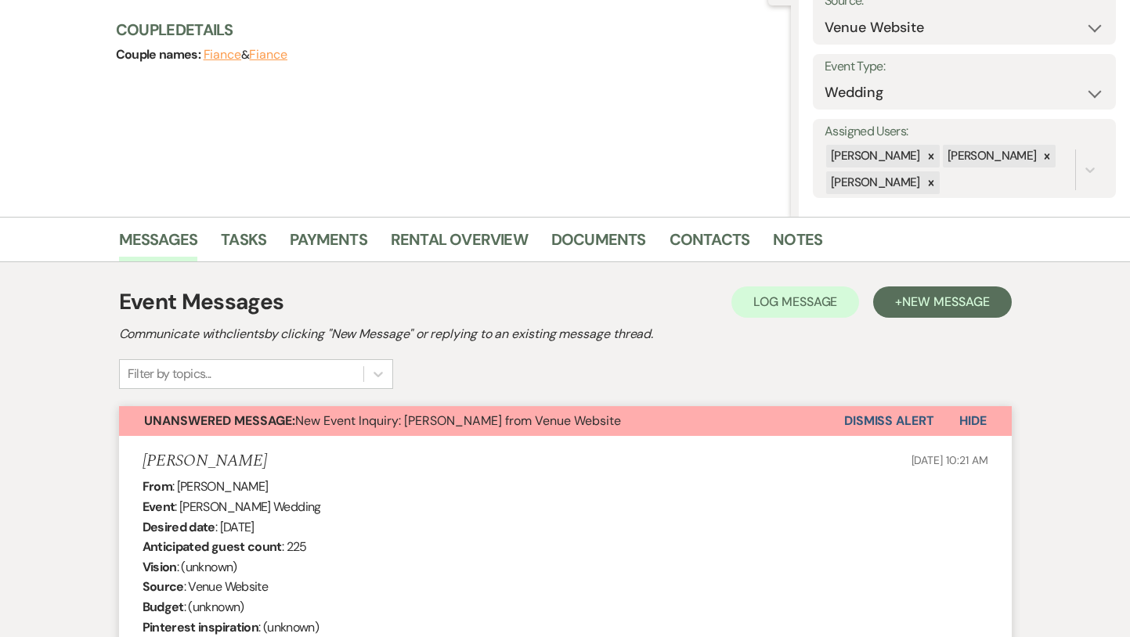
click at [866, 422] on button "Dismiss Alert" at bounding box center [889, 421] width 90 height 30
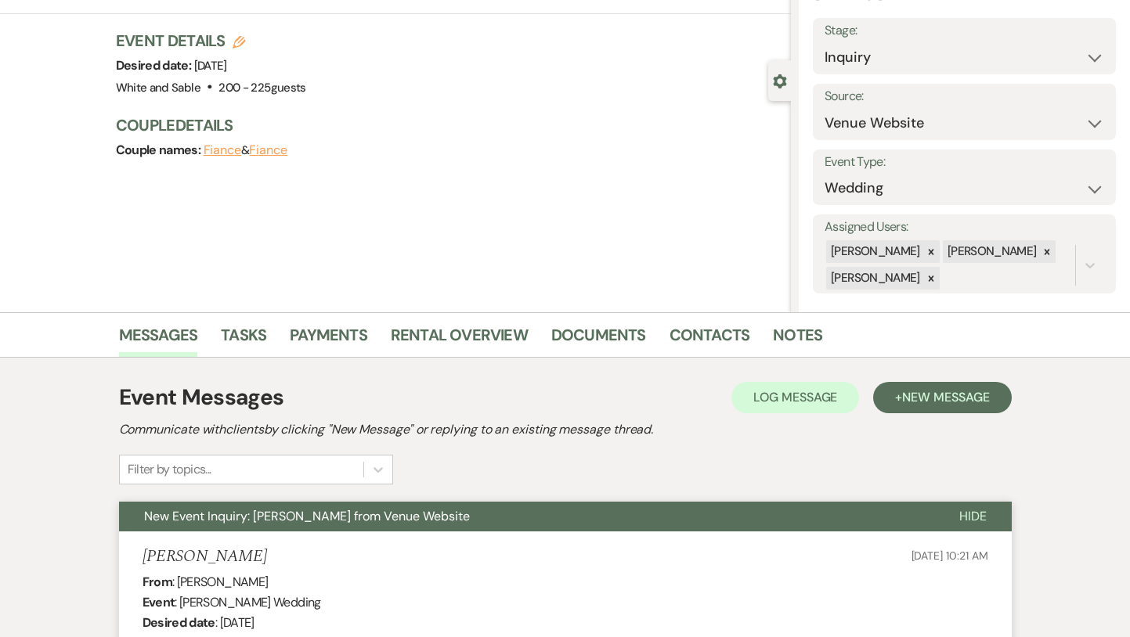
scroll to position [0, 0]
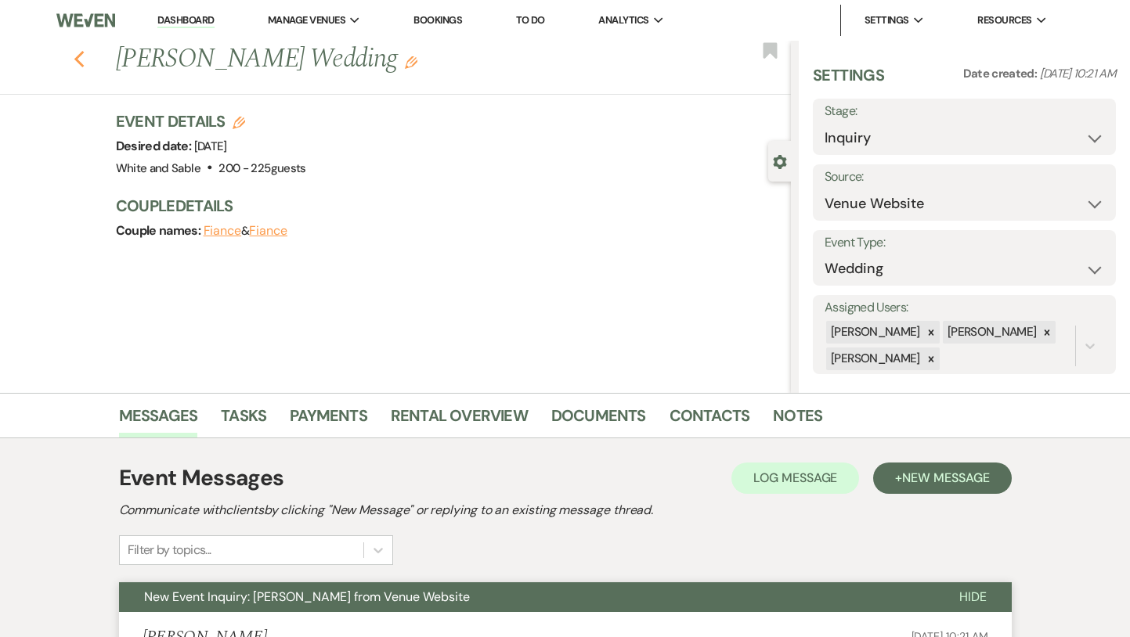
click at [80, 59] on icon "Previous" at bounding box center [80, 59] width 12 height 19
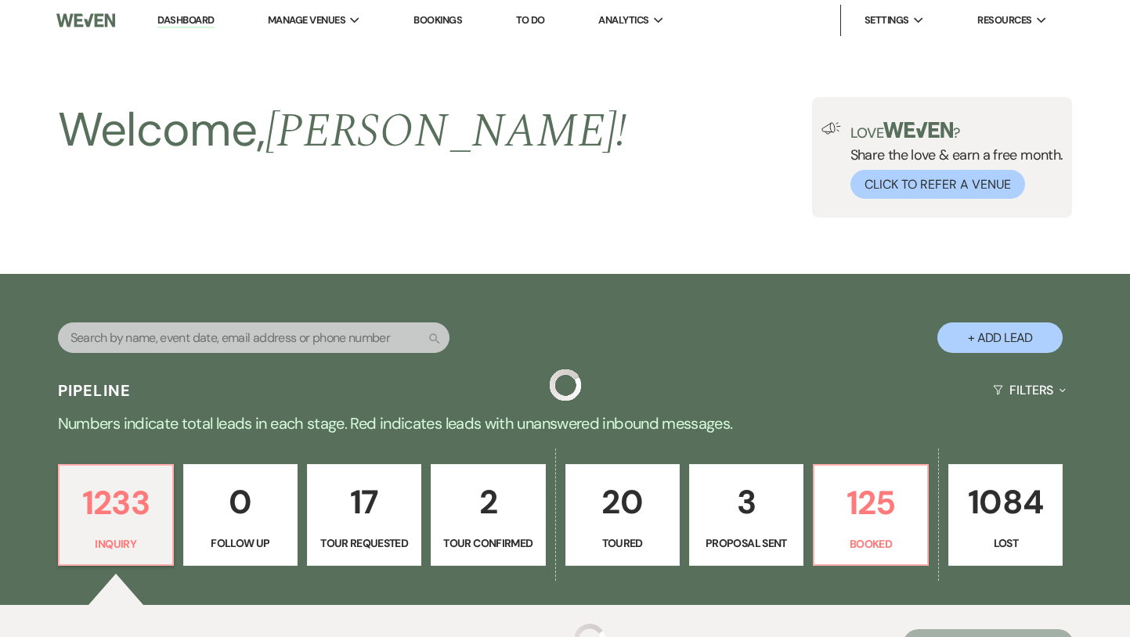
scroll to position [309, 0]
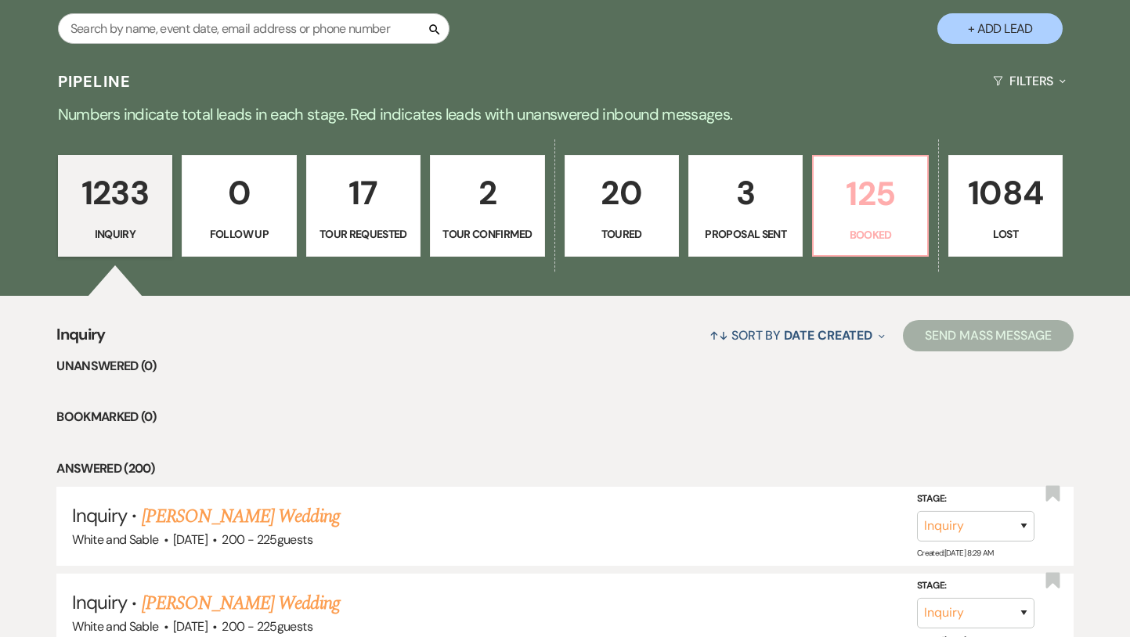
click at [871, 236] on p "Booked" at bounding box center [870, 234] width 94 height 17
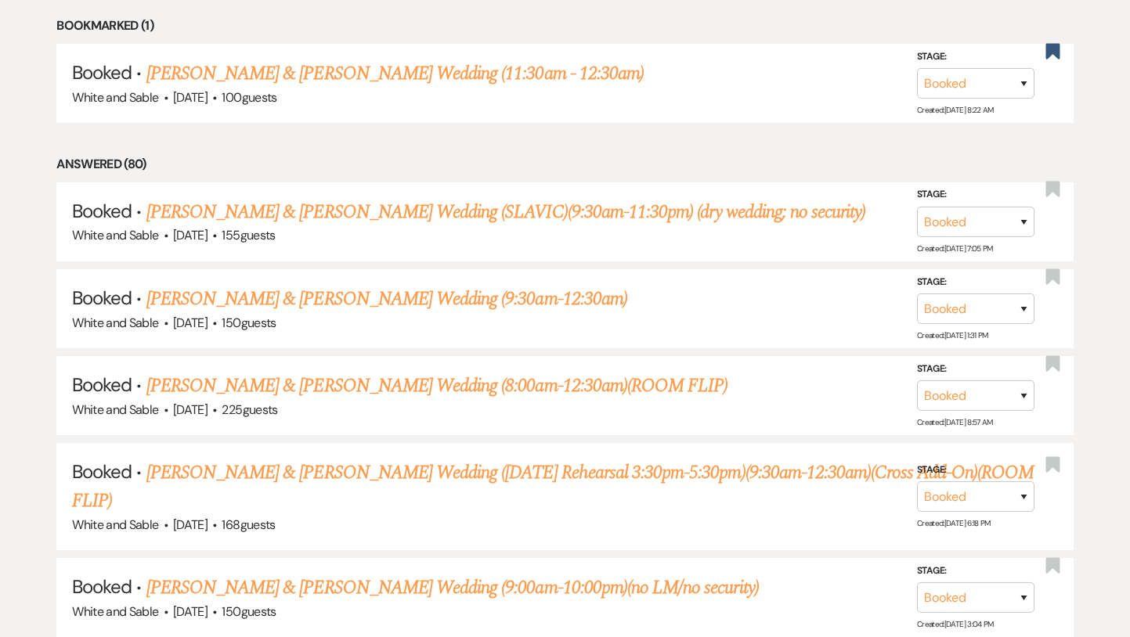
scroll to position [1234, 0]
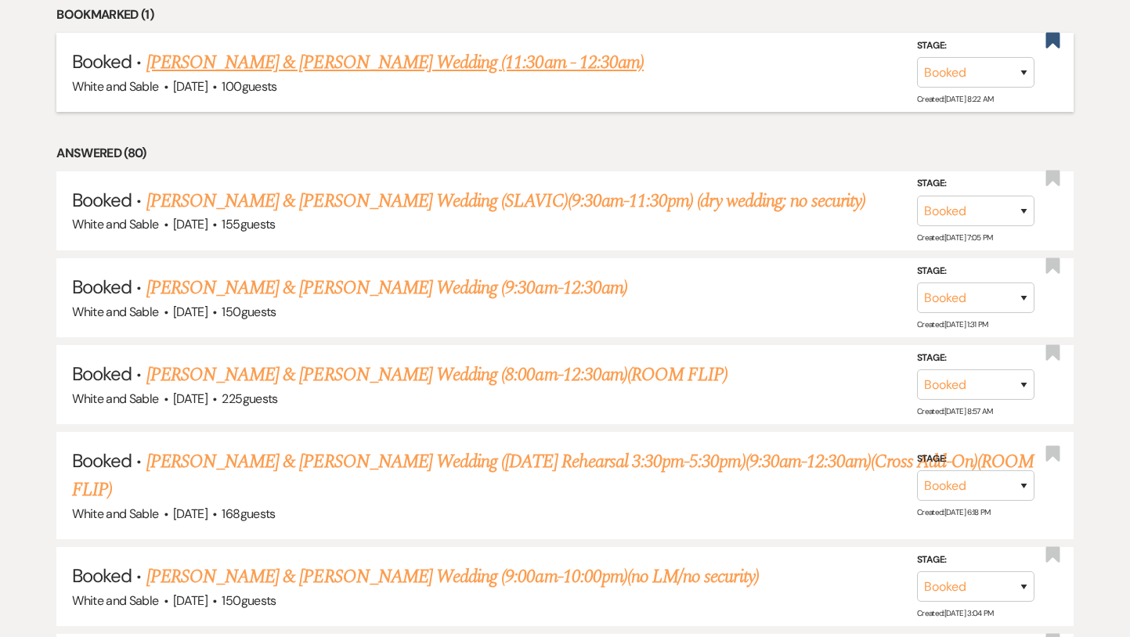
click at [383, 59] on link "[PERSON_NAME] & [PERSON_NAME] Wedding (11:30am - 12:30am)" at bounding box center [394, 63] width 497 height 28
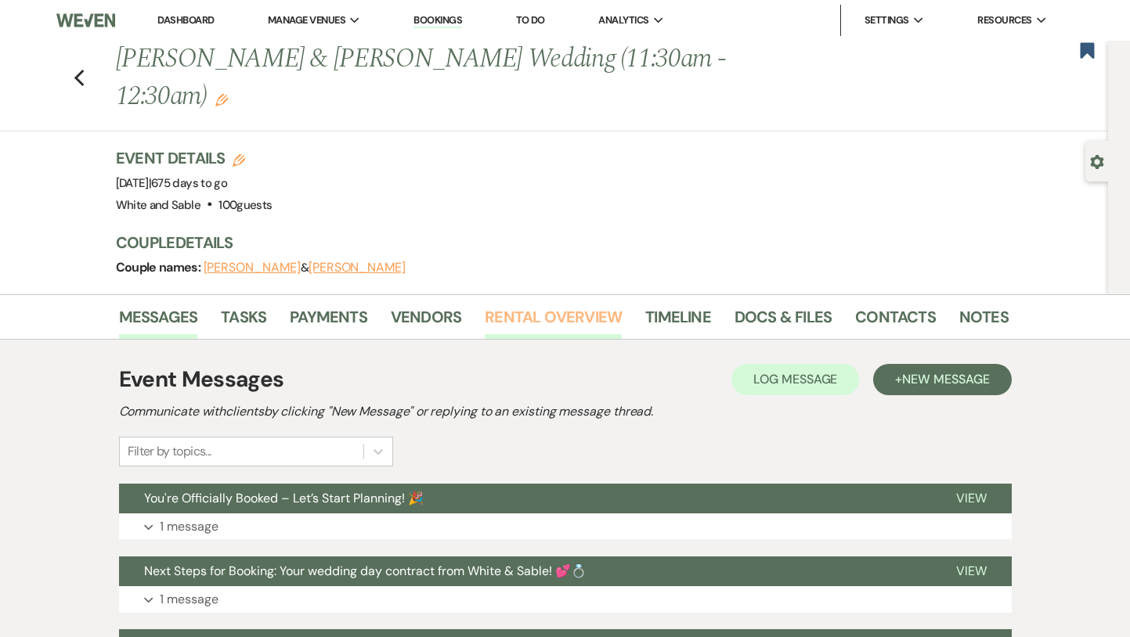
click at [526, 305] on link "Rental Overview" at bounding box center [553, 322] width 137 height 34
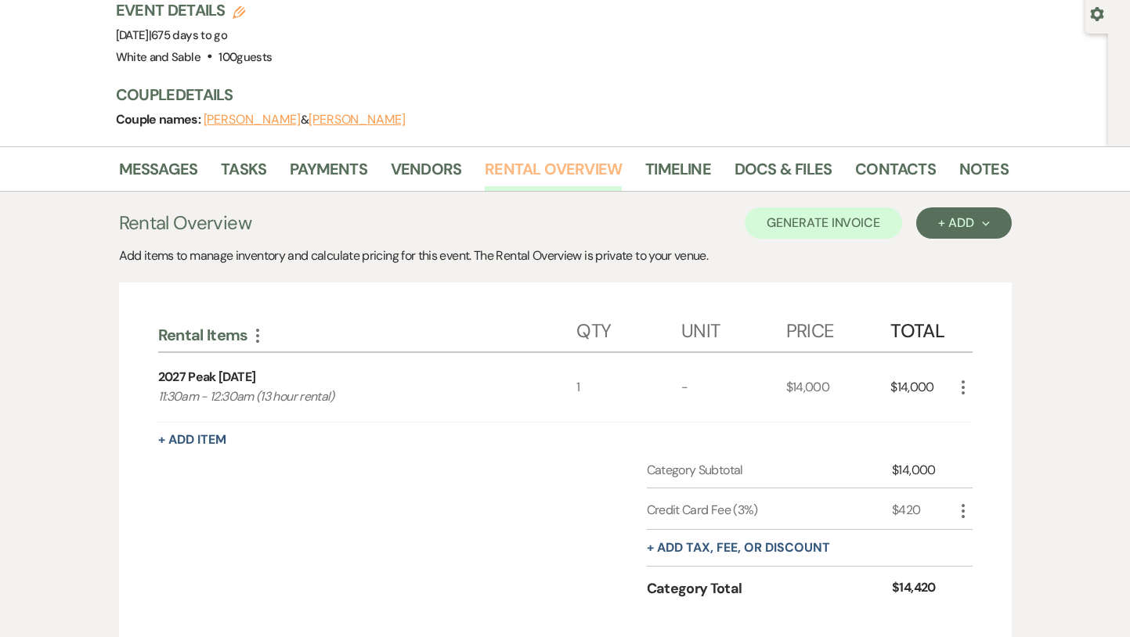
scroll to position [138, 0]
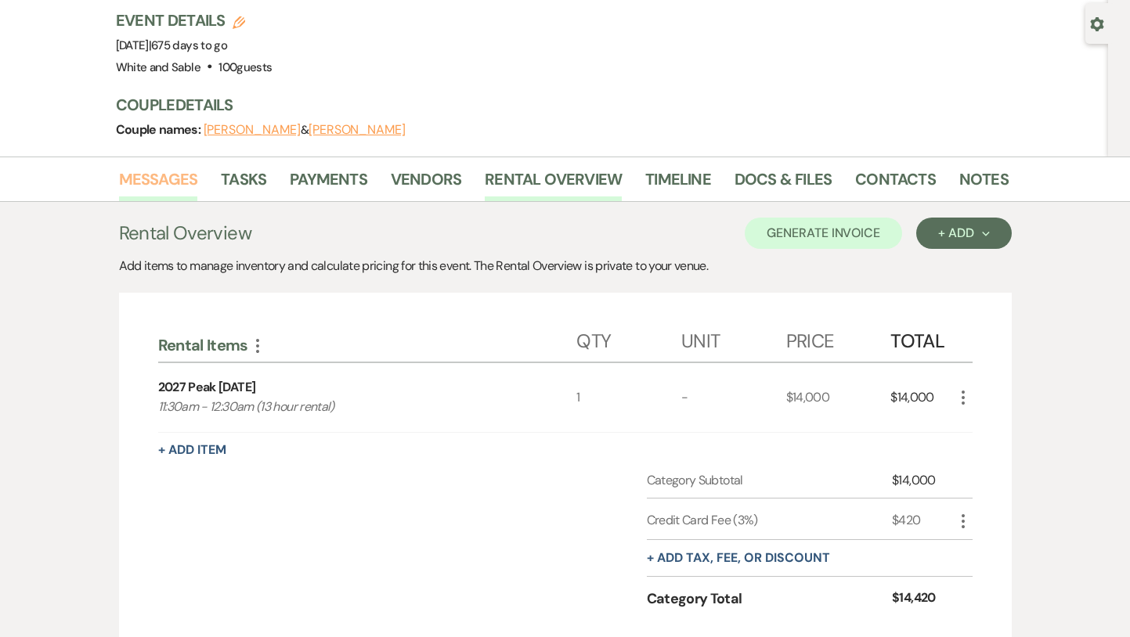
click at [160, 167] on link "Messages" at bounding box center [158, 184] width 79 height 34
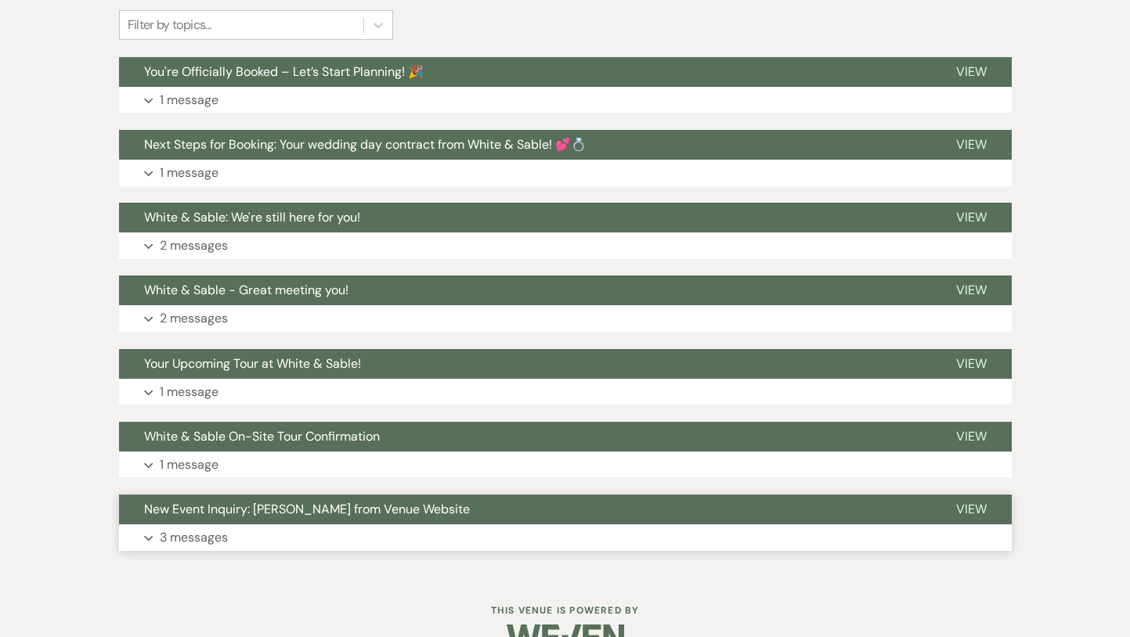
click at [242, 501] on span "New Event Inquiry: [PERSON_NAME] from Venue Website" at bounding box center [307, 509] width 326 height 16
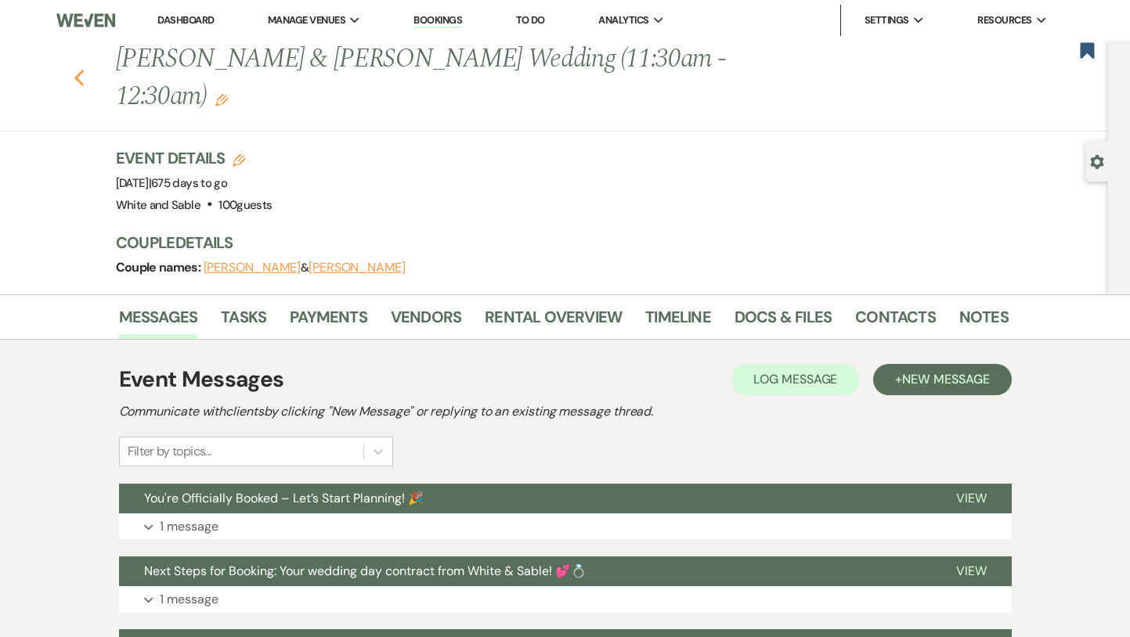
click at [75, 69] on icon "Previous" at bounding box center [80, 78] width 12 height 19
